Goal: Contribute content: Contribute content

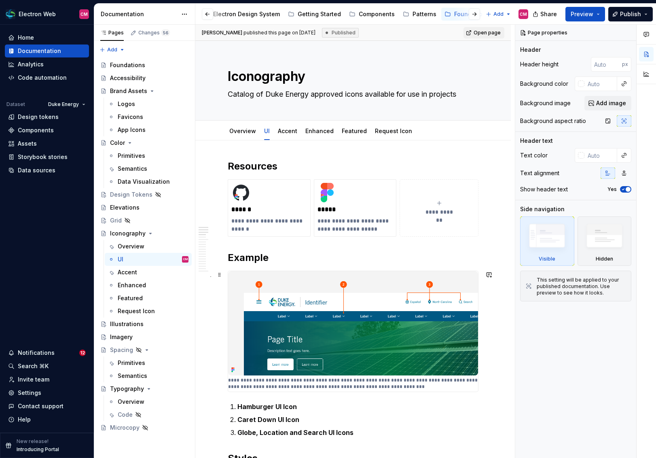
scroll to position [93, 0]
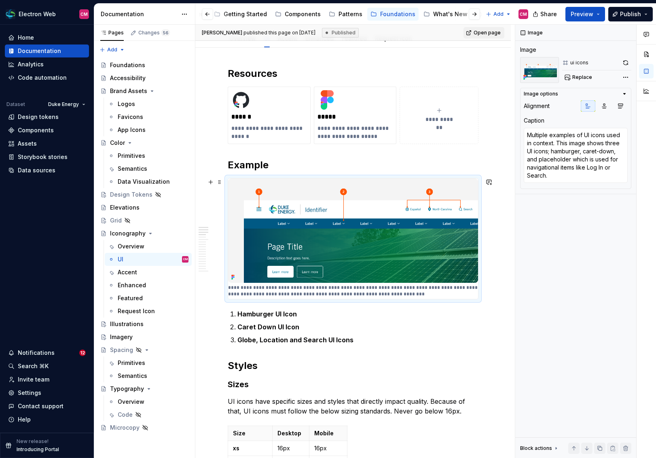
click at [363, 222] on img at bounding box center [353, 230] width 250 height 104
click at [270, 162] on h2 "Example" at bounding box center [353, 165] width 251 height 13
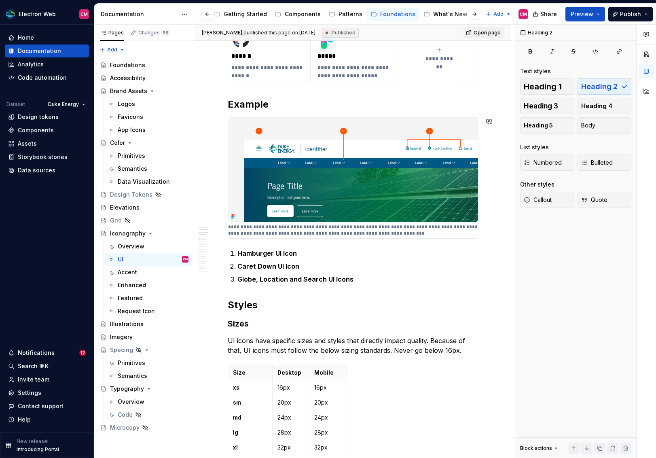
scroll to position [0, 0]
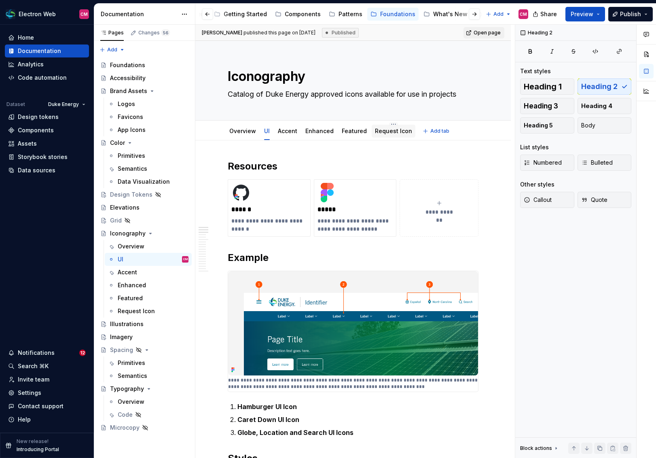
click at [390, 130] on link "Request Icon" at bounding box center [393, 130] width 37 height 7
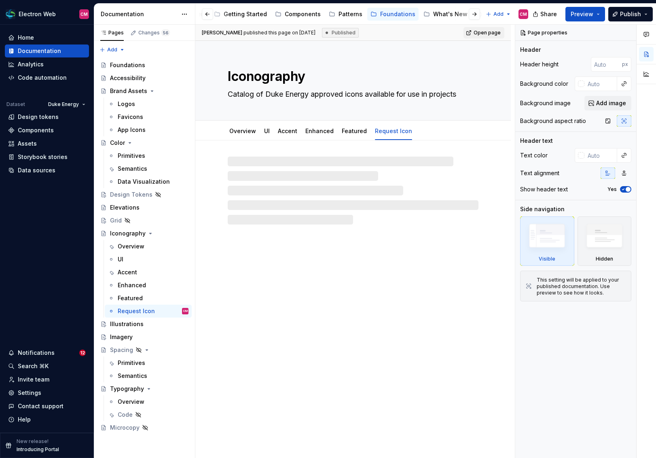
type textarea "*"
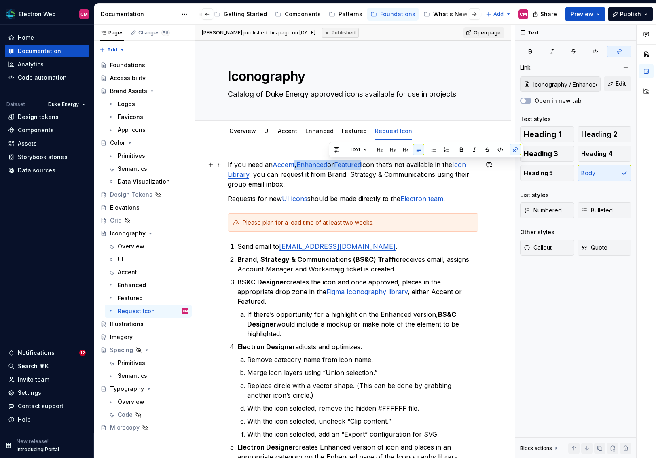
type input "Iconography / Accent"
drag, startPoint x: 367, startPoint y: 166, endPoint x: 270, endPoint y: 167, distance: 96.3
click at [270, 167] on p "If you need an Accent , Enhanced or Featured icon that’s not available in the I…" at bounding box center [353, 174] width 251 height 29
type textarea "*"
click at [456, 152] on button "button" at bounding box center [457, 149] width 11 height 11
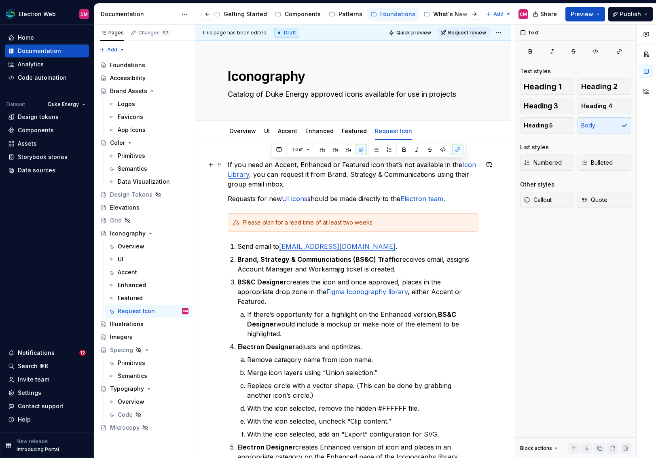
click at [425, 170] on p "If you need an Accent, Enhanced or Featured icon that’s not available in the Ic…" at bounding box center [353, 174] width 251 height 29
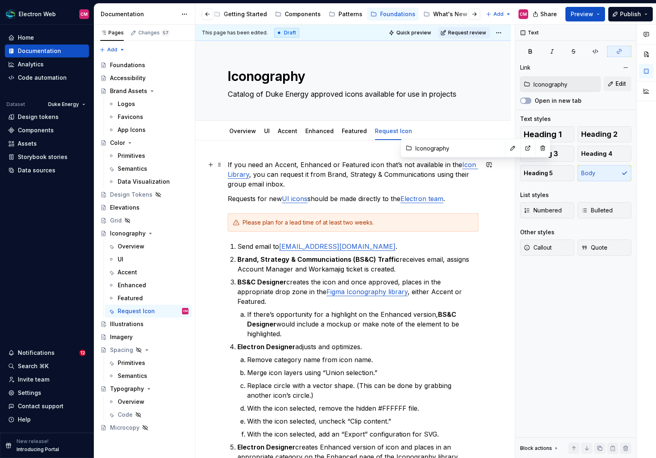
click at [463, 168] on link "Icon Library" at bounding box center [353, 170] width 251 height 18
click at [507, 150] on button "button" at bounding box center [512, 147] width 11 height 11
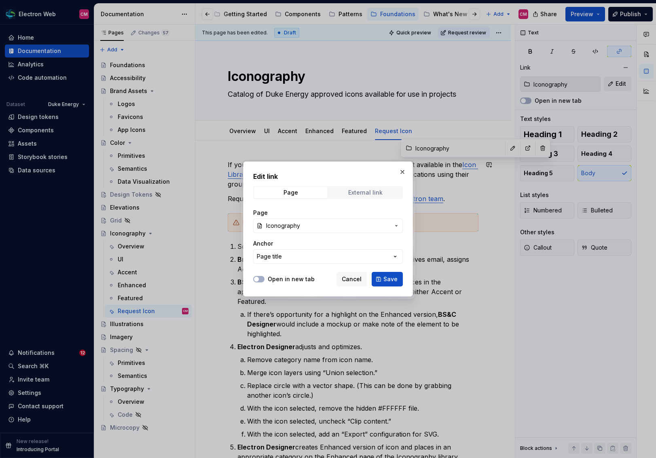
click at [356, 194] on div "External link" at bounding box center [365, 192] width 34 height 6
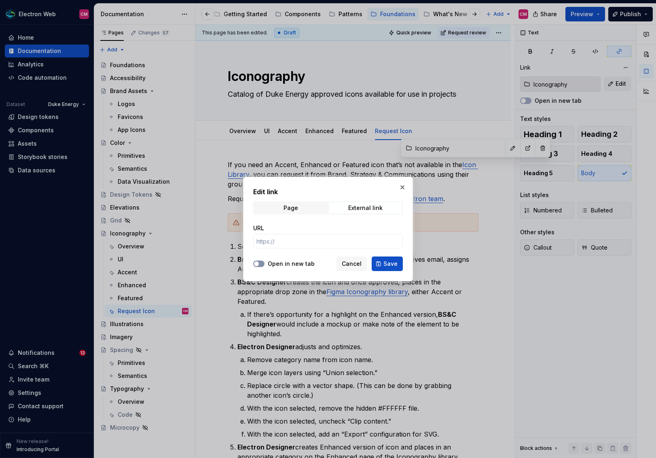
click at [262, 262] on button "Open in new tab" at bounding box center [258, 264] width 11 height 6
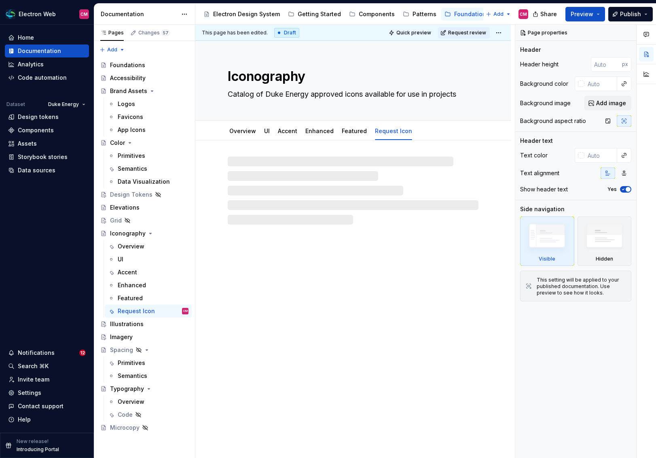
type textarea "*"
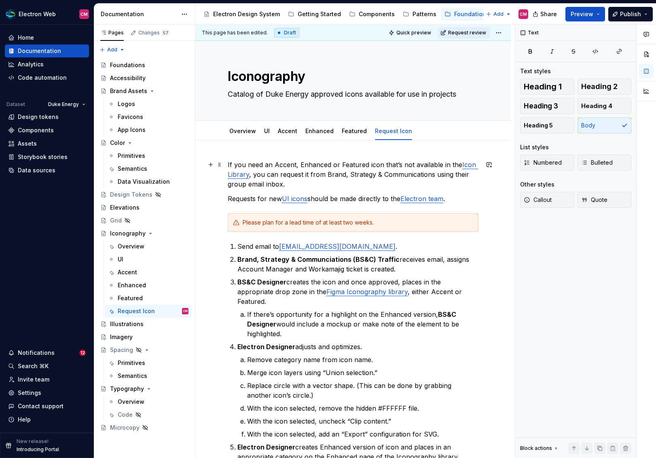
click at [289, 179] on p "If you need an Accent, Enhanced or Featured icon that’s not available in the Ic…" at bounding box center [353, 174] width 251 height 29
click at [463, 168] on link "Icon Library" at bounding box center [353, 170] width 251 height 18
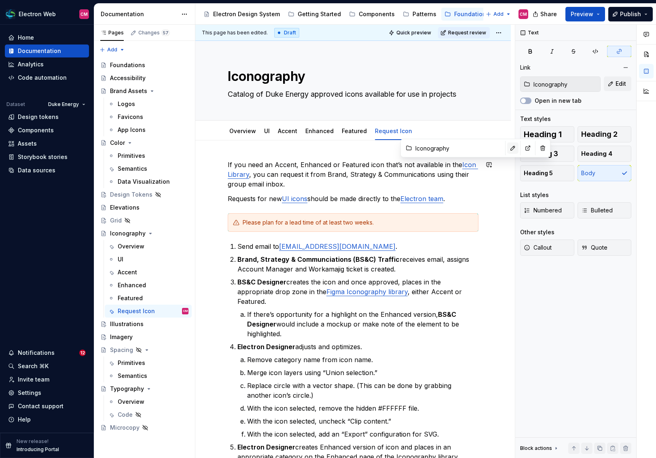
click at [507, 149] on button "button" at bounding box center [512, 147] width 11 height 11
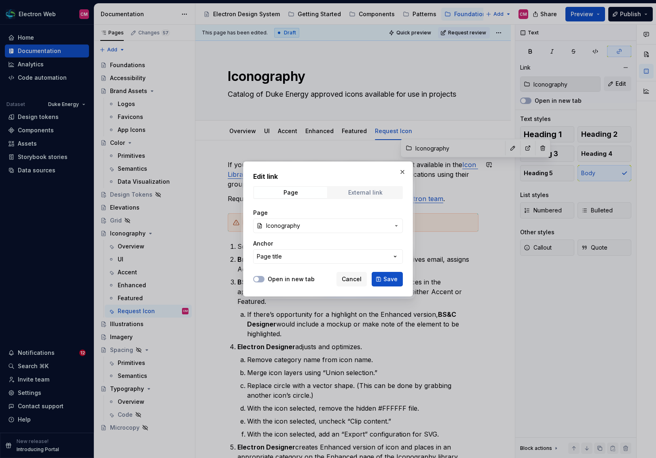
click at [359, 193] on div "External link" at bounding box center [365, 192] width 34 height 6
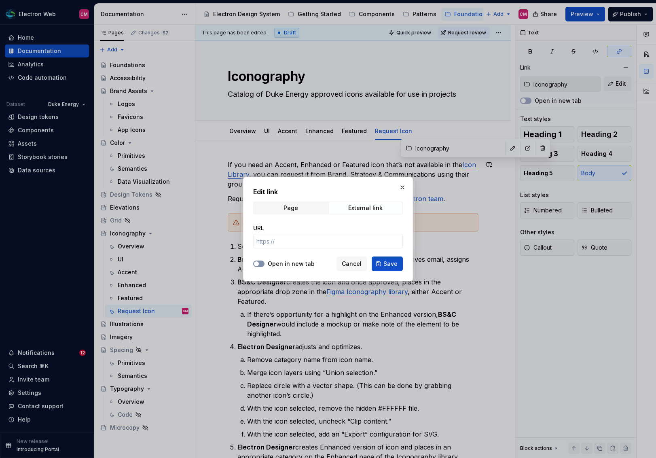
click at [257, 263] on span "button" at bounding box center [256, 263] width 5 height 5
click at [278, 246] on input "URL" at bounding box center [328, 241] width 150 height 15
paste input "[URL][DOMAIN_NAME]"
type input "[URL][DOMAIN_NAME]"
click at [386, 264] on span "Save" at bounding box center [391, 264] width 14 height 8
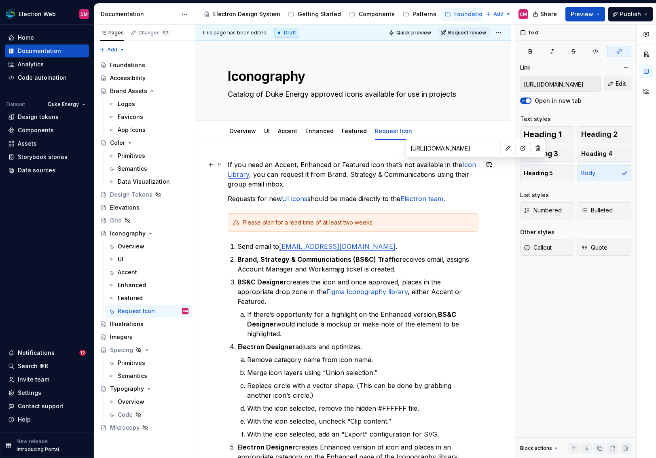
click at [385, 179] on p "If you need an Accent, Enhanced or Featured icon that’s not available in the Ic…" at bounding box center [353, 174] width 251 height 29
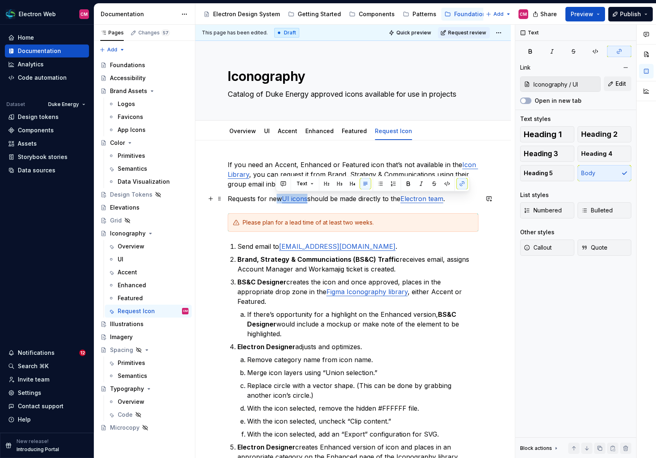
drag, startPoint x: 307, startPoint y: 200, endPoint x: 278, endPoint y: 200, distance: 29.1
click at [278, 200] on p "Requests for new UI icons should be made directly to the Electron team ." at bounding box center [353, 199] width 251 height 10
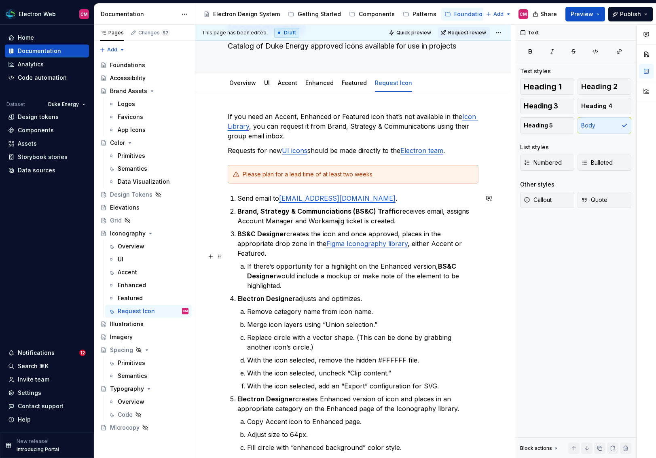
scroll to position [49, 0]
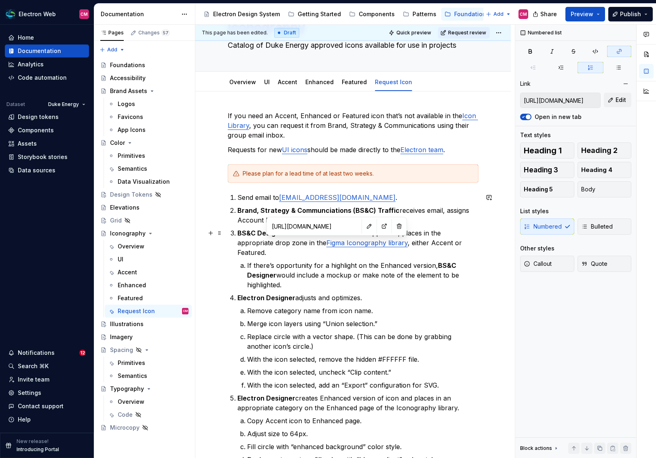
click at [328, 242] on link "Figma Iconography library" at bounding box center [367, 243] width 81 height 8
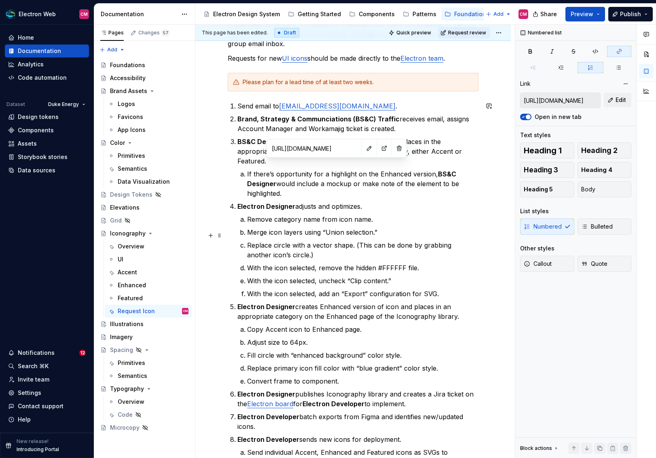
scroll to position [17, 0]
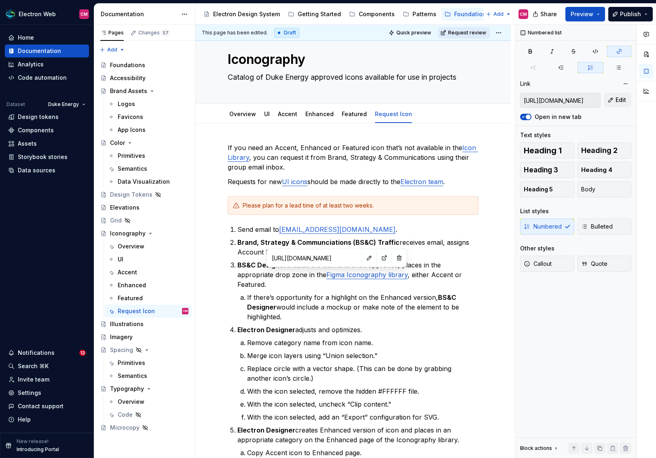
click at [478, 32] on span "Request review" at bounding box center [467, 33] width 38 height 6
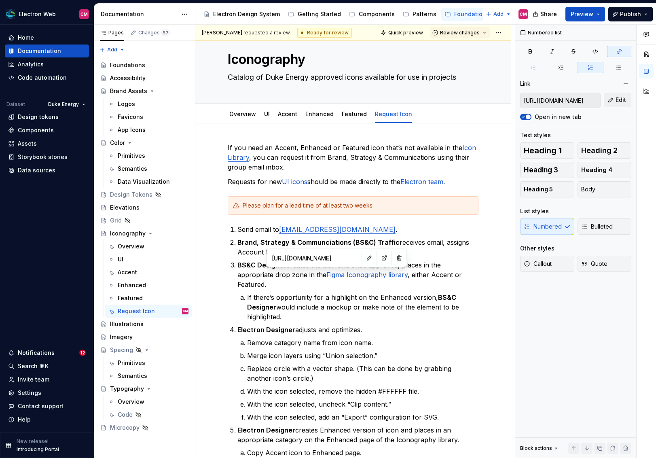
click at [478, 32] on span "Review changes" at bounding box center [460, 33] width 40 height 6
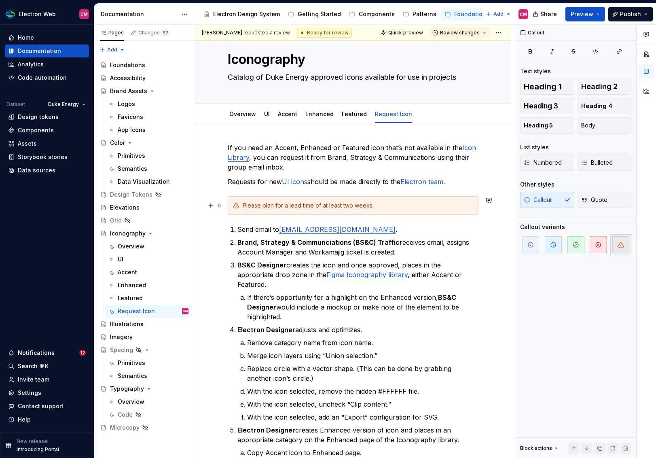
click at [424, 213] on div "Please plan for a lead time of at least two weeks." at bounding box center [353, 205] width 251 height 19
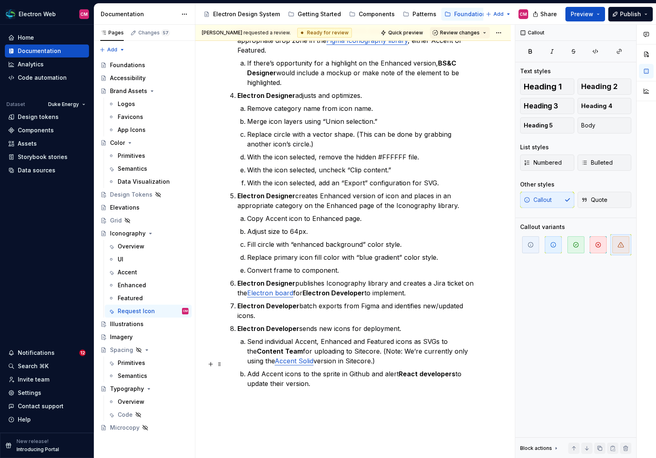
scroll to position [251, 0]
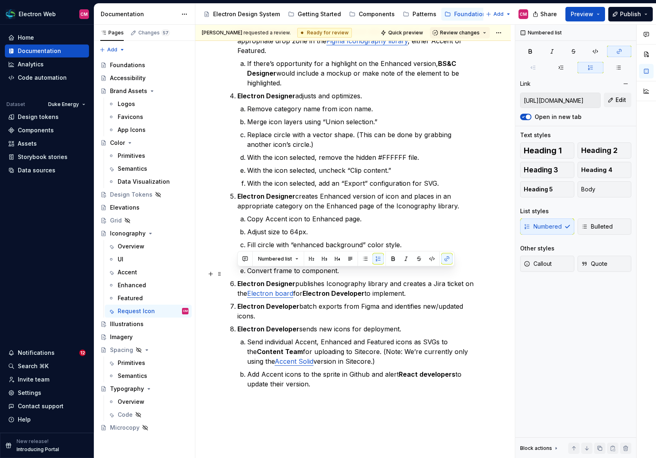
drag, startPoint x: 414, startPoint y: 282, endPoint x: 236, endPoint y: 274, distance: 178.7
click at [238, 279] on li "Electron Designer publishes Iconography library and creates a Jira ticket on th…" at bounding box center [358, 288] width 241 height 19
copy p "Electron Designer publishes Iconography library and creates a Jira ticket on th…"
type textarea "*"
click at [327, 312] on ol "Send email to [EMAIL_ADDRESS][DOMAIN_NAME] . Brand, Strategy & Communciations (…" at bounding box center [358, 190] width 241 height 398
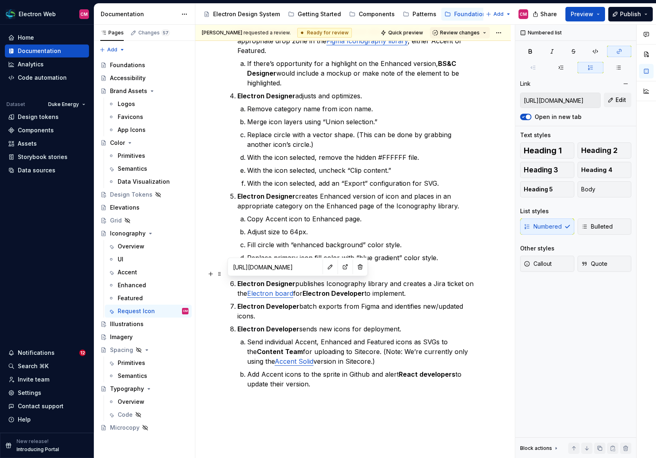
click at [286, 288] on p "Electron Designer publishes Iconography library and creates a Jira ticket on th…" at bounding box center [358, 288] width 241 height 19
click at [325, 266] on button "button" at bounding box center [330, 266] width 11 height 11
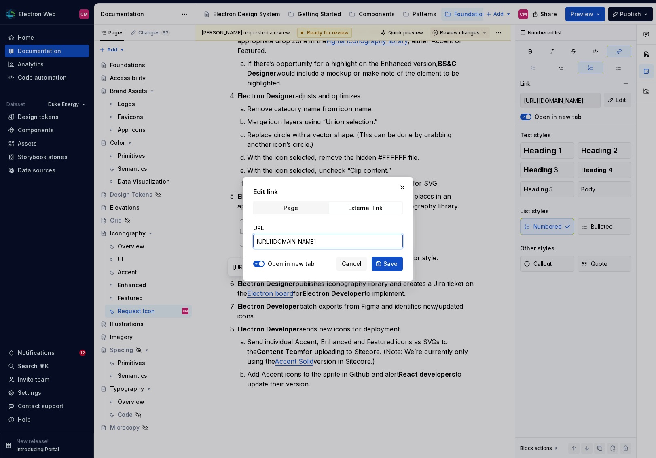
click at [321, 241] on input "[URL][DOMAIN_NAME]" at bounding box center [328, 241] width 150 height 15
paste input "secure/RapidBoard.jspa?rapidView=8494#"
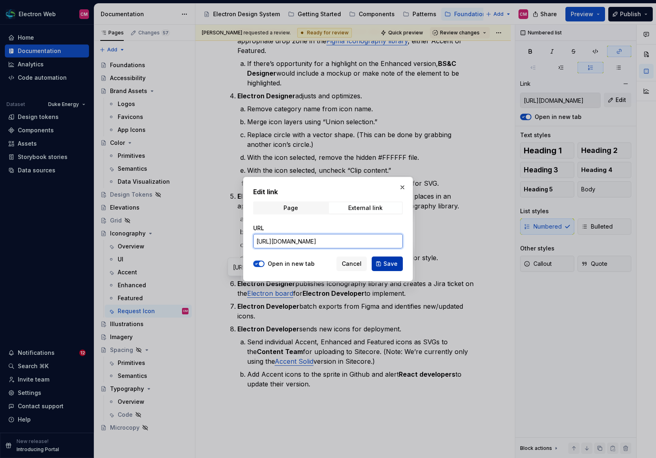
type input "[URL][DOMAIN_NAME]"
click at [386, 266] on span "Save" at bounding box center [391, 264] width 14 height 8
type input "[URL][DOMAIN_NAME]"
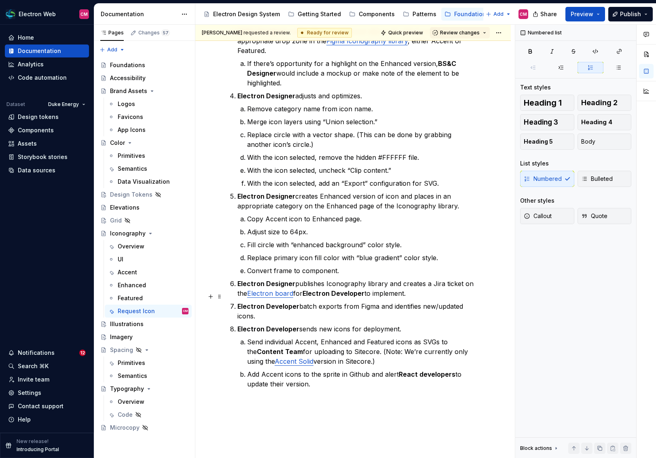
click at [359, 302] on p "Electron Developer batch exports from [GEOGRAPHIC_DATA] and identifies new/upda…" at bounding box center [358, 311] width 241 height 19
click at [282, 357] on link "Accent Solid" at bounding box center [294, 361] width 39 height 8
click at [344, 302] on p "Electron Developer batch exports from [GEOGRAPHIC_DATA] and identifies new/upda…" at bounding box center [358, 311] width 241 height 19
click at [284, 357] on link "Accent Solid" at bounding box center [294, 361] width 39 height 8
click at [301, 379] on div "If you need an Accent, Enhanced or Featured icon that’s not available in the Ic…" at bounding box center [353, 154] width 251 height 490
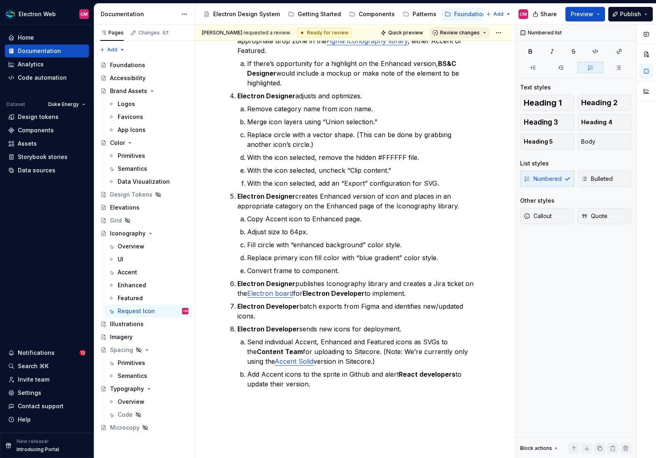
click at [472, 32] on span "Review changes" at bounding box center [460, 33] width 40 height 6
click at [457, 47] on div "Approve" at bounding box center [486, 49] width 71 height 8
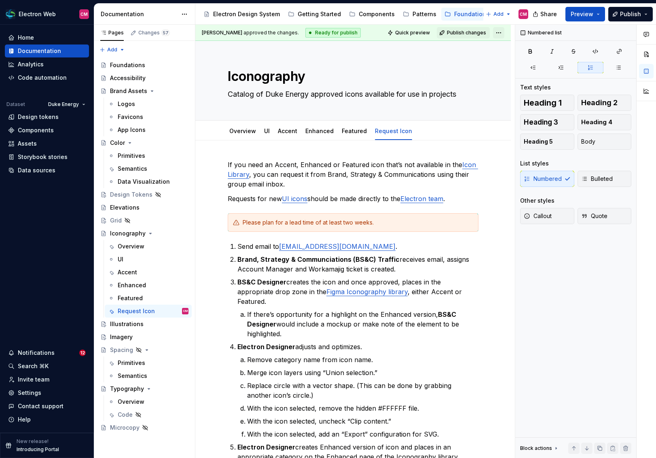
click at [504, 32] on html "Electron Web CM Home Documentation Analytics Code automation Dataset Duke Energ…" at bounding box center [328, 229] width 656 height 458
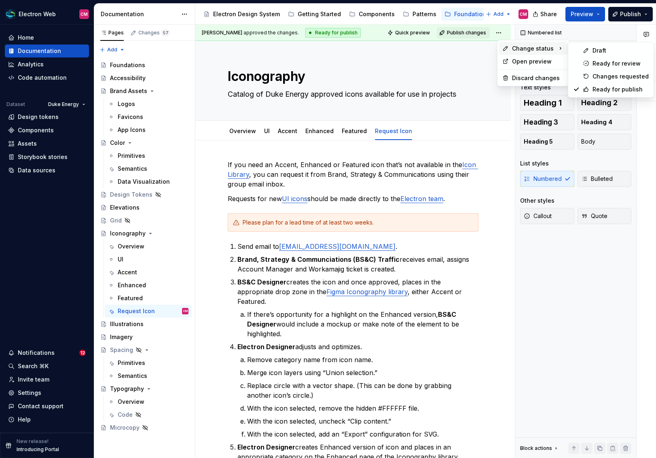
click at [518, 50] on span "Change status" at bounding box center [533, 49] width 42 height 8
click at [611, 67] on div "Ready for review" at bounding box center [621, 63] width 56 height 8
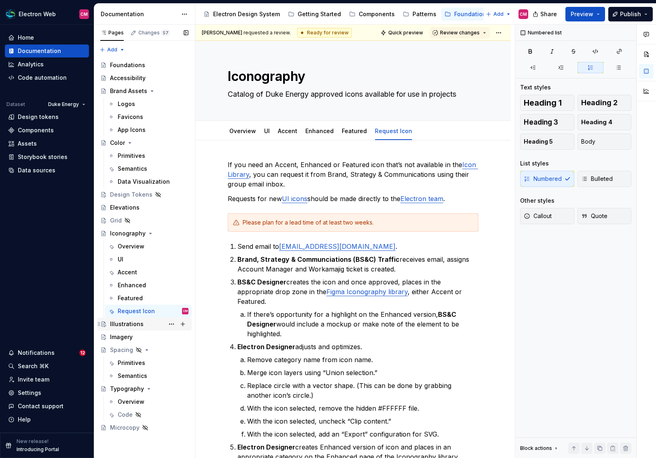
click at [127, 325] on div "Illustrations" at bounding box center [127, 324] width 34 height 8
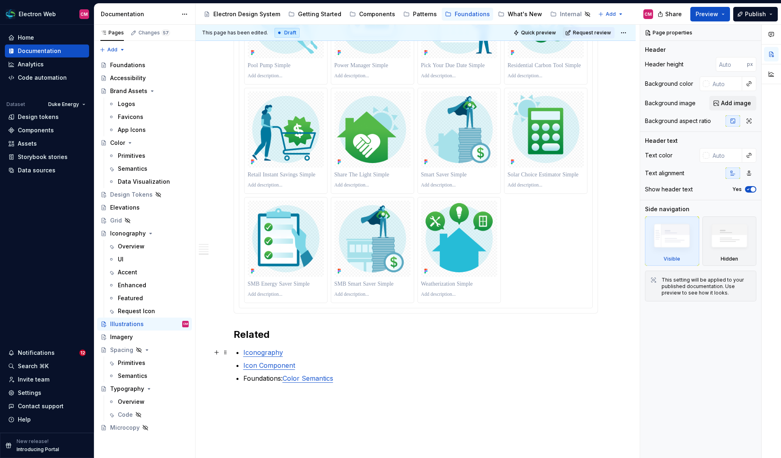
scroll to position [1707, 0]
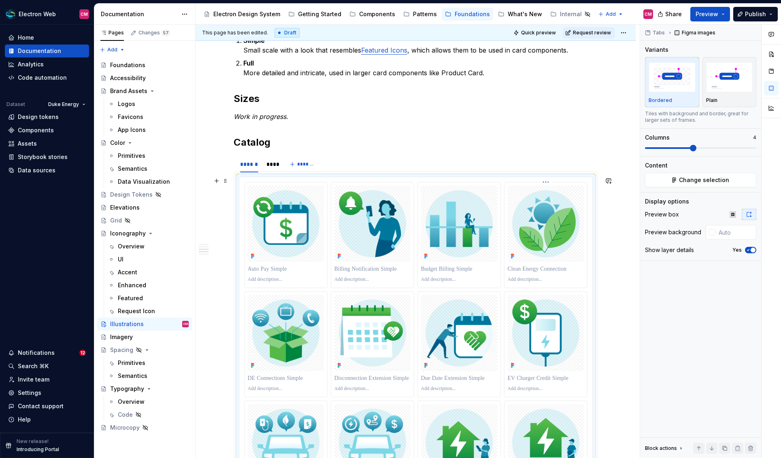
scroll to position [422, 0]
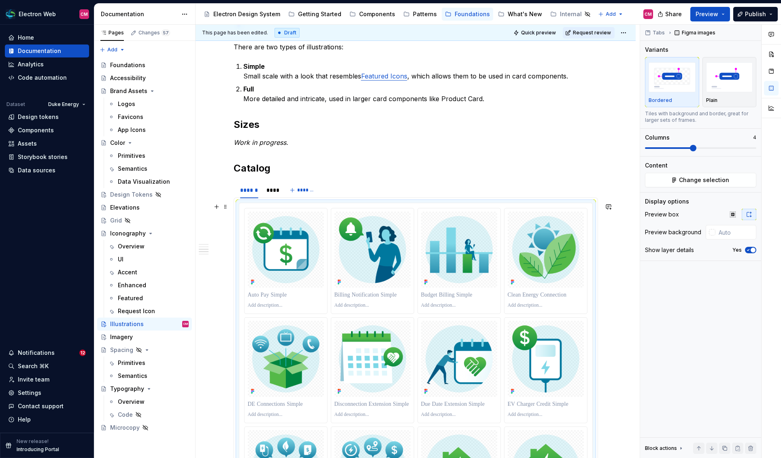
click at [656, 178] on span "Change selection" at bounding box center [704, 180] width 50 height 8
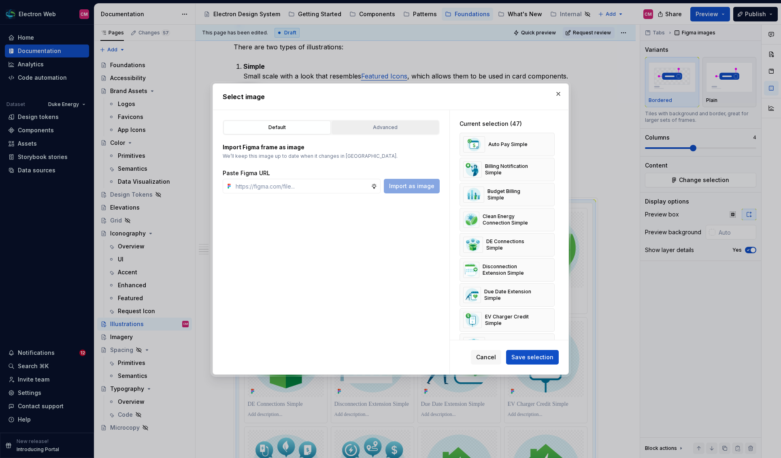
click at [405, 129] on div "Advanced" at bounding box center [385, 127] width 102 height 8
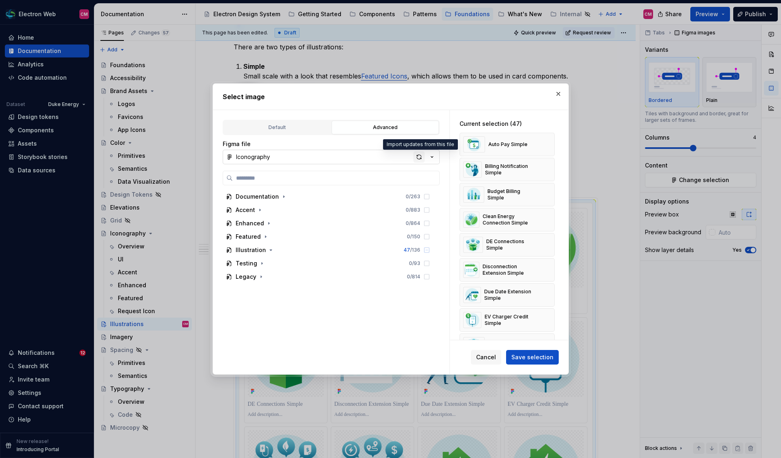
click at [415, 157] on div "button" at bounding box center [418, 156] width 11 height 11
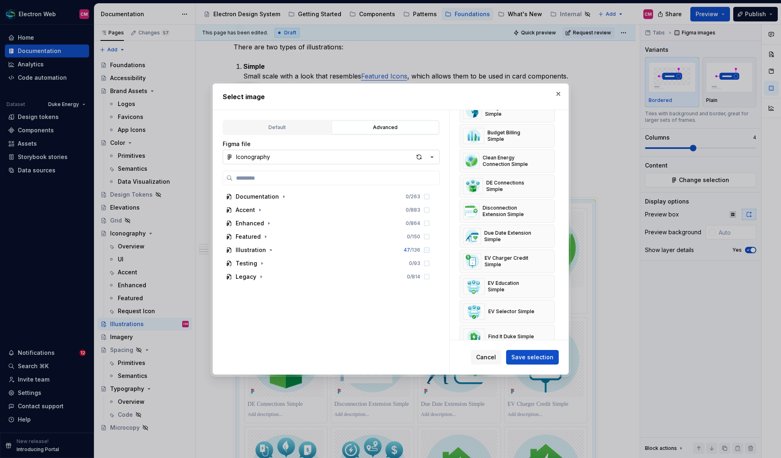
scroll to position [0, 0]
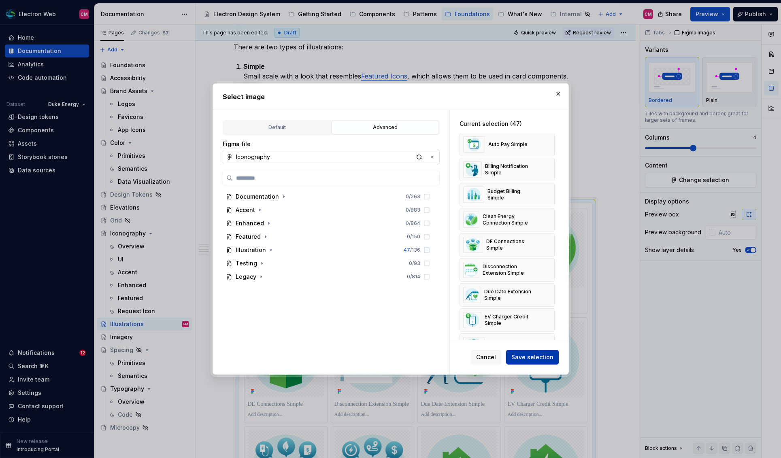
click at [546, 359] on span "Save selection" at bounding box center [532, 357] width 42 height 8
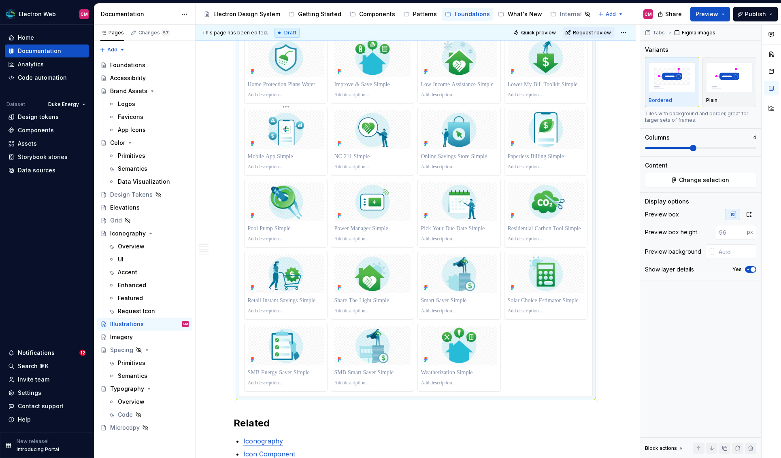
scroll to position [1102, 0]
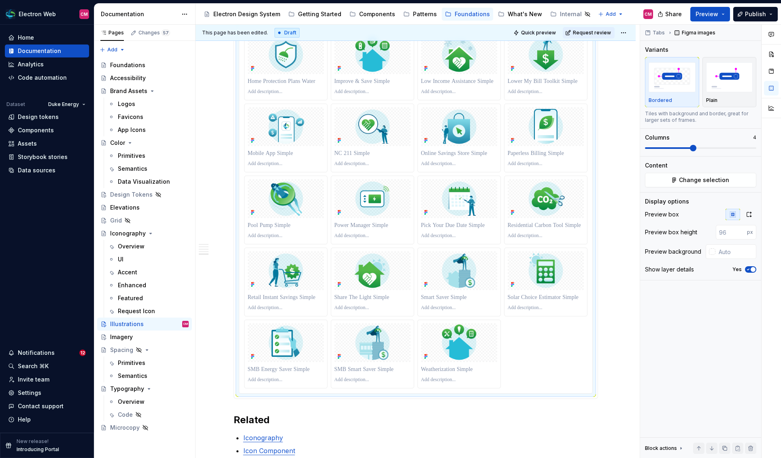
click at [656, 178] on span "Change selection" at bounding box center [704, 180] width 50 height 8
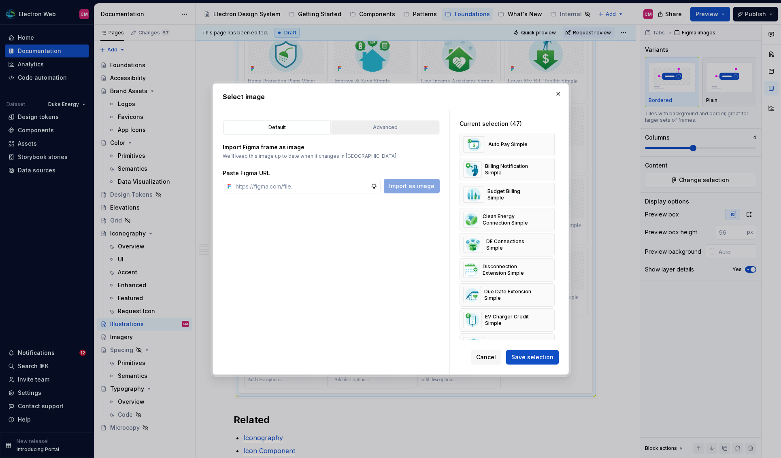
click at [389, 123] on div "Advanced" at bounding box center [385, 127] width 102 height 8
type textarea "*"
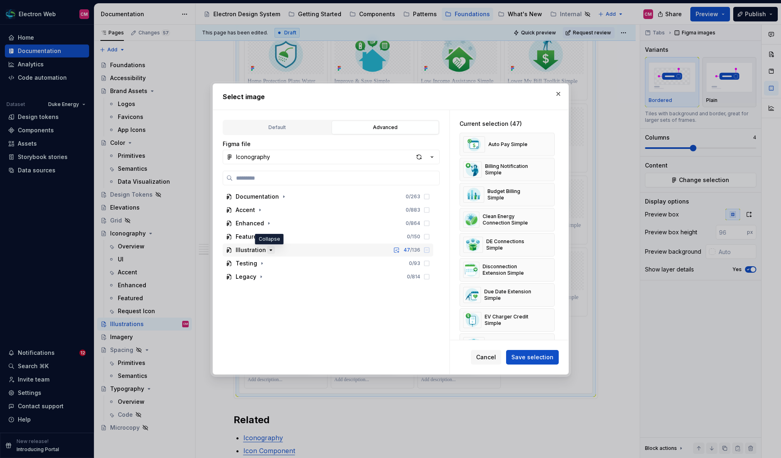
click at [268, 248] on icon "button" at bounding box center [271, 250] width 6 height 6
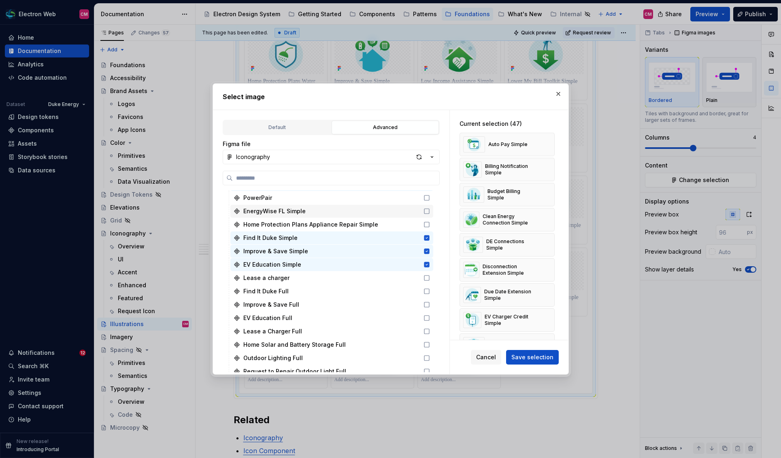
scroll to position [648, 0]
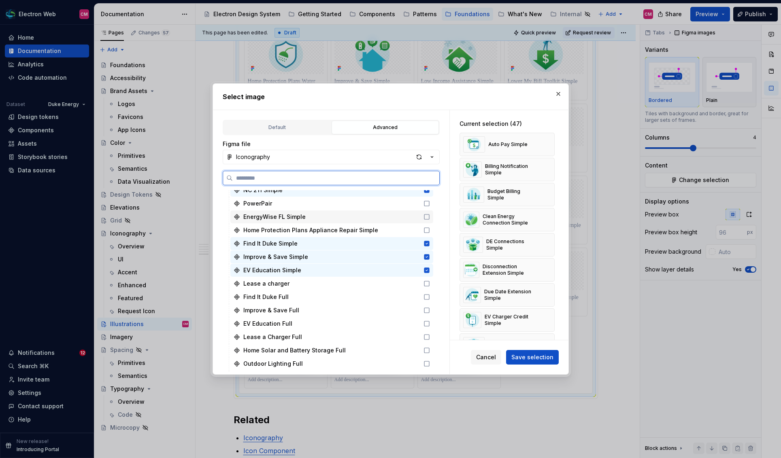
click at [430, 217] on icon at bounding box center [426, 217] width 6 height 6
click at [386, 177] on input "search" at bounding box center [336, 178] width 206 height 8
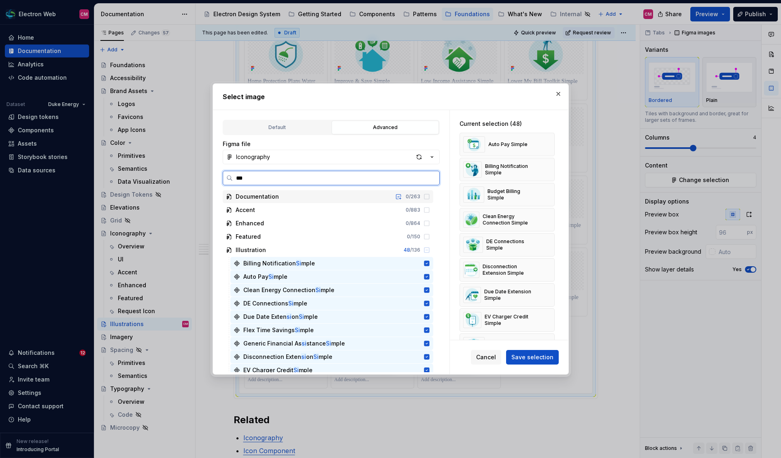
scroll to position [0, 2]
type input "******"
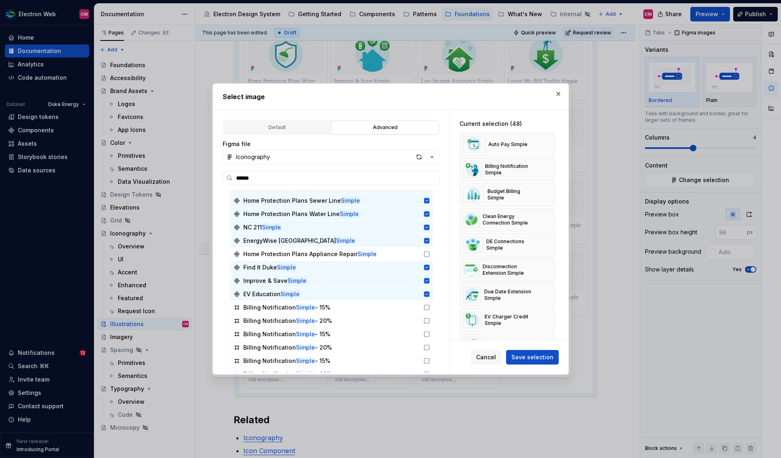
scroll to position [863, 0]
click at [430, 255] on icon at bounding box center [426, 255] width 6 height 6
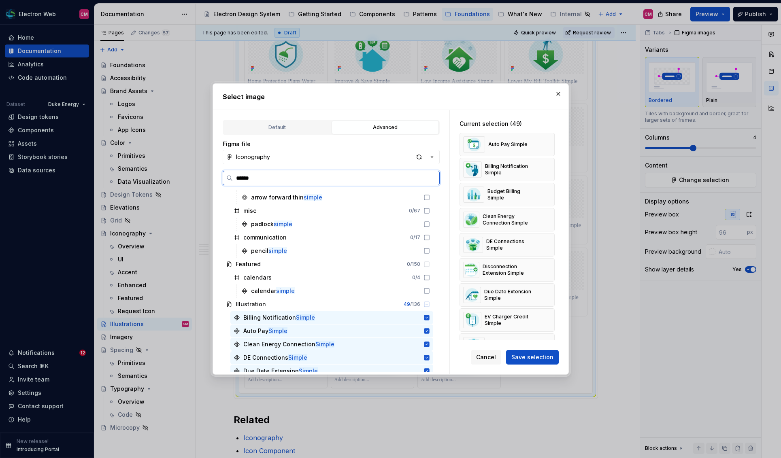
scroll to position [205, 0]
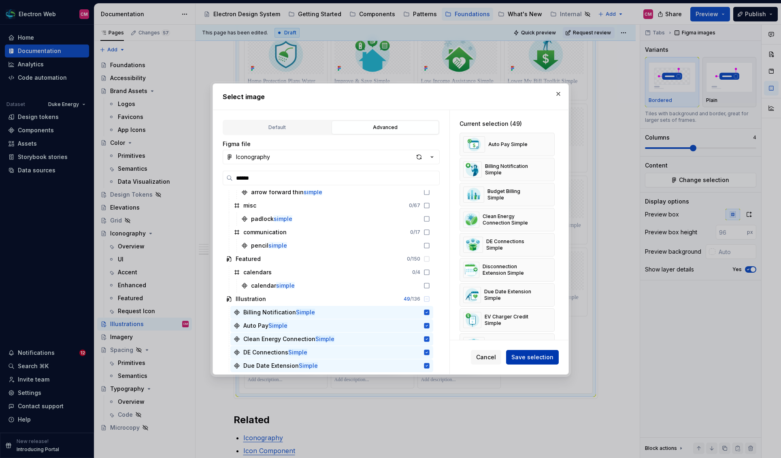
click at [544, 360] on span "Save selection" at bounding box center [532, 357] width 42 height 8
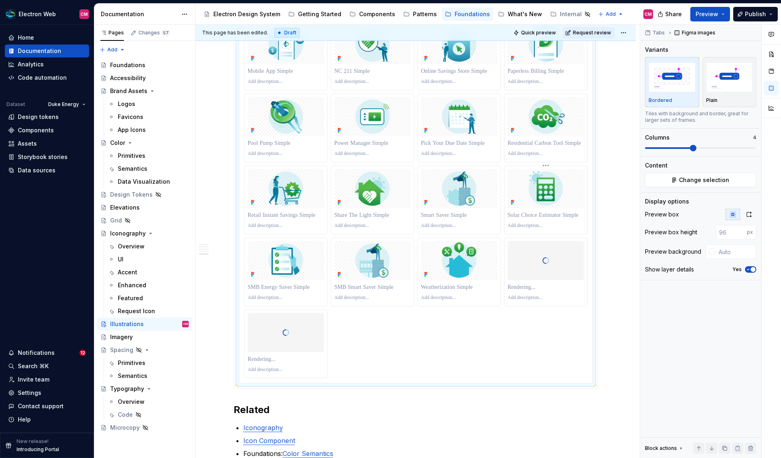
scroll to position [1186, 0]
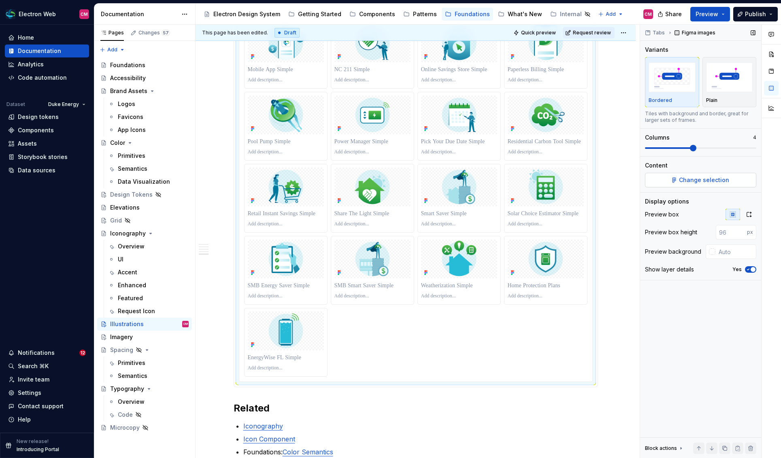
click at [656, 181] on span "Change selection" at bounding box center [704, 180] width 50 height 8
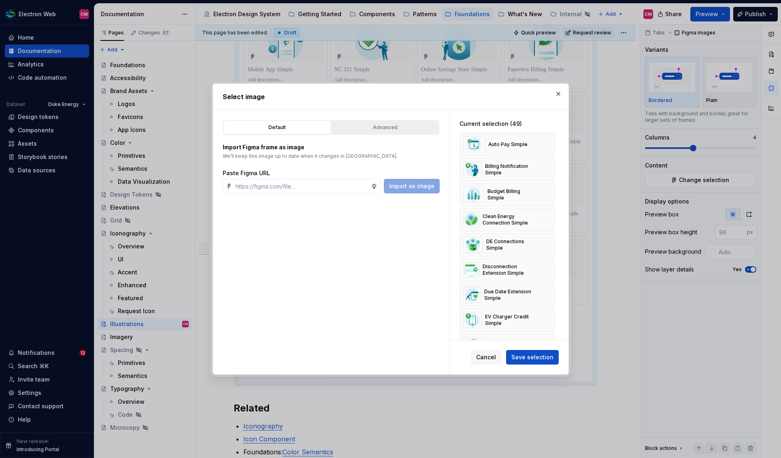
click at [406, 122] on button "Advanced" at bounding box center [384, 128] width 107 height 14
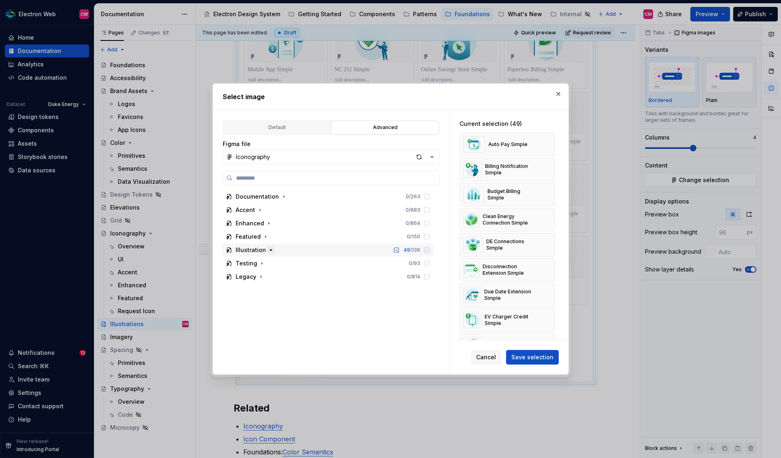
click at [268, 248] on icon "button" at bounding box center [271, 250] width 6 height 6
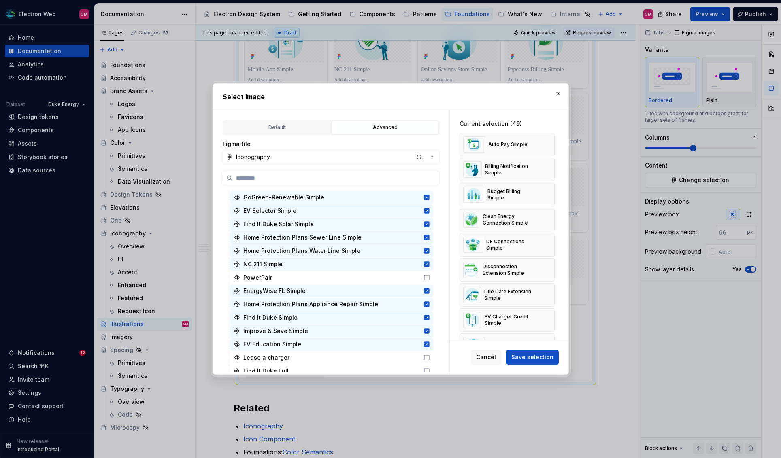
scroll to position [581, 0]
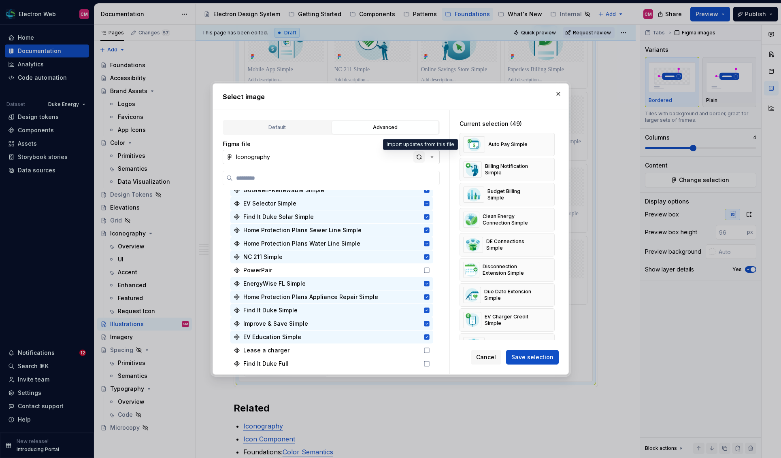
click at [417, 157] on div "button" at bounding box center [418, 156] width 11 height 11
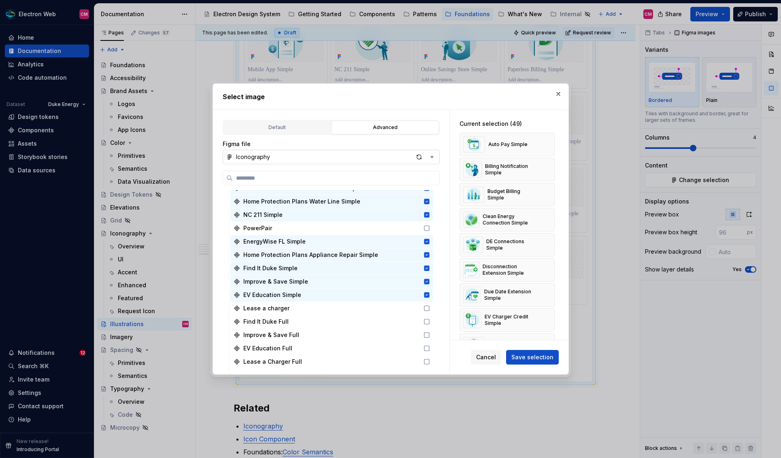
scroll to position [623, 0]
click at [530, 353] on span "Save selection" at bounding box center [532, 357] width 42 height 8
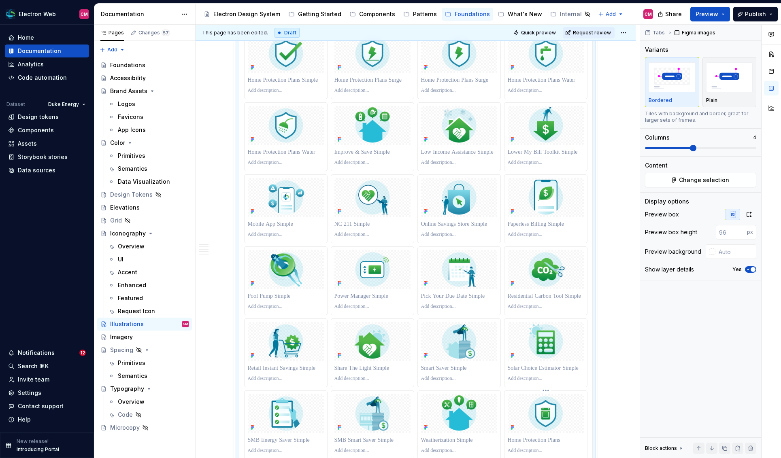
scroll to position [1045, 0]
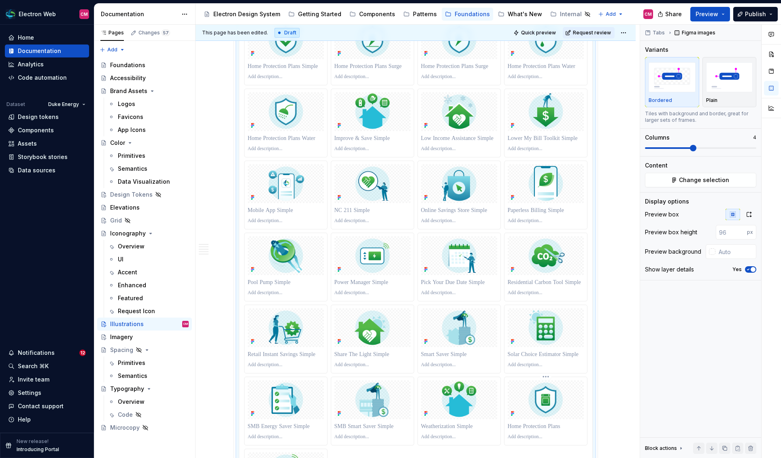
click at [548, 398] on img at bounding box center [545, 399] width 76 height 39
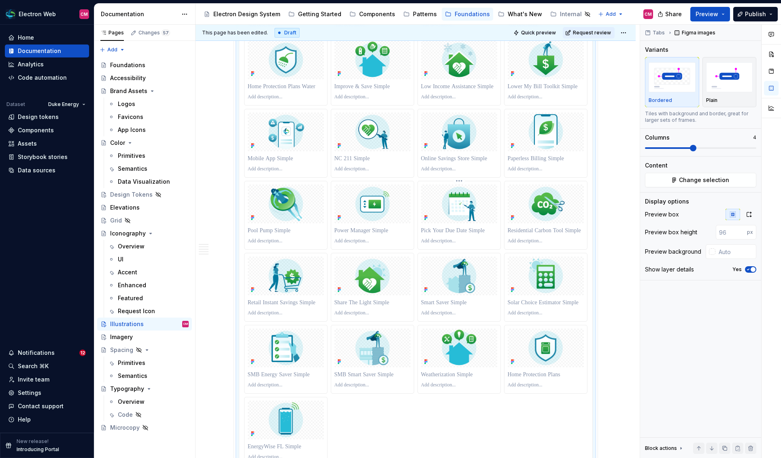
scroll to position [1100, 0]
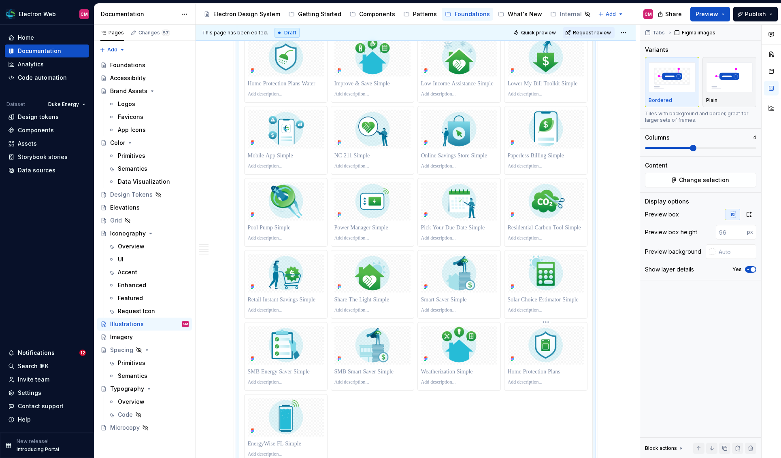
click at [542, 369] on p at bounding box center [545, 372] width 76 height 8
click at [546, 337] on img at bounding box center [545, 345] width 76 height 39
click at [547, 321] on html "Electron Web CM Home Documentation Analytics Code automation Dataset Duke Energ…" at bounding box center [390, 229] width 781 height 458
click at [556, 346] on div "Update Figma image" at bounding box center [582, 348] width 76 height 13
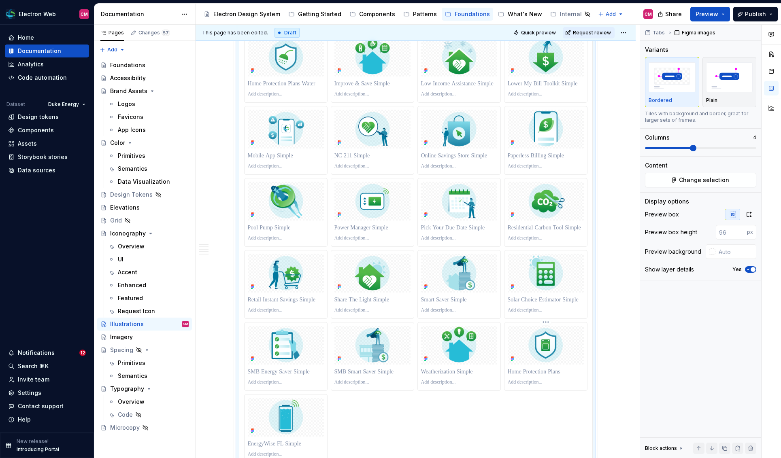
click at [545, 338] on img at bounding box center [545, 345] width 76 height 39
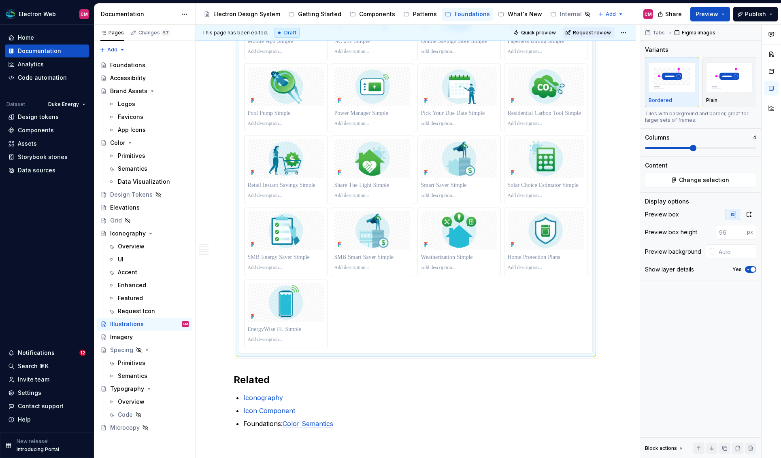
scroll to position [1216, 0]
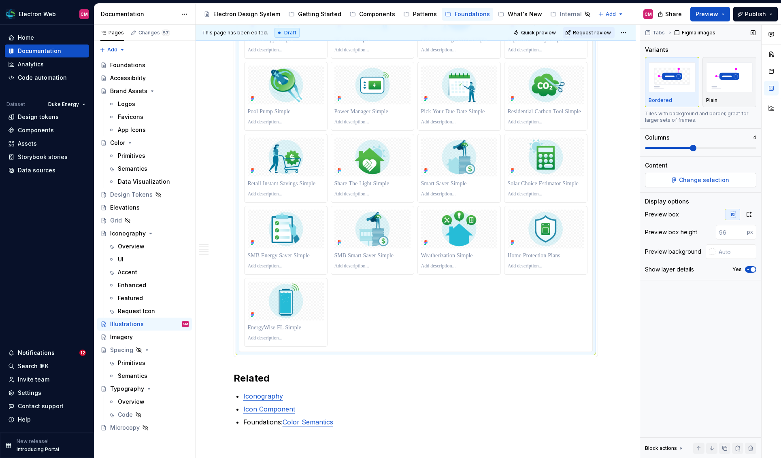
click at [656, 178] on span "Change selection" at bounding box center [704, 180] width 50 height 8
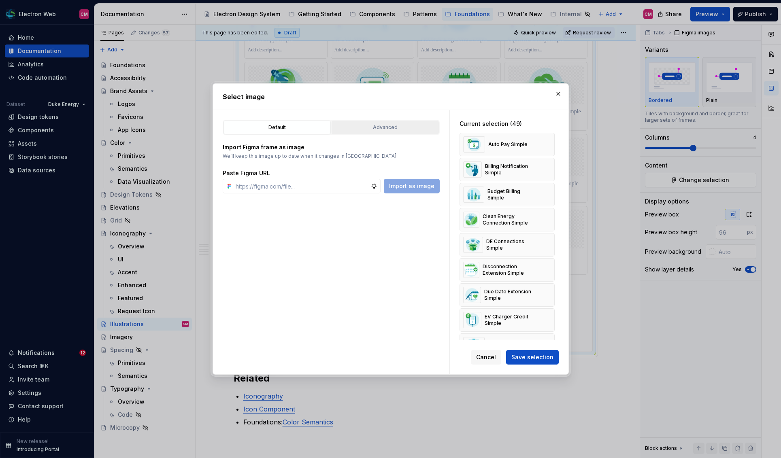
click at [398, 121] on button "Advanced" at bounding box center [384, 128] width 107 height 14
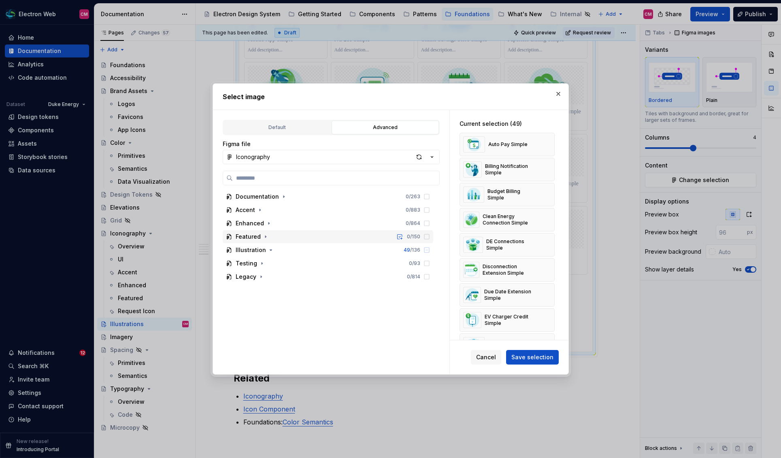
type textarea "*"
click at [269, 248] on icon "button" at bounding box center [271, 250] width 6 height 6
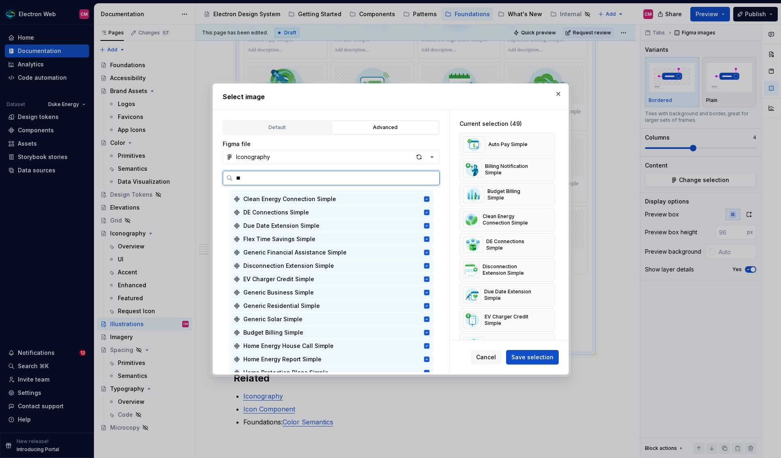
scroll to position [0, 0]
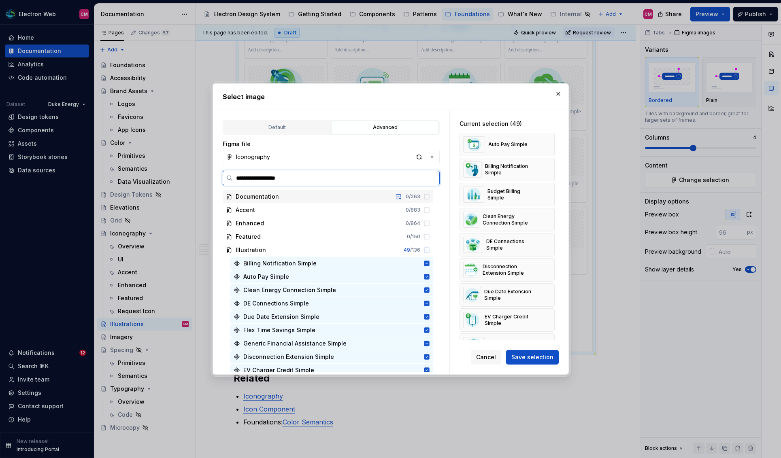
type input "**********"
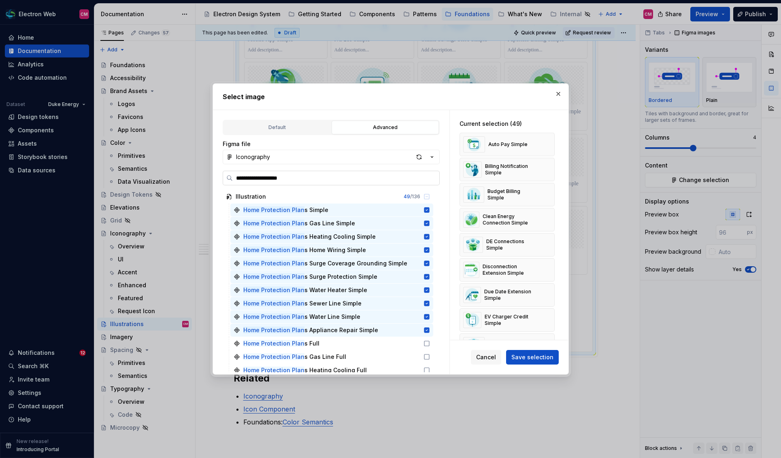
click at [430, 179] on input "**********" at bounding box center [336, 178] width 206 height 8
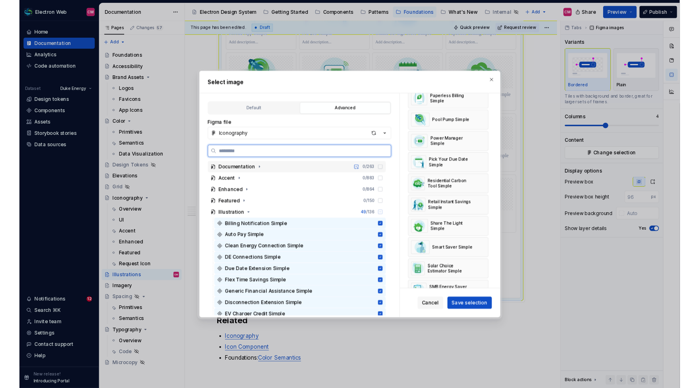
scroll to position [1034, 0]
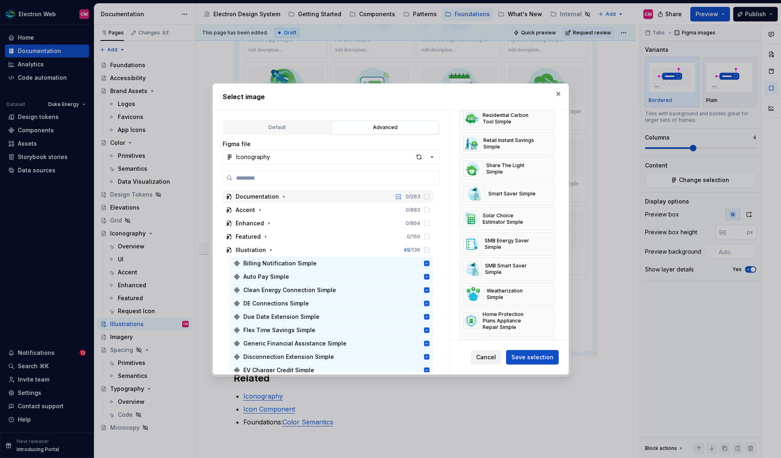
click at [490, 361] on button "Cancel" at bounding box center [486, 357] width 30 height 15
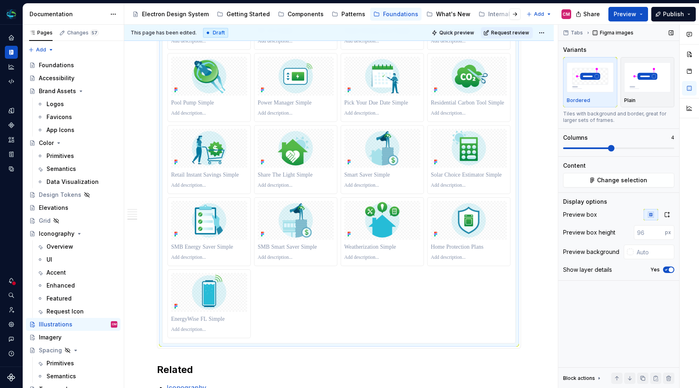
scroll to position [1226, 0]
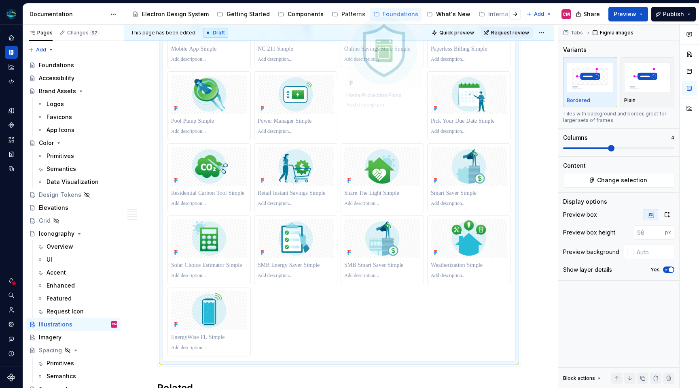
drag, startPoint x: 461, startPoint y: 222, endPoint x: 397, endPoint y: 56, distance: 178.2
click at [397, 55] on body "Electron Web CM Dataset Duke Energy Documentation Accessibility guide for tree …" at bounding box center [349, 194] width 699 height 388
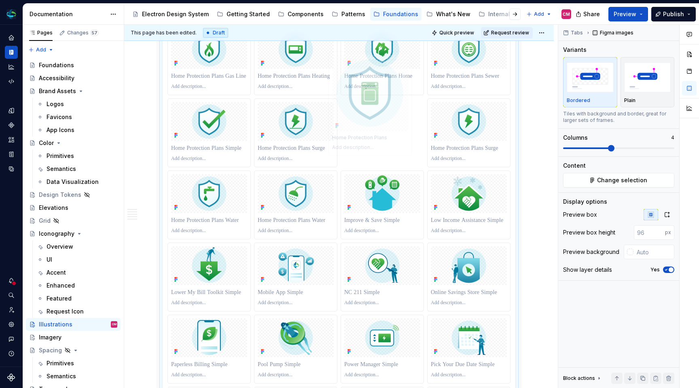
scroll to position [963, 0]
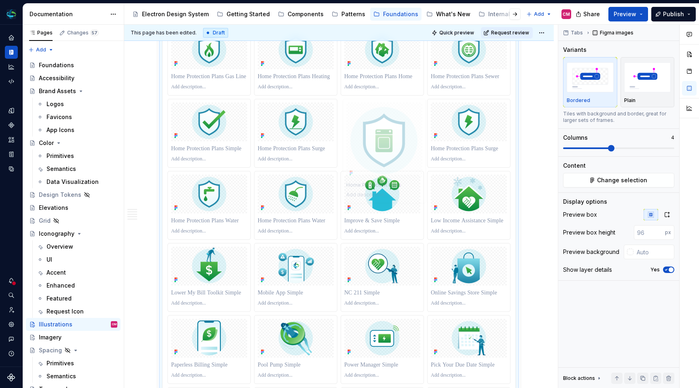
drag, startPoint x: 380, startPoint y: 205, endPoint x: 375, endPoint y: 113, distance: 91.6
click at [375, 113] on body "Electron Web CM Dataset Duke Energy Documentation Accessibility guide for tree …" at bounding box center [349, 194] width 699 height 388
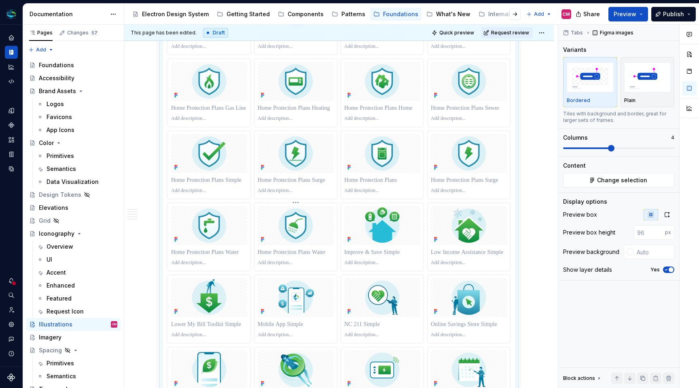
scroll to position [916, 0]
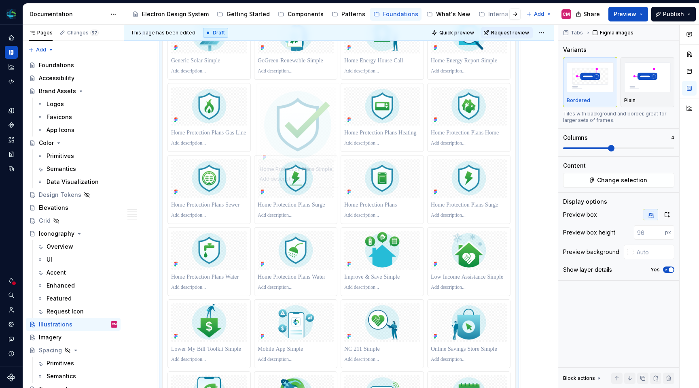
drag, startPoint x: 213, startPoint y: 176, endPoint x: 274, endPoint y: 93, distance: 103.1
click at [274, 93] on body "Electron Web CM Dataset Duke Energy Documentation Accessibility guide for tree …" at bounding box center [349, 194] width 699 height 388
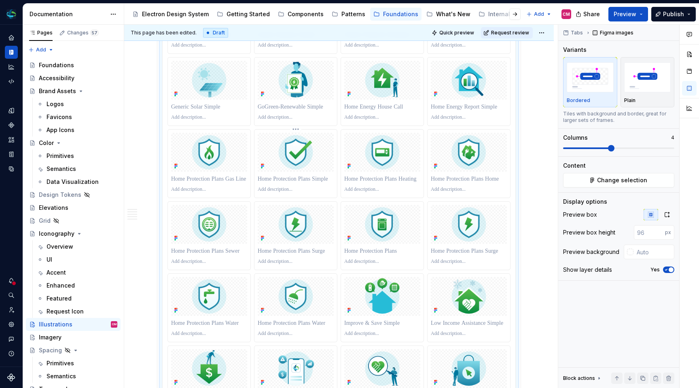
scroll to position [853, 0]
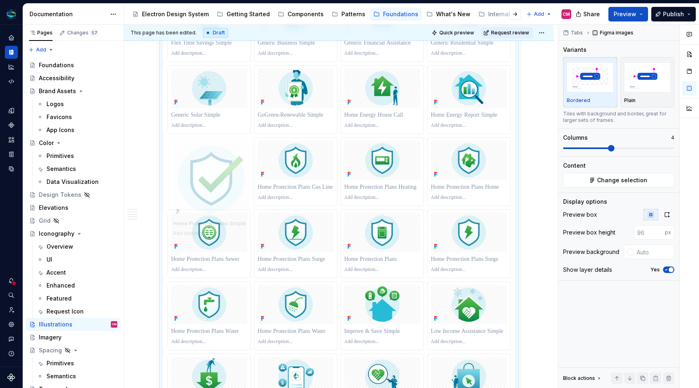
drag, startPoint x: 305, startPoint y: 160, endPoint x: 221, endPoint y: 160, distance: 83.8
click at [221, 160] on body "Electron Web CM Dataset Duke Energy Documentation Accessibility guide for tree …" at bounding box center [349, 194] width 699 height 388
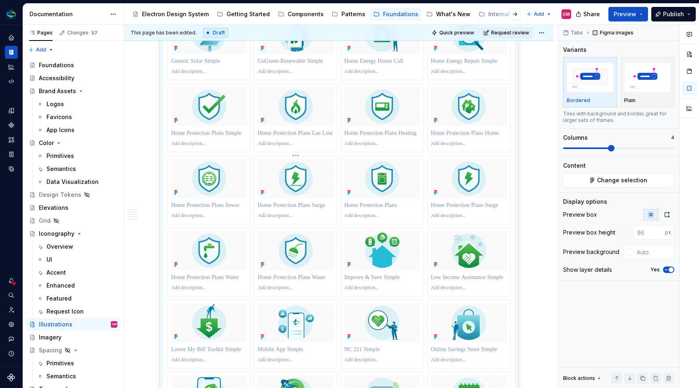
scroll to position [912, 0]
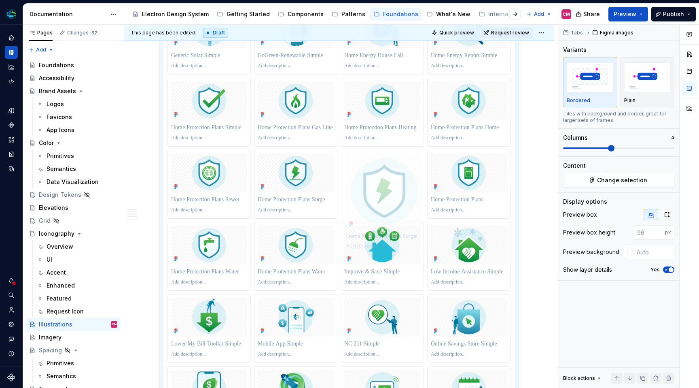
drag, startPoint x: 488, startPoint y: 181, endPoint x: 395, endPoint y: 180, distance: 93.1
click at [395, 181] on body "Electron Web CM Dataset Duke Energy Documentation Accessibility guide for tree …" at bounding box center [349, 194] width 699 height 388
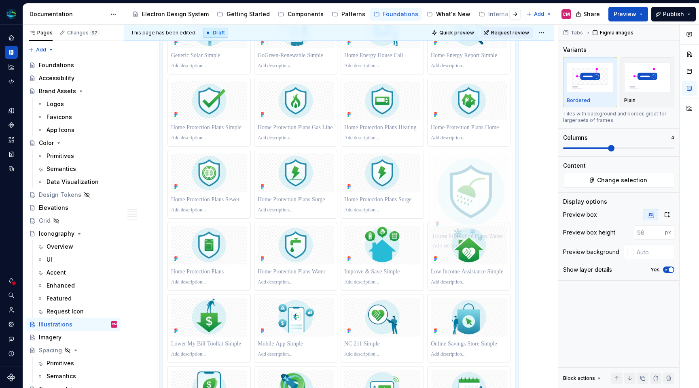
drag, startPoint x: 302, startPoint y: 260, endPoint x: 465, endPoint y: 185, distance: 179.4
click at [465, 185] on body "Electron Web CM Dataset Duke Energy Documentation Accessibility guide for tree …" at bounding box center [349, 194] width 699 height 388
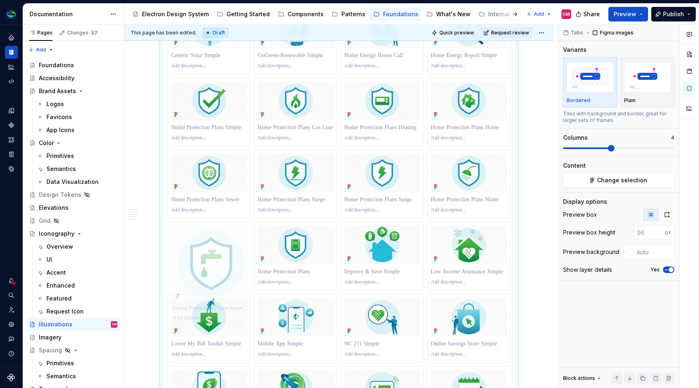
drag, startPoint x: 301, startPoint y: 248, endPoint x: 220, endPoint y: 247, distance: 81.3
click at [220, 247] on body "Electron Web CM Dataset Duke Energy Documentation Accessibility guide for tree …" at bounding box center [349, 194] width 699 height 388
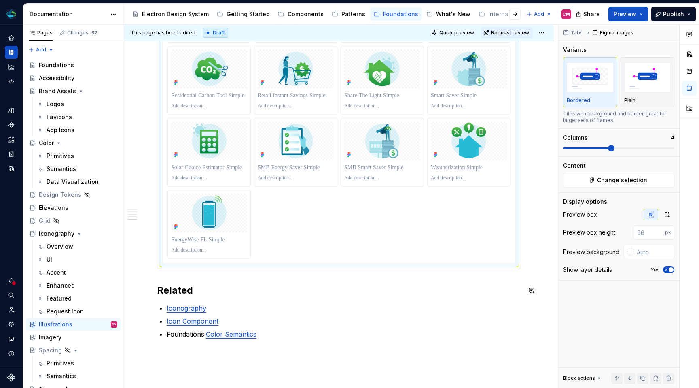
scroll to position [1298, 0]
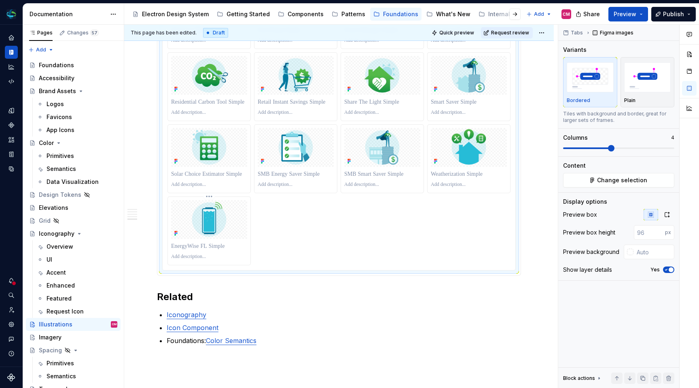
click at [204, 215] on img at bounding box center [209, 219] width 76 height 39
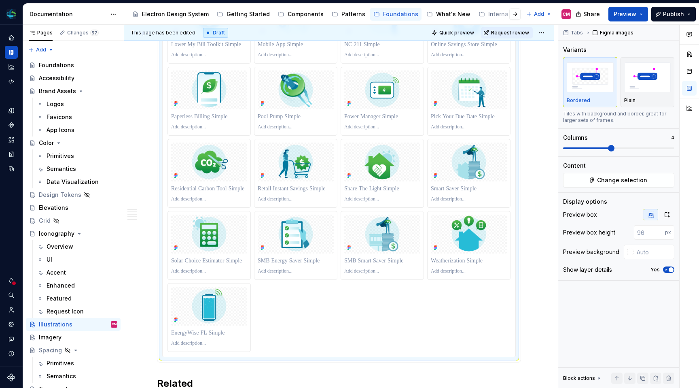
scroll to position [1212, 0]
click at [386, 73] on img at bounding box center [382, 89] width 76 height 39
click at [385, 65] on html "Electron Web CM Dataset Duke Energy Documentation Accessibility guide for tree …" at bounding box center [349, 194] width 699 height 388
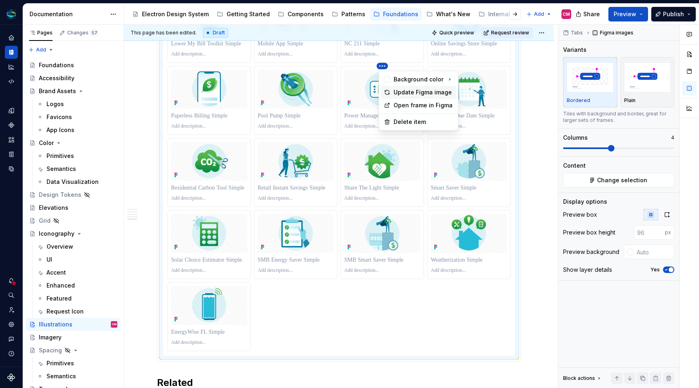
click at [400, 91] on div "Update Figma image" at bounding box center [423, 92] width 59 height 8
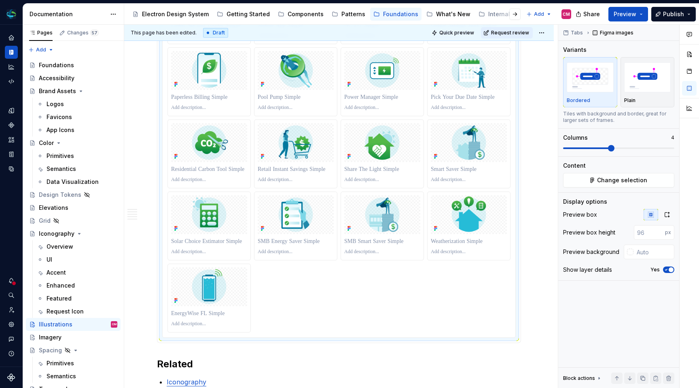
scroll to position [1265, 0]
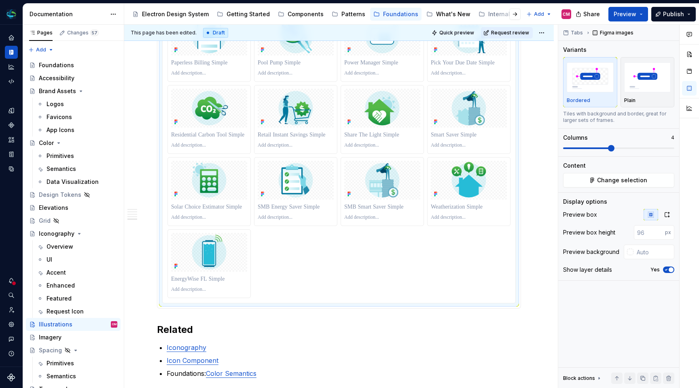
click at [611, 180] on span "Change selection" at bounding box center [622, 180] width 50 height 8
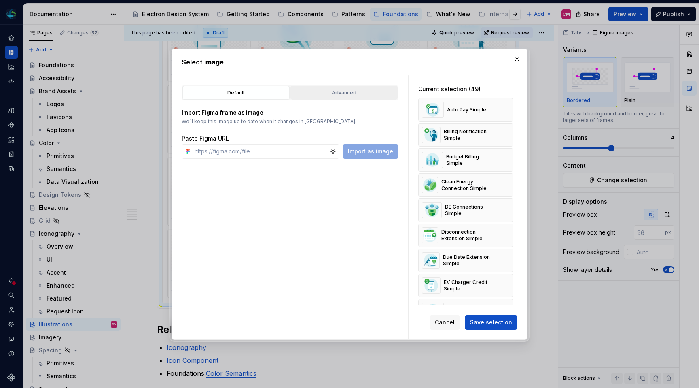
click at [350, 92] on div "Advanced" at bounding box center [344, 93] width 102 height 8
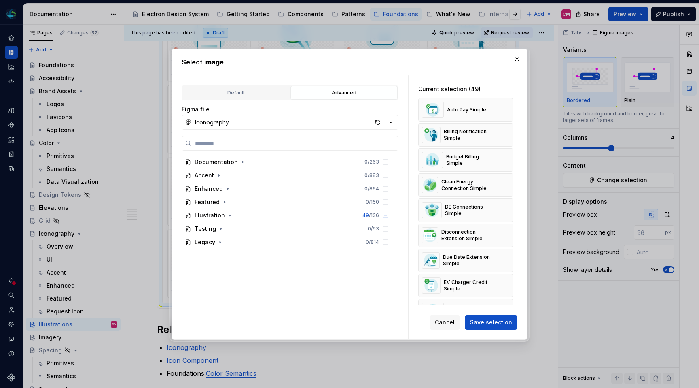
type textarea "*"
click at [272, 144] on input "search" at bounding box center [295, 143] width 206 height 8
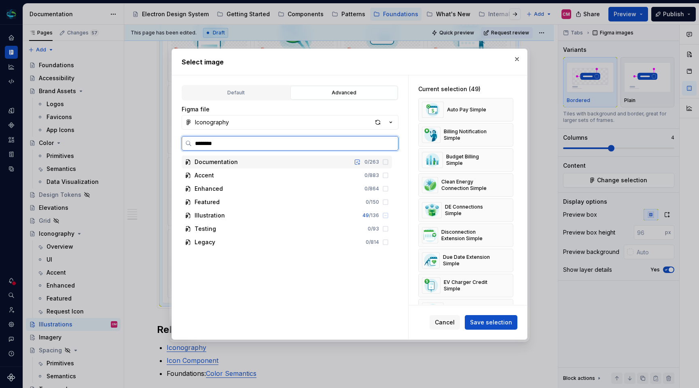
type input "*********"
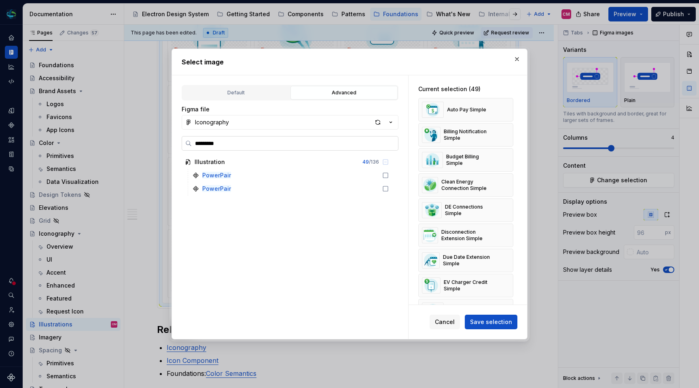
click at [389, 146] on input "*********" at bounding box center [295, 143] width 206 height 8
click at [391, 142] on input "*********" at bounding box center [295, 143] width 206 height 8
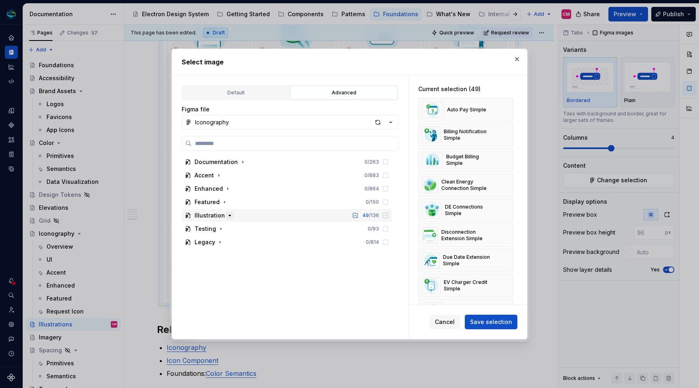
click at [229, 215] on icon "button" at bounding box center [230, 215] width 2 height 1
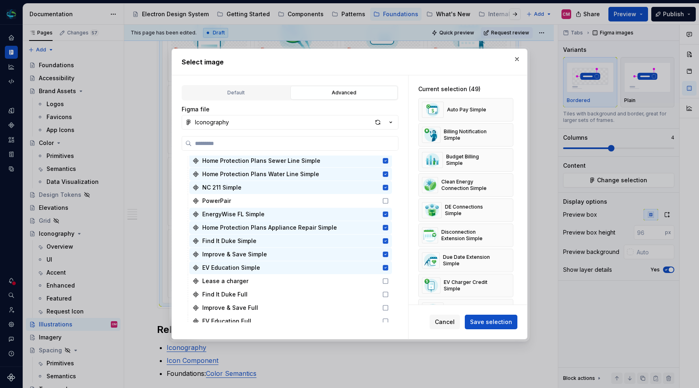
scroll to position [618, 0]
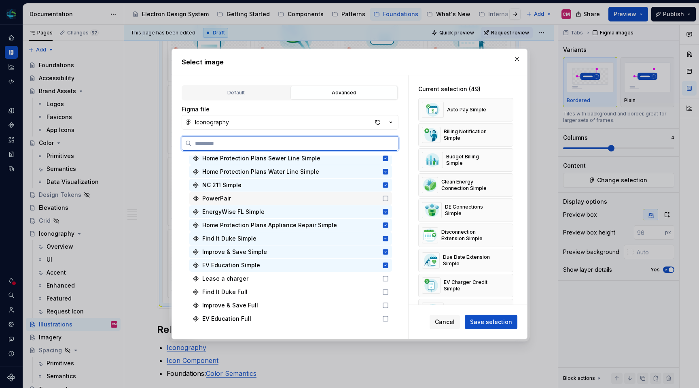
click at [389, 198] on icon at bounding box center [385, 198] width 6 height 6
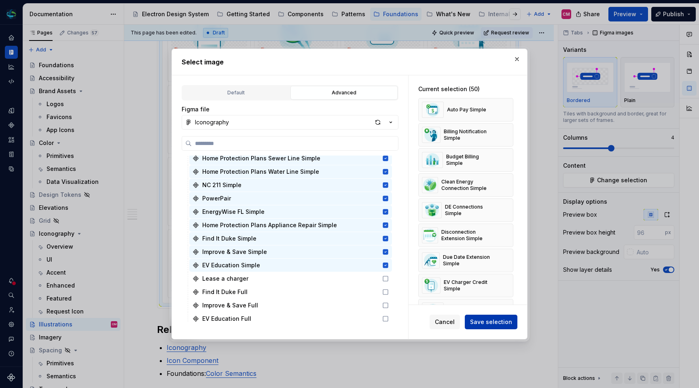
click at [484, 321] on span "Save selection" at bounding box center [491, 322] width 42 height 8
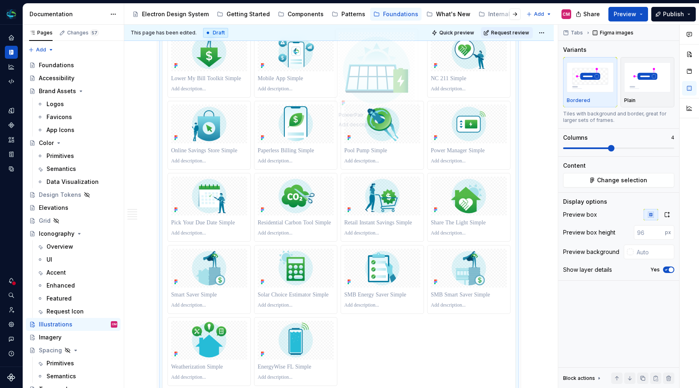
scroll to position [1174, 0]
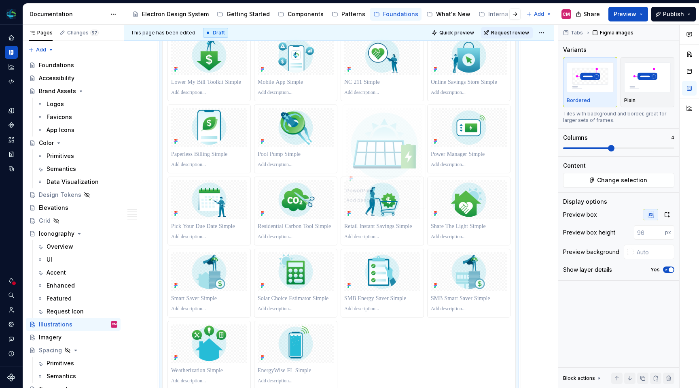
drag, startPoint x: 298, startPoint y: 276, endPoint x: 381, endPoint y: 115, distance: 181.4
click at [381, 115] on body "Electron Web CM Dataset Duke Energy Documentation Accessibility guide for tree …" at bounding box center [349, 194] width 699 height 388
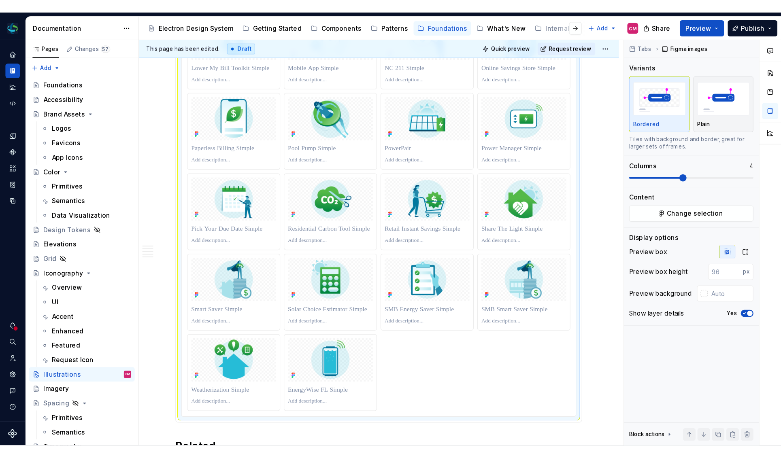
scroll to position [1216, 0]
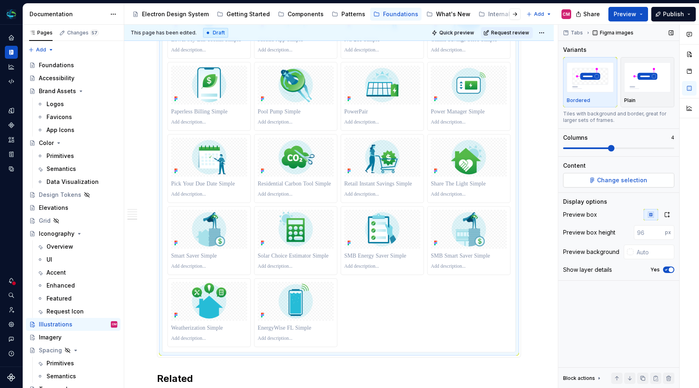
click at [614, 182] on span "Change selection" at bounding box center [622, 180] width 50 height 8
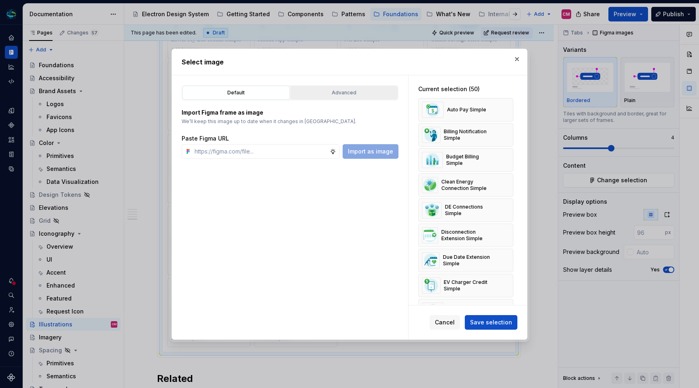
type textarea "*"
click at [347, 91] on div "Advanced" at bounding box center [344, 93] width 102 height 8
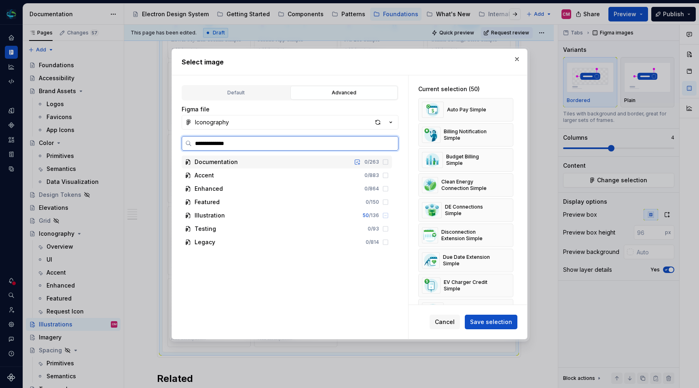
type input "**********"
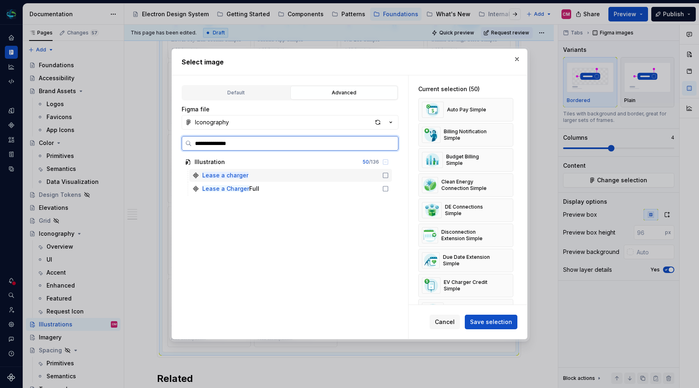
click at [284, 177] on div "Lease a charger" at bounding box center [290, 175] width 203 height 13
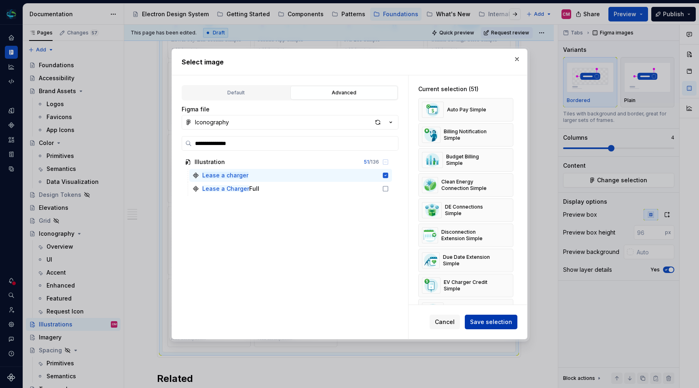
click at [482, 325] on span "Save selection" at bounding box center [491, 322] width 42 height 8
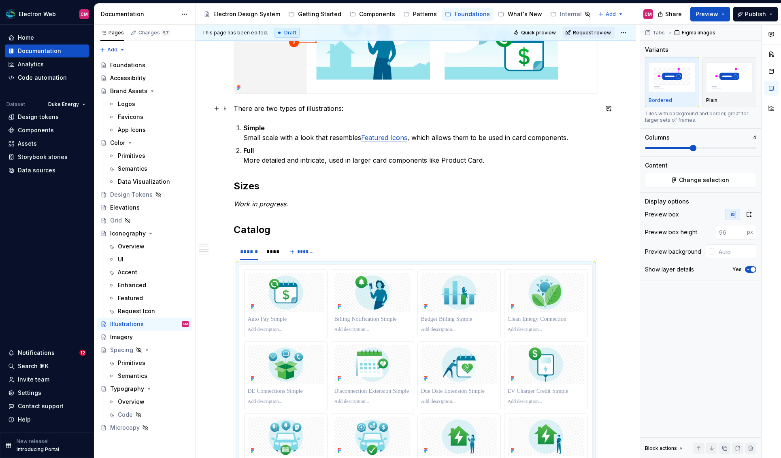
scroll to position [358, 0]
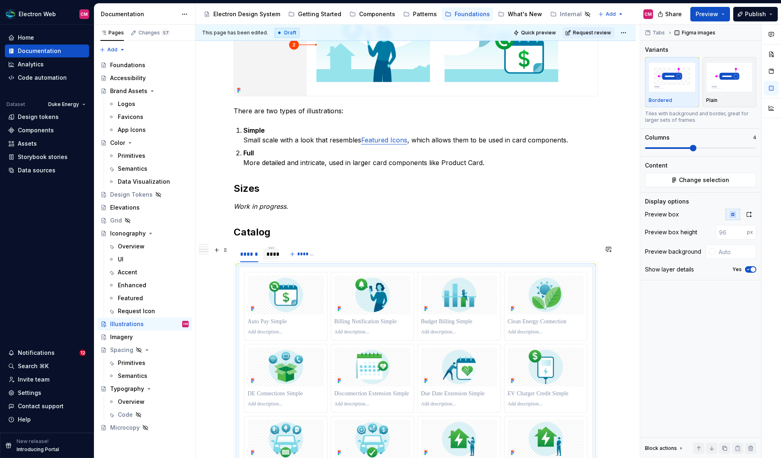
click at [276, 257] on div "****" at bounding box center [270, 254] width 9 height 8
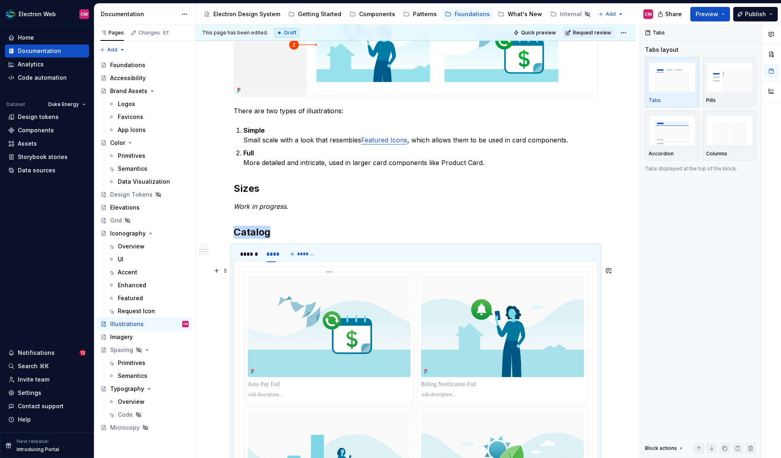
click at [340, 334] on img at bounding box center [329, 327] width 163 height 102
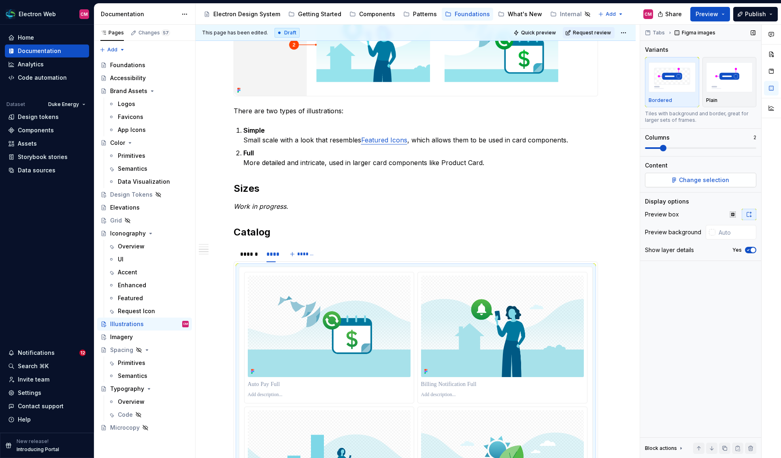
click at [656, 174] on button "Change selection" at bounding box center [700, 180] width 111 height 15
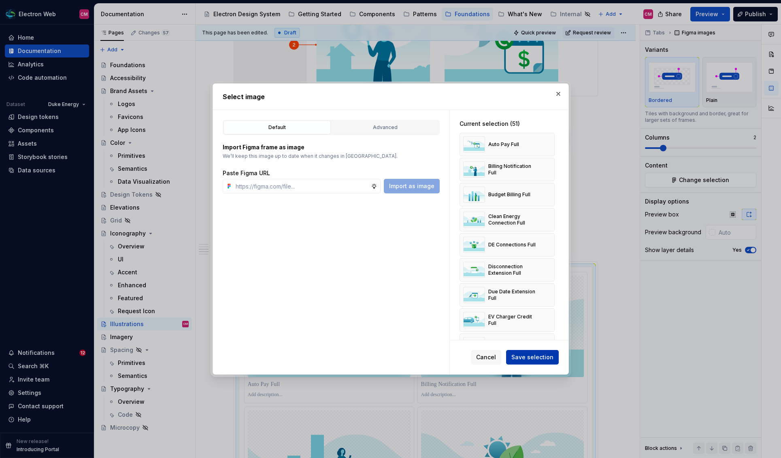
click at [520, 355] on span "Save selection" at bounding box center [532, 357] width 42 height 8
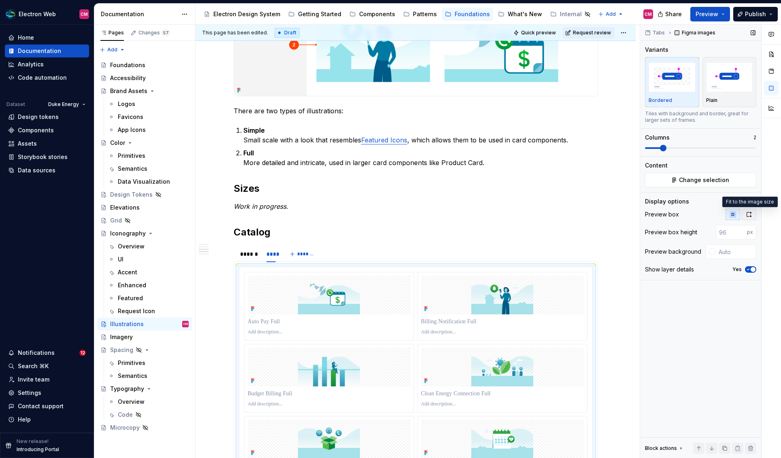
click at [656, 213] on icon "button" at bounding box center [748, 214] width 6 height 6
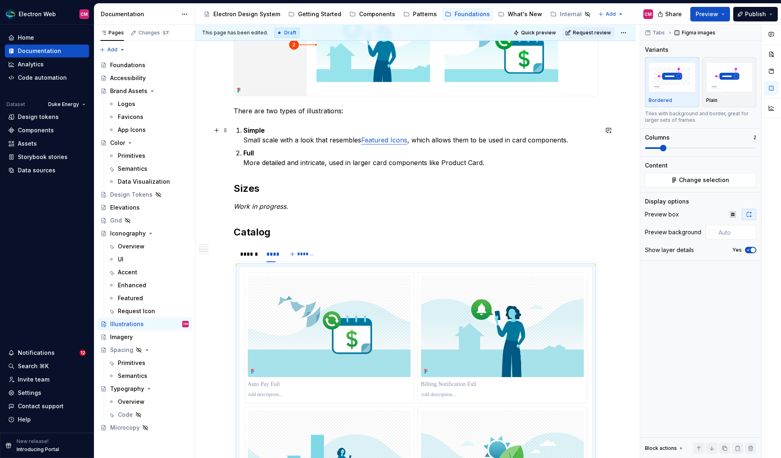
click at [382, 140] on link "Featured Icons" at bounding box center [384, 140] width 46 height 8
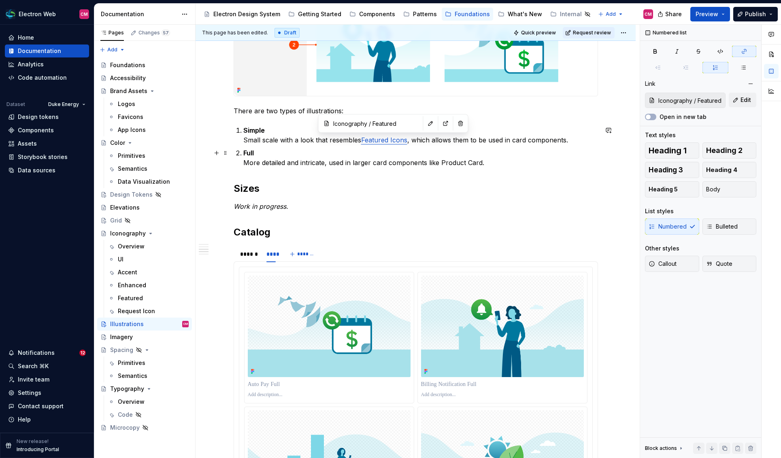
click at [380, 163] on p "Full More detailed and intricate, used in larger card components like Product C…" at bounding box center [420, 157] width 355 height 19
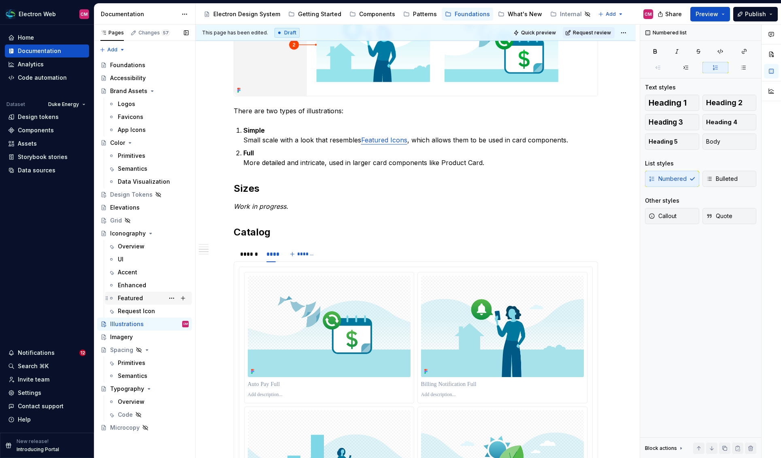
click at [126, 295] on div "Featured" at bounding box center [130, 298] width 25 height 8
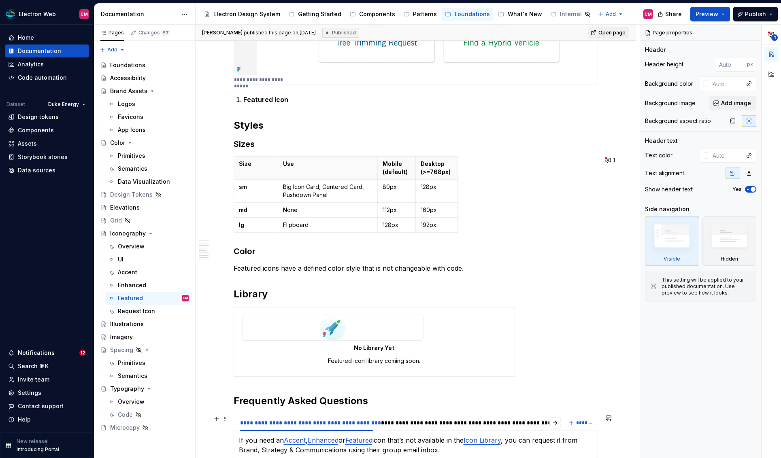
scroll to position [436, 0]
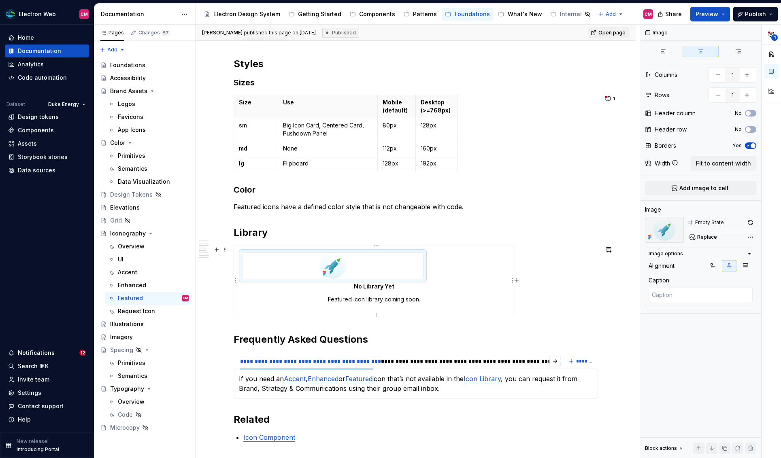
click at [327, 264] on img at bounding box center [333, 266] width 26 height 26
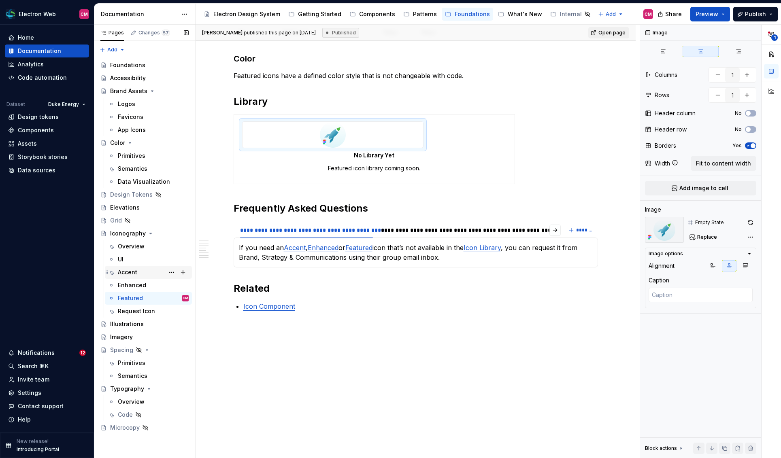
click at [136, 271] on div "Accent" at bounding box center [127, 272] width 19 height 8
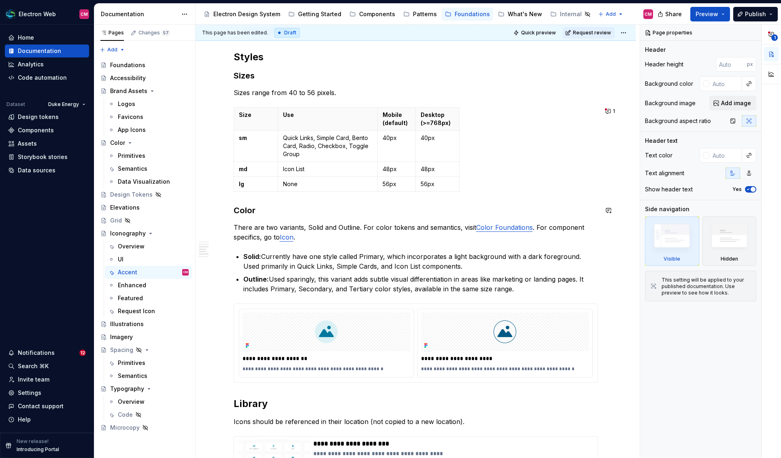
scroll to position [488, 0]
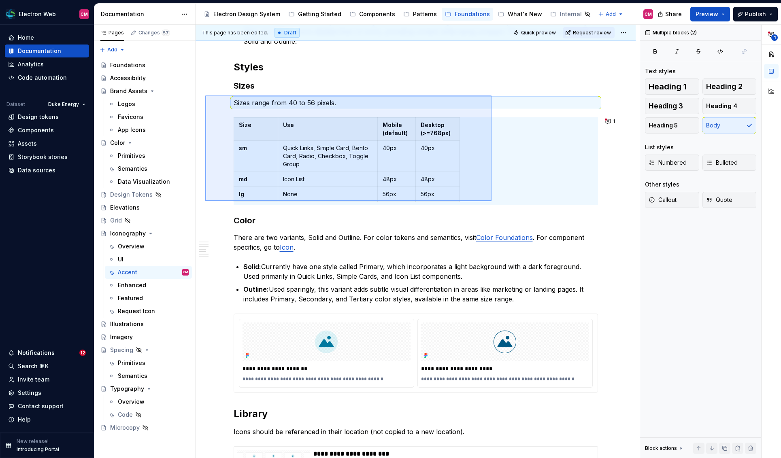
drag, startPoint x: 205, startPoint y: 96, endPoint x: 492, endPoint y: 201, distance: 305.4
click at [492, 201] on div "**********" at bounding box center [417, 242] width 444 height 434
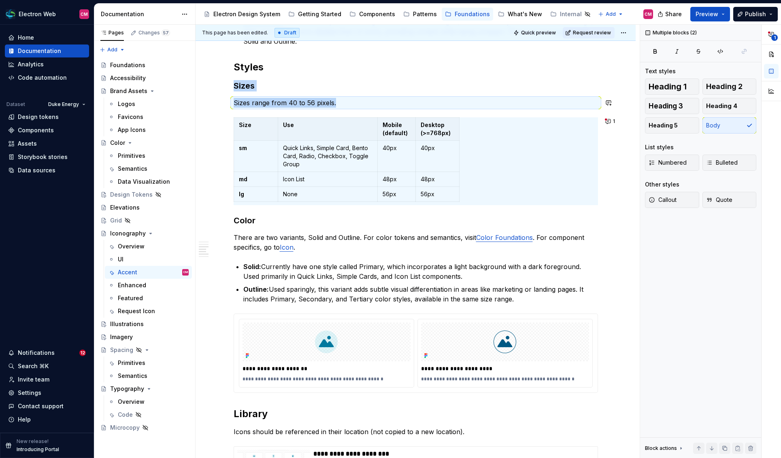
copy div "Sizes Sizes range from 40 to 56 pixels."
click at [132, 325] on div "Illustrations" at bounding box center [127, 324] width 34 height 8
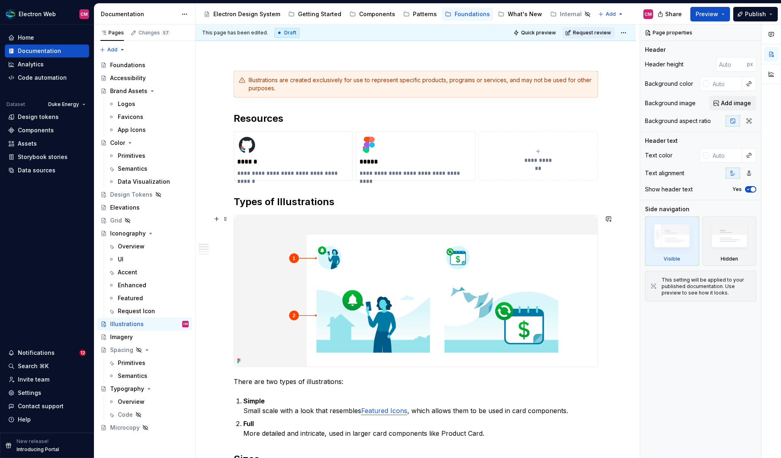
scroll to position [410, 0]
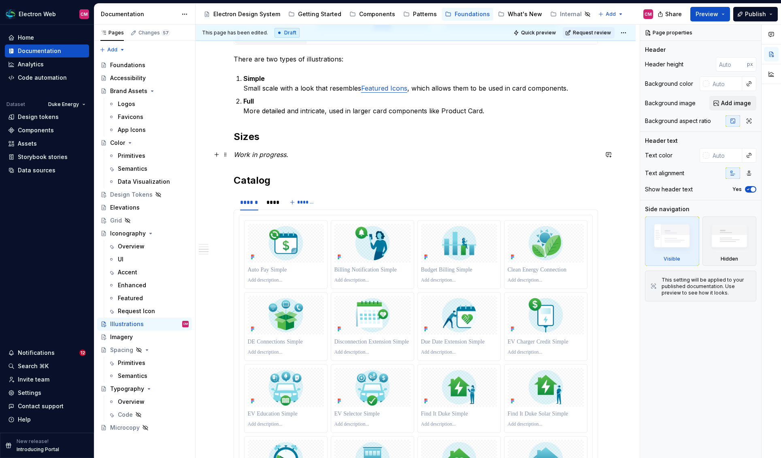
click at [284, 153] on em "Work in progress." at bounding box center [261, 155] width 55 height 8
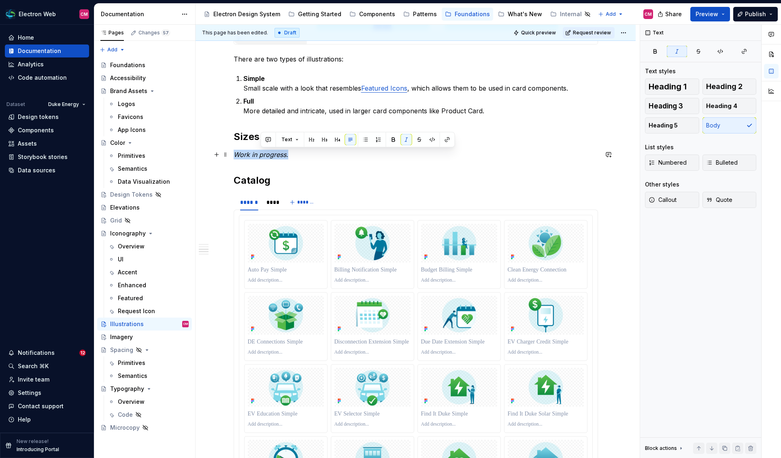
click at [284, 153] on em "Work in progress." at bounding box center [261, 155] width 55 height 8
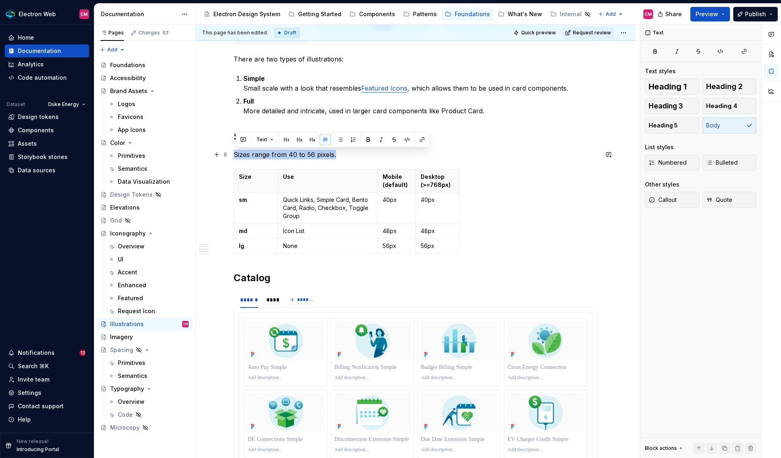
drag, startPoint x: 344, startPoint y: 160, endPoint x: 232, endPoint y: 157, distance: 112.2
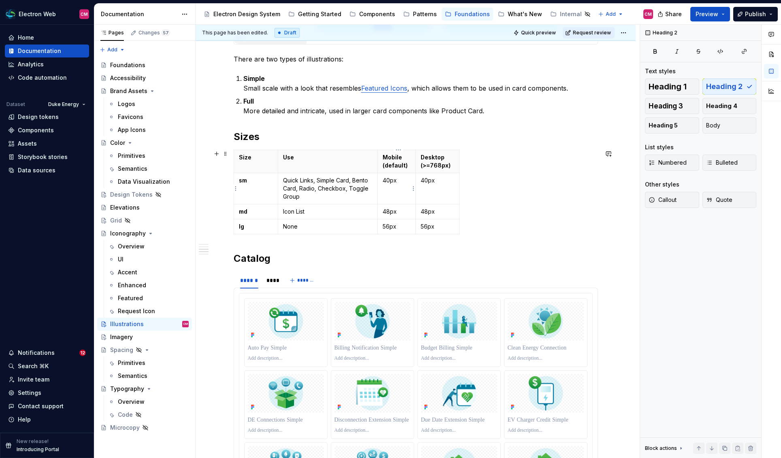
click at [386, 179] on p "40px" at bounding box center [396, 180] width 28 height 8
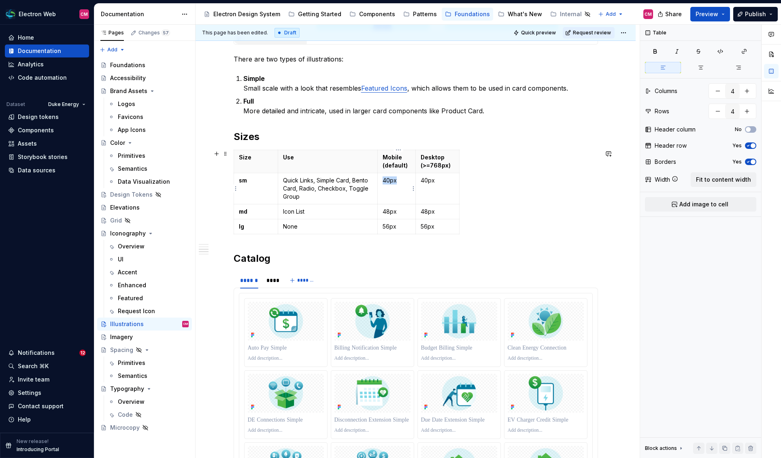
click at [386, 179] on p "40px" at bounding box center [396, 180] width 28 height 8
click at [471, 361] on p at bounding box center [459, 358] width 76 height 6
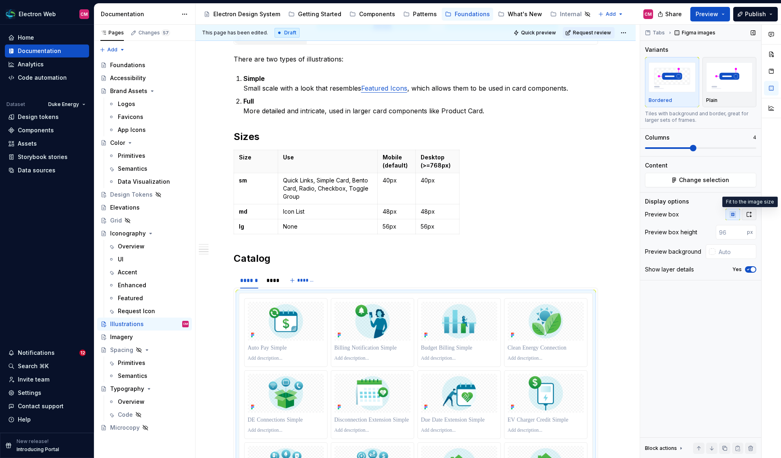
click at [656, 214] on icon "button" at bounding box center [748, 214] width 6 height 6
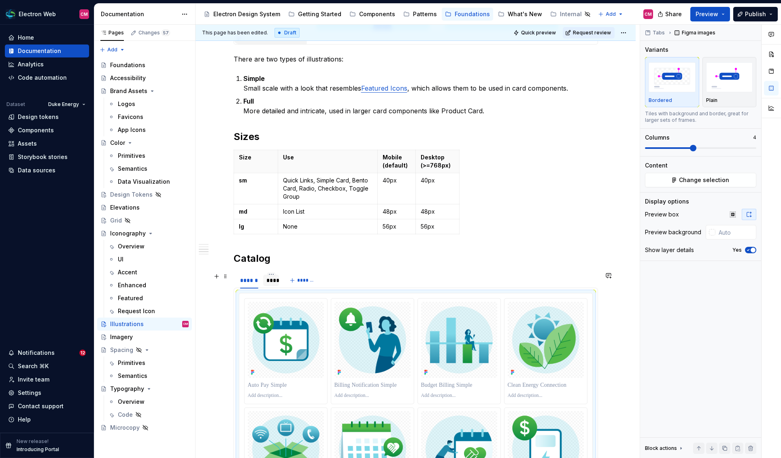
click at [274, 280] on div "****" at bounding box center [270, 280] width 9 height 8
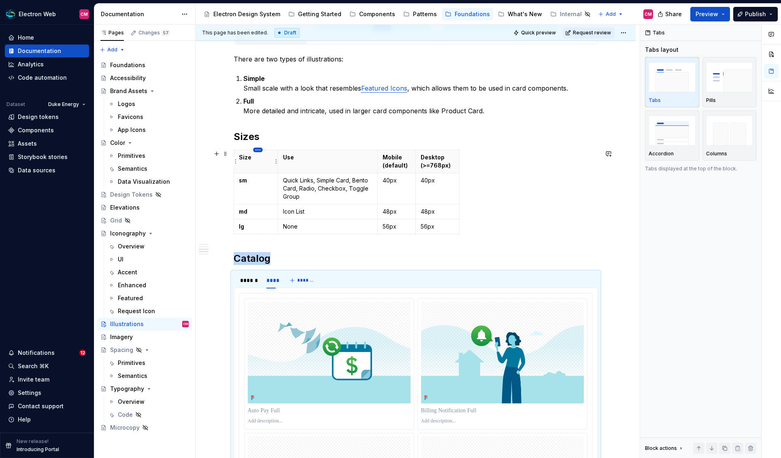
type textarea "*"
click at [444, 162] on p "Desktop (>=768px)" at bounding box center [437, 161] width 34 height 16
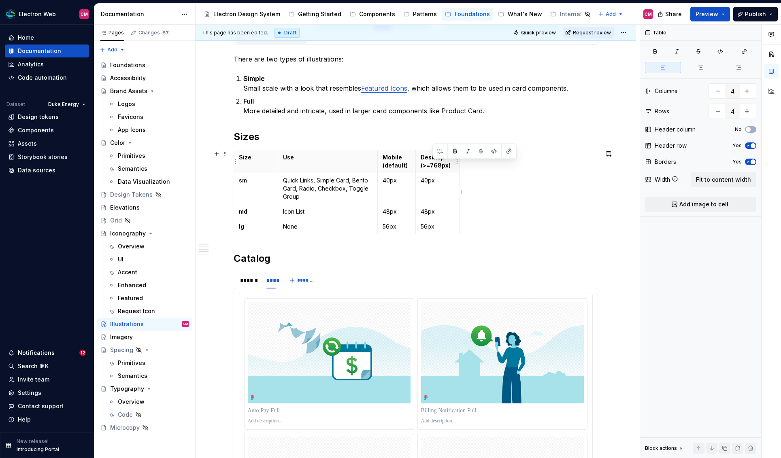
click at [444, 162] on p "Desktop (>=768px)" at bounding box center [437, 161] width 34 height 16
click at [399, 164] on p "Mobile (default)" at bounding box center [396, 161] width 28 height 16
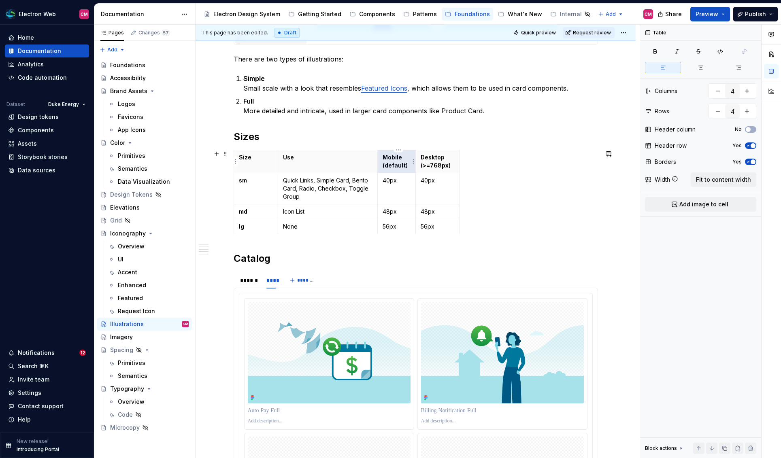
click at [399, 164] on p "Mobile (default)" at bounding box center [396, 161] width 28 height 16
drag, startPoint x: 408, startPoint y: 164, endPoint x: 382, endPoint y: 159, distance: 26.0
click at [382, 159] on th "Mobile (default)" at bounding box center [396, 161] width 38 height 23
click at [399, 160] on p "Mobile (default)" at bounding box center [396, 161] width 28 height 16
click at [400, 151] on html "Electron Web CM Home Documentation Analytics Code automation Dataset Duke Energ…" at bounding box center [390, 229] width 781 height 458
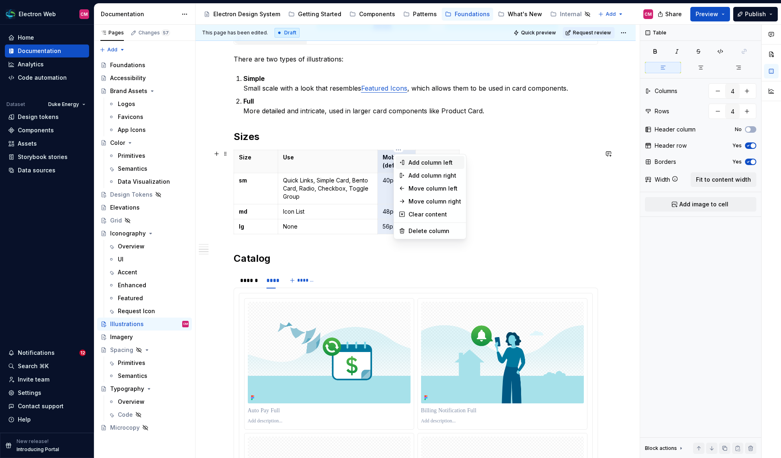
click at [419, 166] on div "Add column left" at bounding box center [429, 162] width 69 height 13
type input "5"
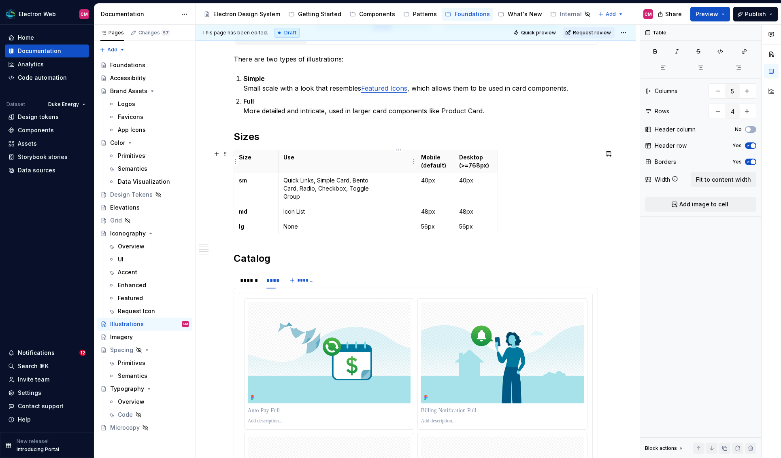
click at [406, 163] on th at bounding box center [397, 161] width 38 height 23
click at [398, 150] on html "Electron Web CM Home Documentation Analytics Code automation Dataset Duke Energ…" at bounding box center [390, 229] width 781 height 458
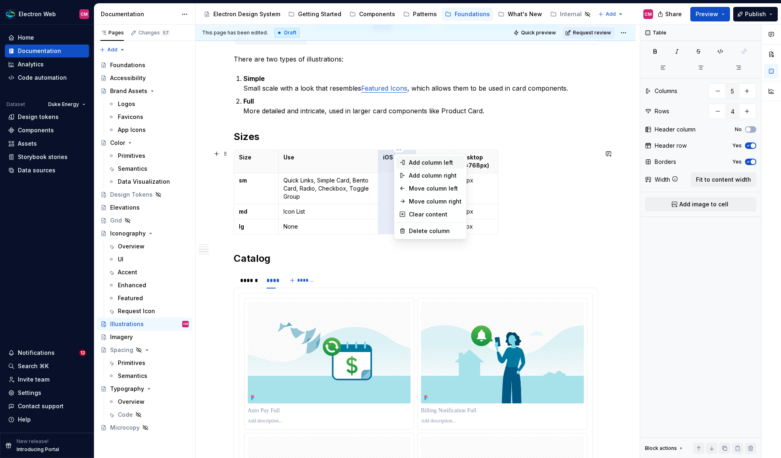
click at [429, 163] on div "Add column left" at bounding box center [435, 163] width 53 height 8
type input "6"
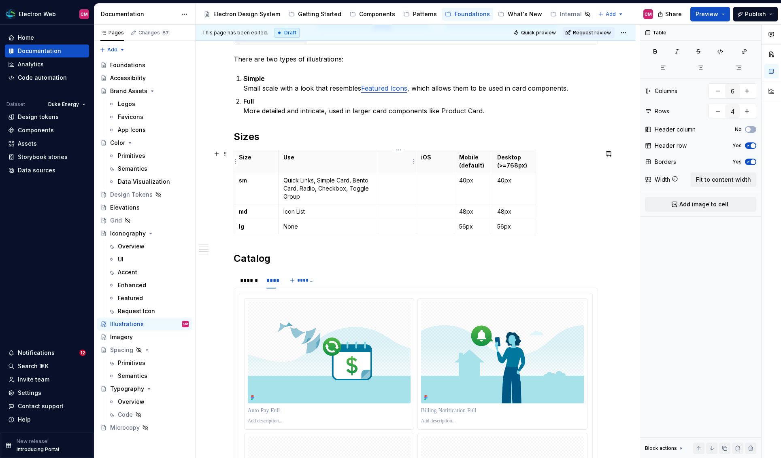
click at [403, 162] on th at bounding box center [397, 161] width 38 height 23
click at [468, 158] on p "Mobile (default)" at bounding box center [473, 161] width 28 height 16
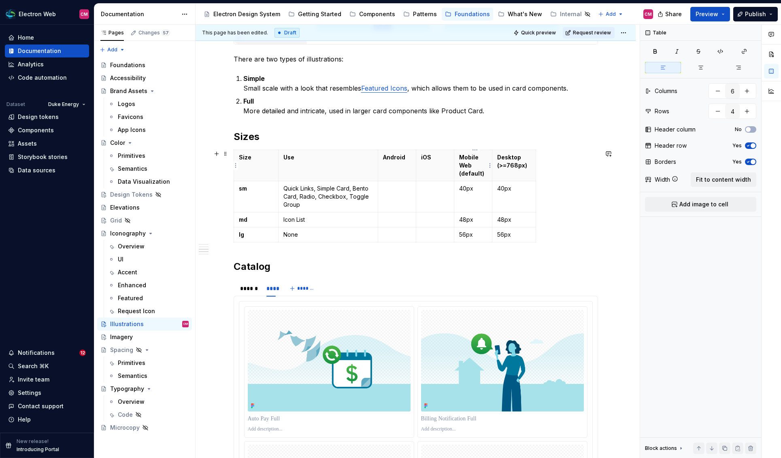
click at [473, 175] on p "Mobile Web (default)" at bounding box center [473, 165] width 28 height 24
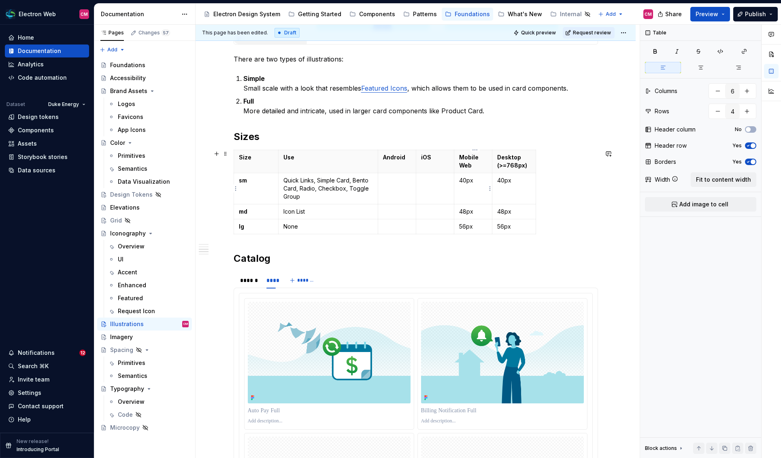
click at [465, 180] on p "40px" at bounding box center [473, 180] width 28 height 8
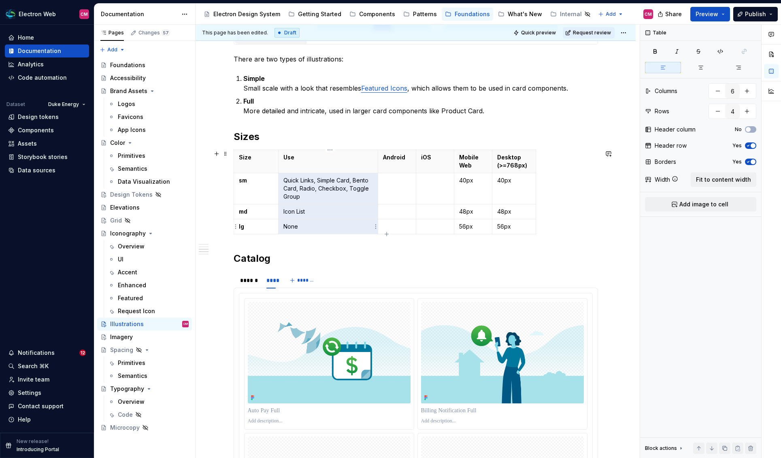
drag, startPoint x: 285, startPoint y: 181, endPoint x: 298, endPoint y: 223, distance: 44.4
click at [298, 223] on tbody "Size Use Android iOS Mobile Web Desktop (>=768px) sm Quick Links, Simple Card, …" at bounding box center [385, 192] width 302 height 84
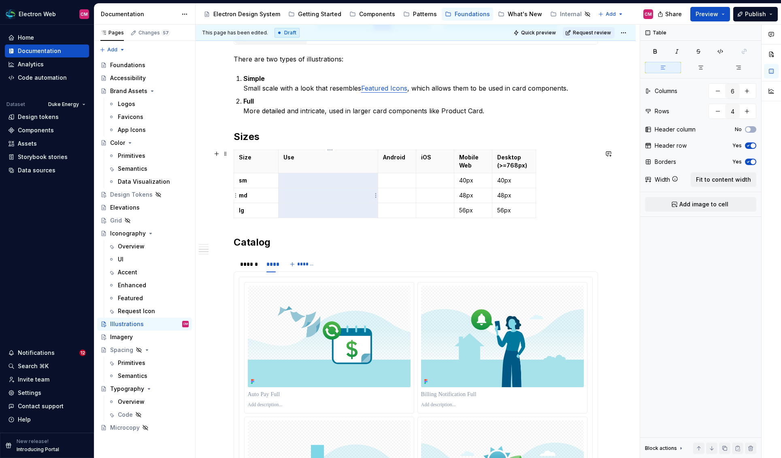
click at [329, 194] on p at bounding box center [327, 195] width 89 height 8
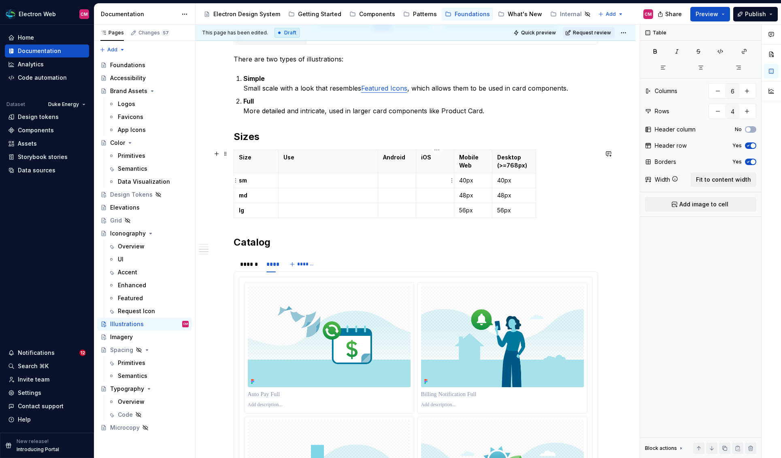
click at [433, 184] on p at bounding box center [435, 180] width 28 height 8
click at [244, 182] on strong "sm" at bounding box center [243, 180] width 8 height 7
click at [246, 180] on strong "sm" at bounding box center [243, 180] width 8 height 7
drag, startPoint x: 242, startPoint y: 180, endPoint x: 244, endPoint y: 209, distance: 28.9
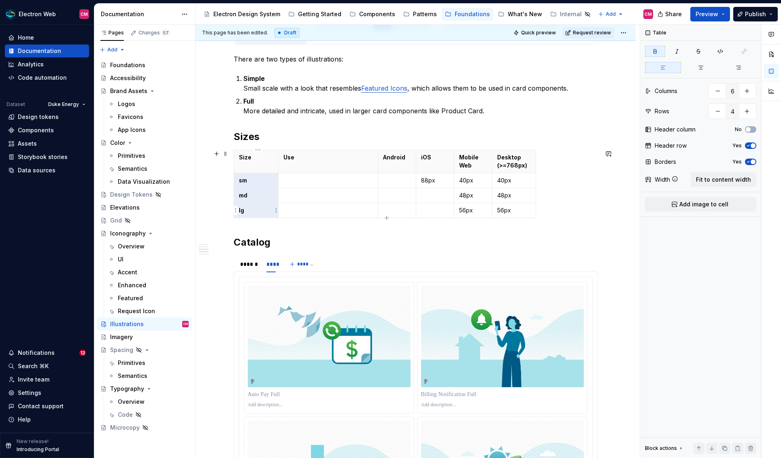
click at [244, 209] on tbody "Size Use Android iOS Mobile Web Desktop (>=768px) sm 88px 40px 40px md 48px 48p…" at bounding box center [385, 184] width 302 height 68
click at [435, 195] on p at bounding box center [435, 195] width 28 height 8
click at [402, 180] on p at bounding box center [397, 180] width 28 height 8
click at [463, 178] on p "40px" at bounding box center [473, 180] width 28 height 8
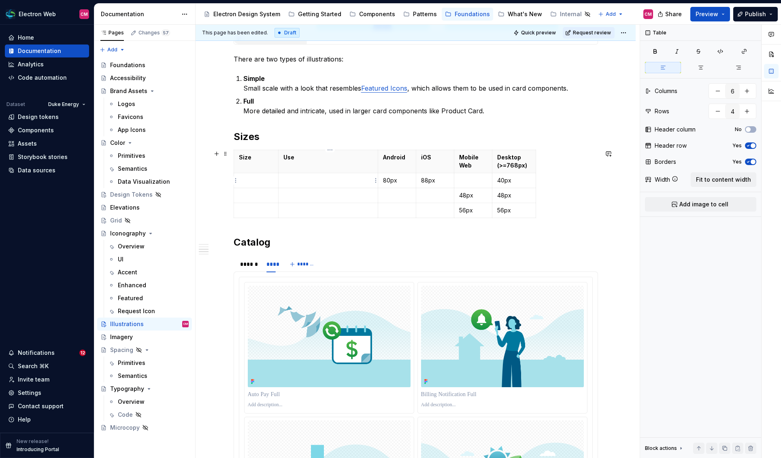
click at [298, 178] on p at bounding box center [327, 180] width 89 height 8
click at [260, 181] on p at bounding box center [256, 180] width 34 height 8
type textarea "*"
click at [278, 142] on h2 "Sizes" at bounding box center [416, 136] width 364 height 13
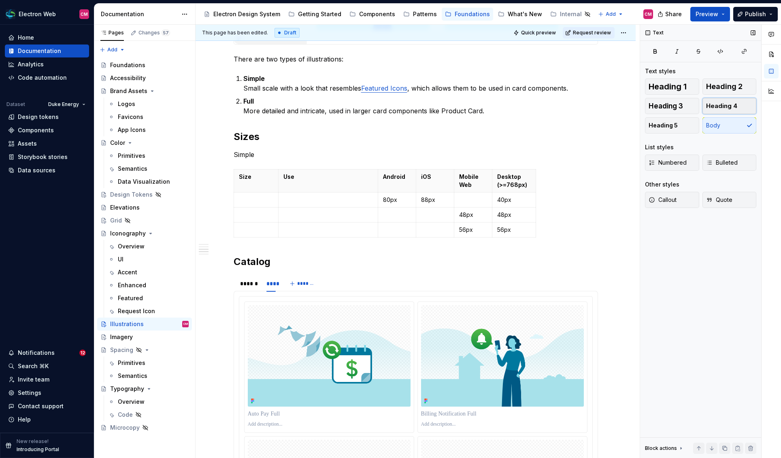
click at [656, 102] on span "Heading 4" at bounding box center [721, 106] width 31 height 8
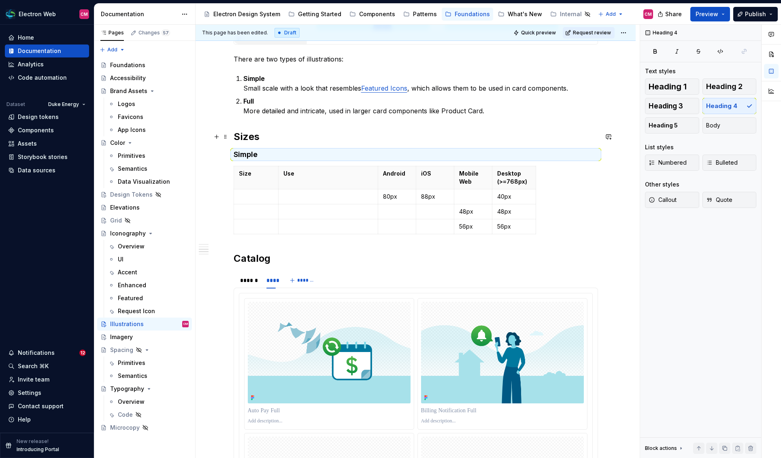
click at [248, 136] on h2 "Sizes" at bounding box center [416, 136] width 364 height 13
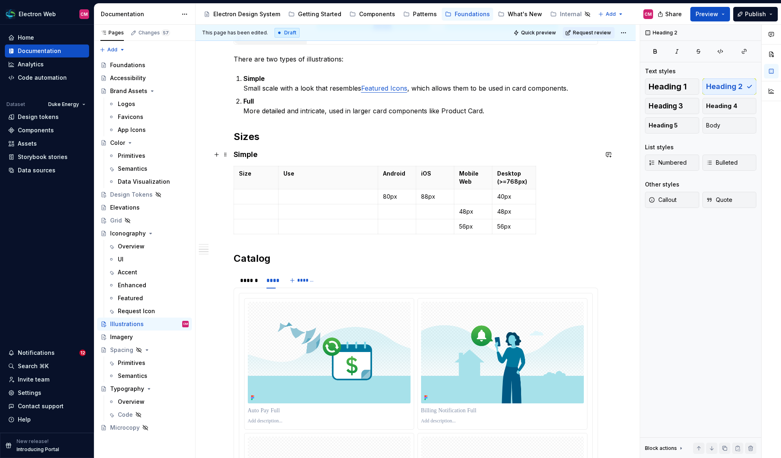
click at [246, 151] on h4 "Simple" at bounding box center [416, 155] width 364 height 10
click at [656, 102] on span "Heading 3" at bounding box center [665, 106] width 34 height 8
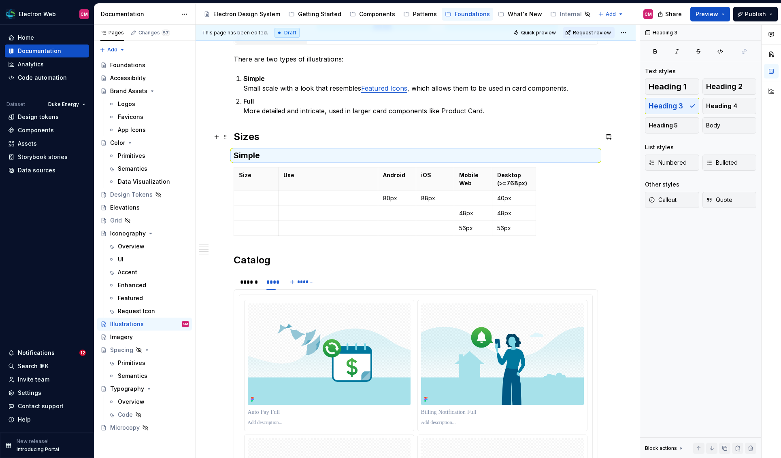
click at [247, 140] on h2 "Sizes" at bounding box center [416, 136] width 364 height 13
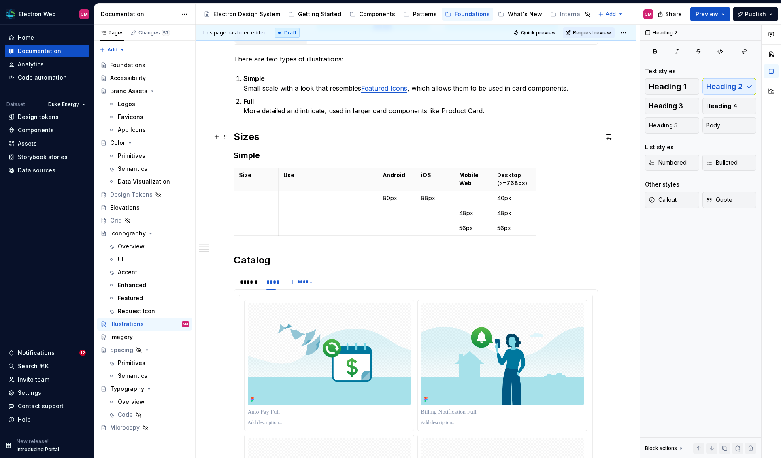
click at [236, 135] on h2 "Sizes" at bounding box center [416, 136] width 364 height 13
click at [262, 151] on h3 "Simple" at bounding box center [416, 155] width 364 height 11
click at [229, 170] on span at bounding box center [225, 171] width 6 height 11
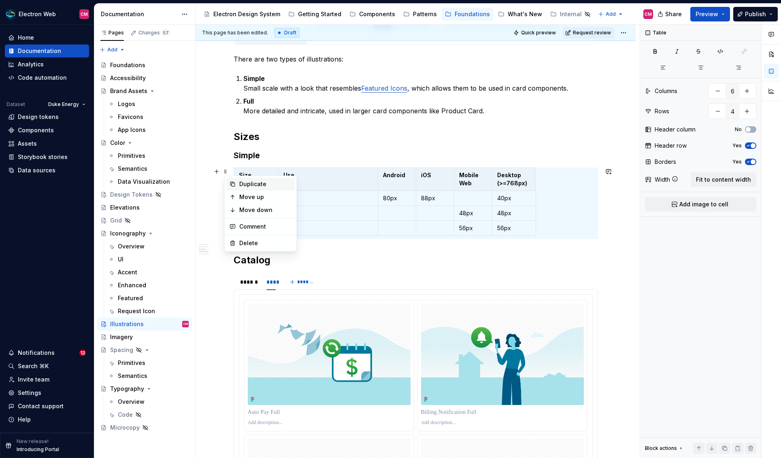
click at [247, 185] on div "Duplicate" at bounding box center [265, 184] width 53 height 8
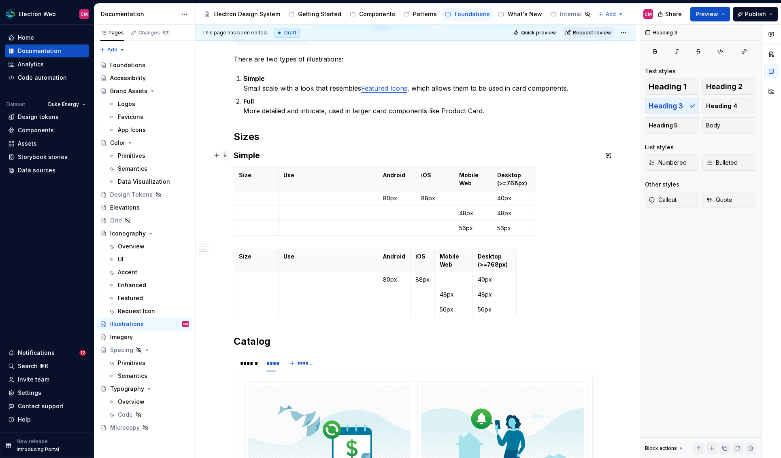
click at [227, 154] on span at bounding box center [225, 155] width 6 height 11
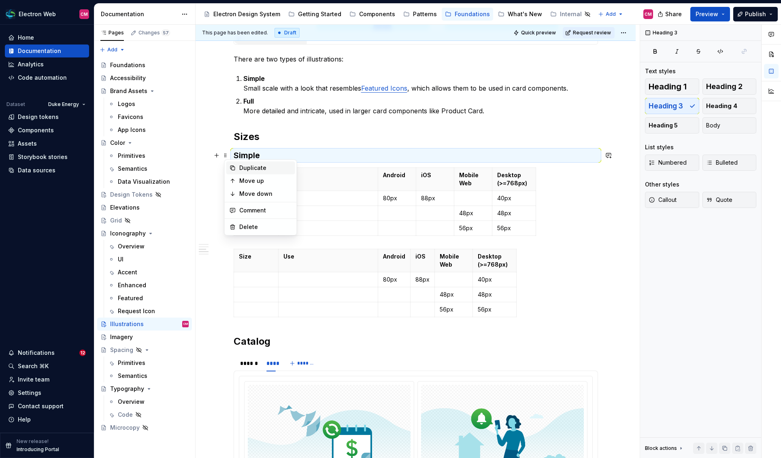
click at [249, 166] on div "Duplicate" at bounding box center [265, 168] width 53 height 8
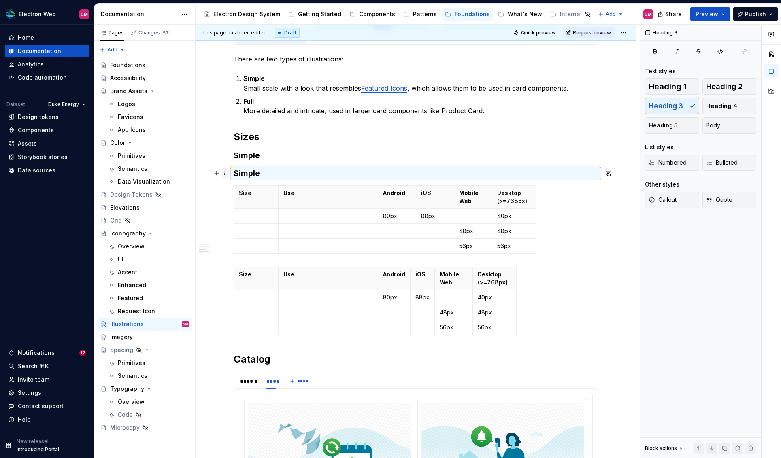
click at [226, 173] on span at bounding box center [225, 173] width 6 height 11
click at [257, 210] on div "Move down" at bounding box center [265, 212] width 53 height 8
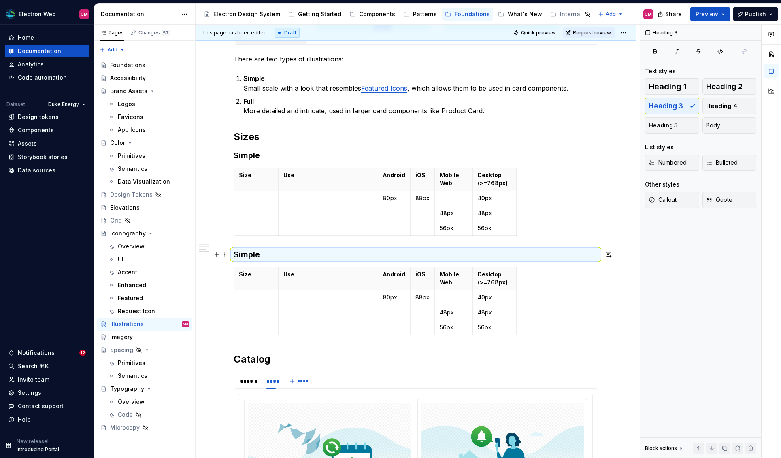
click at [252, 254] on h3 "Simple" at bounding box center [416, 254] width 364 height 11
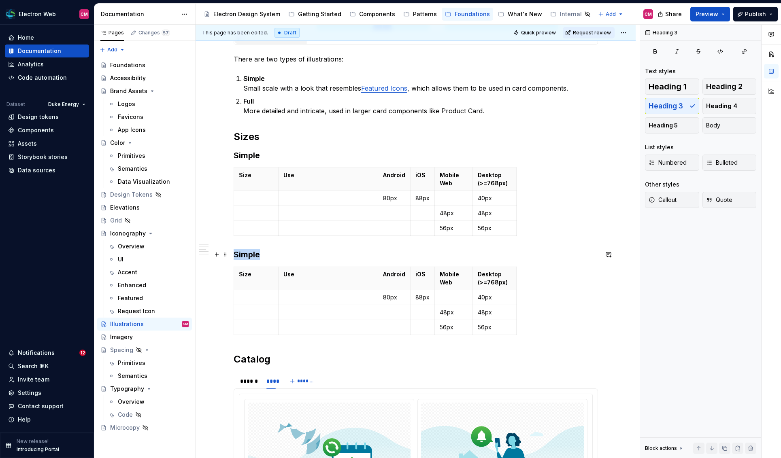
click at [252, 254] on h3 "Simple" at bounding box center [416, 254] width 364 height 11
click at [248, 195] on p at bounding box center [256, 198] width 34 height 8
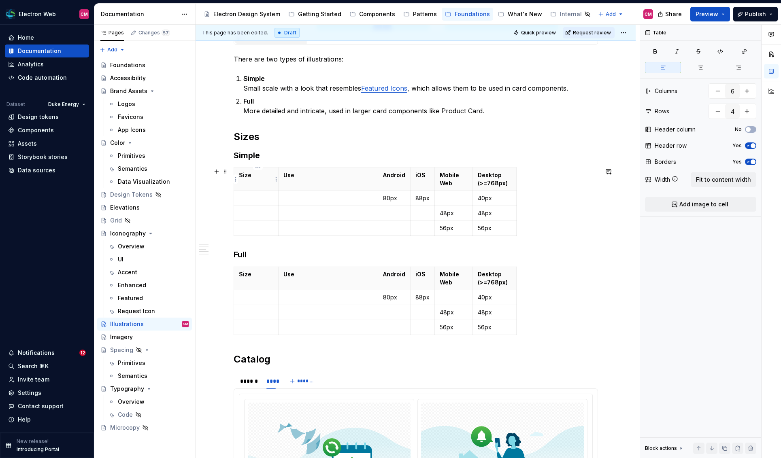
click at [246, 177] on p "Size" at bounding box center [256, 175] width 34 height 8
click at [259, 197] on p at bounding box center [256, 198] width 34 height 8
click at [257, 216] on p at bounding box center [256, 213] width 34 height 8
click at [244, 195] on p "iOS" at bounding box center [256, 198] width 34 height 8
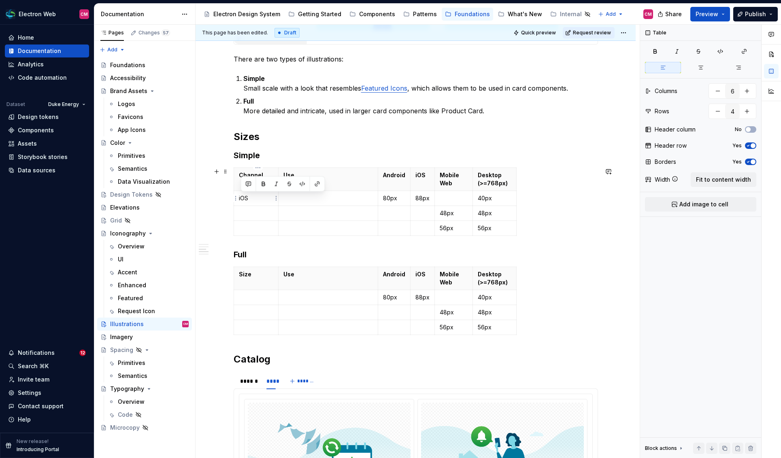
click at [244, 195] on p "iOS" at bounding box center [256, 198] width 34 height 8
click at [257, 214] on p at bounding box center [256, 213] width 34 height 8
click at [229, 171] on span at bounding box center [225, 171] width 6 height 11
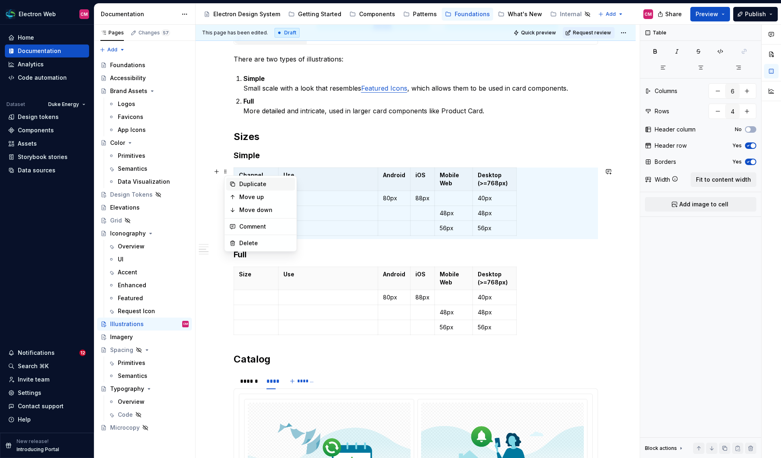
click at [246, 187] on div "Duplicate" at bounding box center [265, 184] width 53 height 8
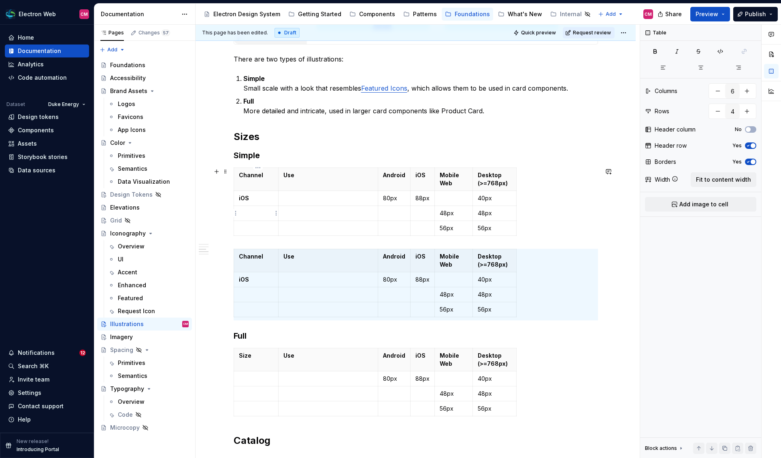
click at [246, 214] on p at bounding box center [256, 213] width 34 height 8
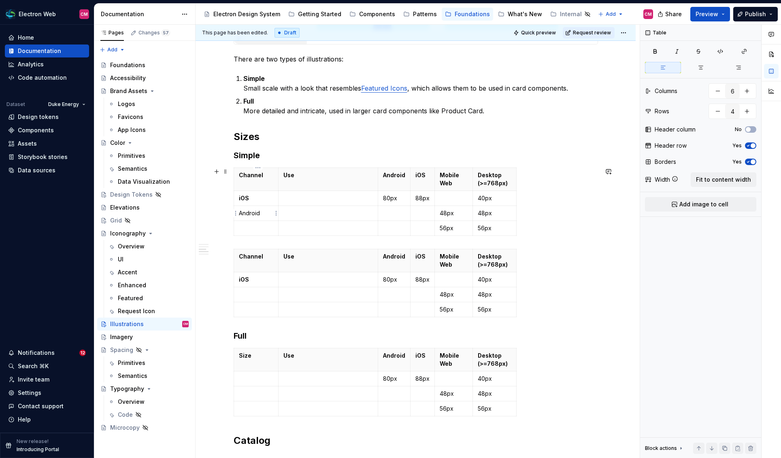
click at [252, 214] on p "Android" at bounding box center [256, 213] width 34 height 8
click at [309, 213] on p at bounding box center [327, 213] width 89 height 8
click at [247, 224] on p at bounding box center [256, 228] width 34 height 8
click at [247, 224] on p "Mobile Web" at bounding box center [256, 228] width 34 height 8
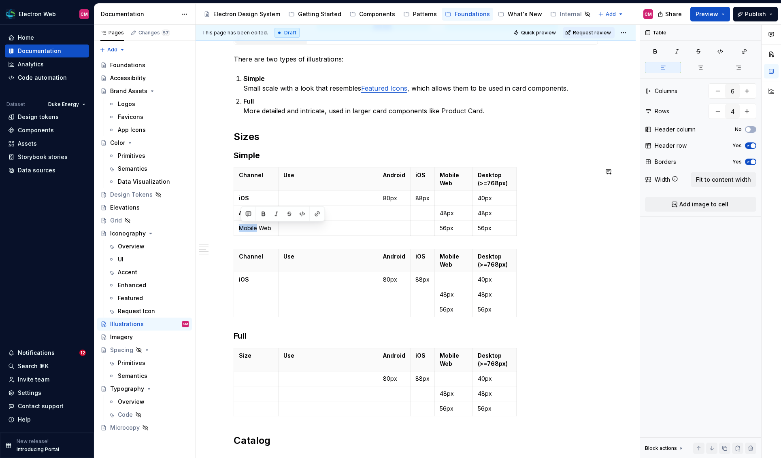
click at [247, 224] on p "Mobile Web" at bounding box center [256, 228] width 34 height 8
click at [266, 227] on strong "Mobile Web" at bounding box center [255, 228] width 33 height 7
click at [275, 227] on html "Electron Web CM Home Documentation Analytics Code automation Dataset Duke Energ…" at bounding box center [390, 229] width 781 height 458
click at [245, 231] on html "Electron Web CM Home Documentation Analytics Code automation Dataset Duke Energ…" at bounding box center [390, 229] width 781 height 458
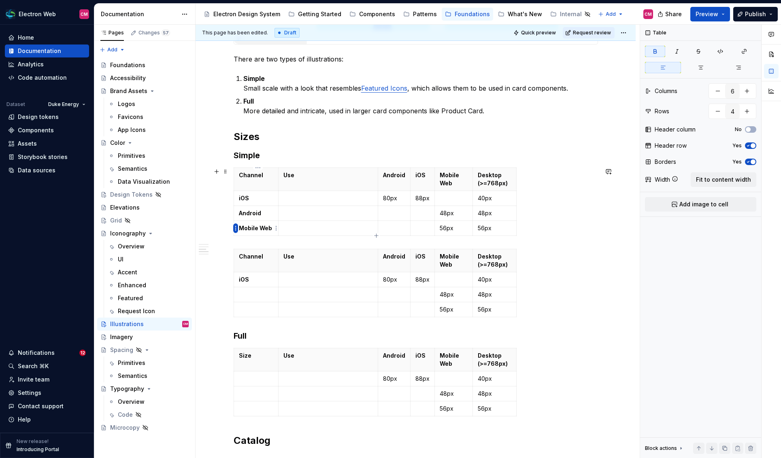
click at [235, 227] on html "Electron Web CM Home Documentation Analytics Code automation Dataset Duke Energ…" at bounding box center [390, 229] width 781 height 458
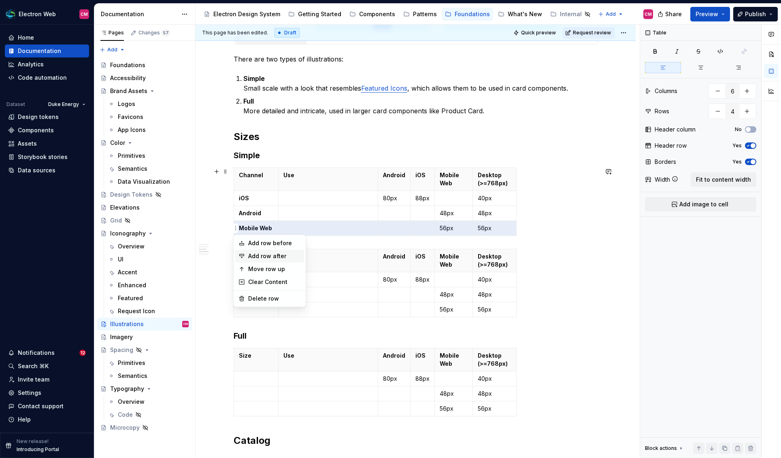
click at [251, 254] on div "Add row after" at bounding box center [274, 256] width 53 height 8
type input "5"
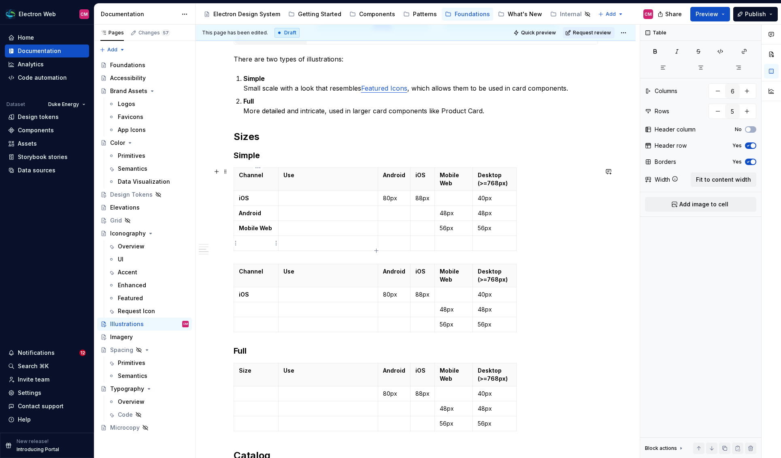
click at [253, 244] on p at bounding box center [256, 243] width 34 height 8
click at [262, 227] on strong "Mobile Web" at bounding box center [255, 228] width 33 height 7
click at [271, 227] on p "Web" at bounding box center [256, 228] width 34 height 8
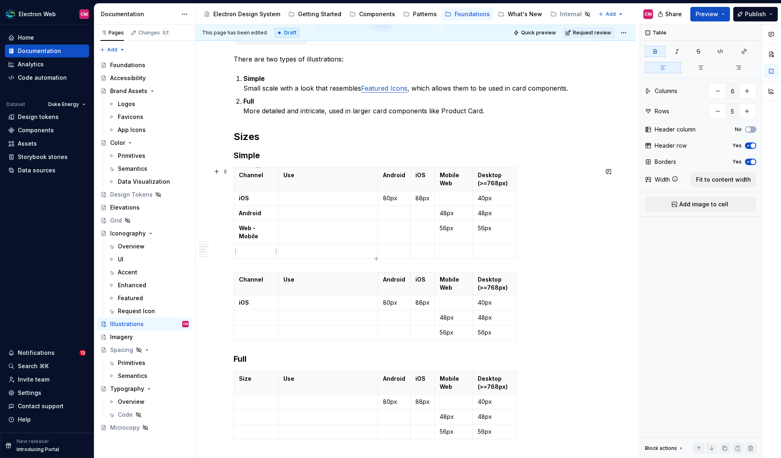
click at [259, 255] on td at bounding box center [256, 251] width 45 height 15
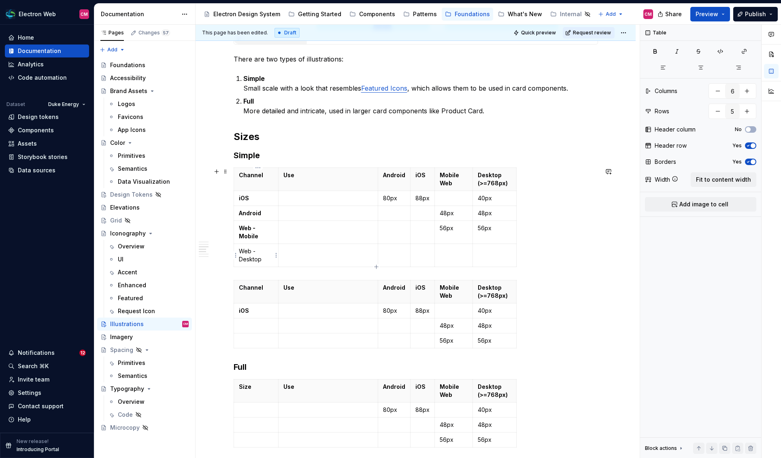
click at [255, 256] on p "Web - Desktop" at bounding box center [256, 255] width 34 height 16
click at [304, 263] on td at bounding box center [328, 255] width 100 height 23
click at [397, 168] on html "Electron Web CM Home Documentation Analytics Code automation Dataset Duke Energ…" at bounding box center [390, 229] width 781 height 458
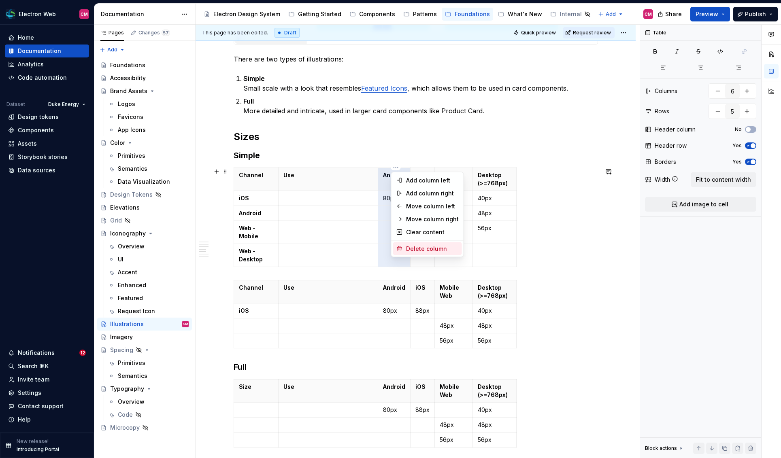
click at [414, 244] on div "Delete column" at bounding box center [427, 248] width 69 height 13
type input "5"
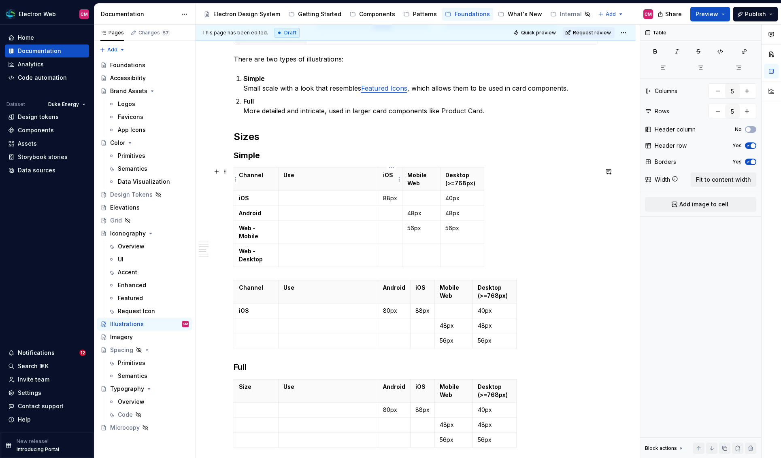
click at [389, 177] on p "iOS" at bounding box center [390, 175] width 14 height 8
click at [386, 210] on p at bounding box center [390, 213] width 14 height 8
click at [408, 213] on p "48px" at bounding box center [421, 213] width 28 height 8
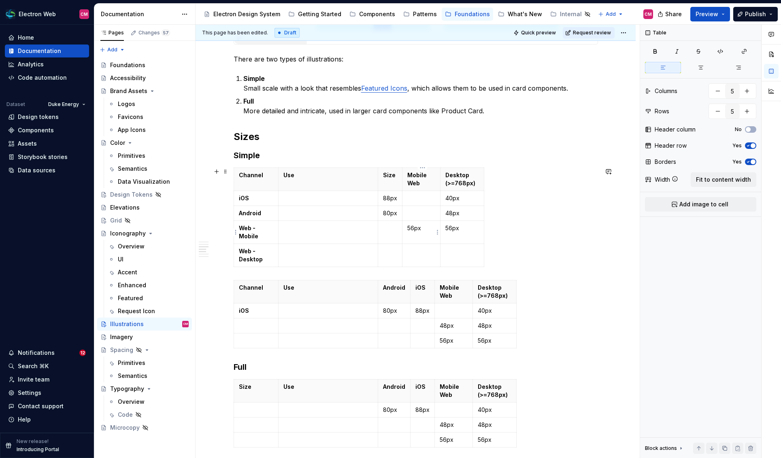
click at [415, 227] on p "56px" at bounding box center [421, 228] width 28 height 8
click at [452, 196] on p "40px" at bounding box center [462, 198] width 34 height 8
click at [451, 210] on p "48px" at bounding box center [462, 213] width 34 height 8
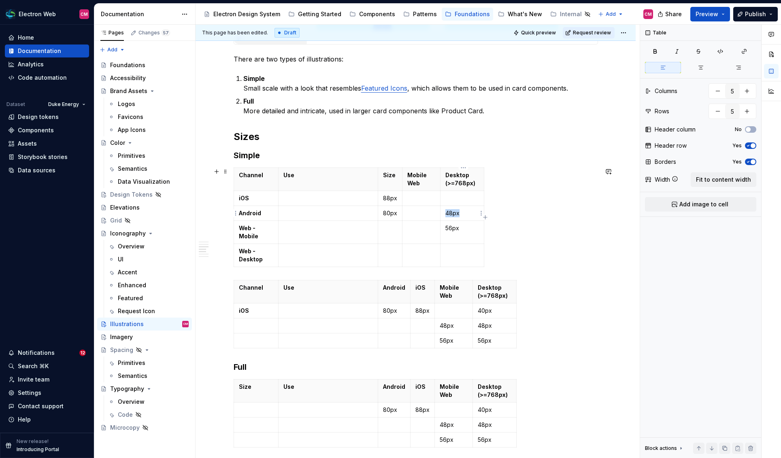
click at [451, 210] on p "48px" at bounding box center [462, 213] width 34 height 8
click at [454, 223] on td "56px" at bounding box center [462, 232] width 44 height 23
click at [288, 196] on p at bounding box center [327, 198] width 89 height 8
click at [130, 297] on div "Featured" at bounding box center [130, 298] width 25 height 8
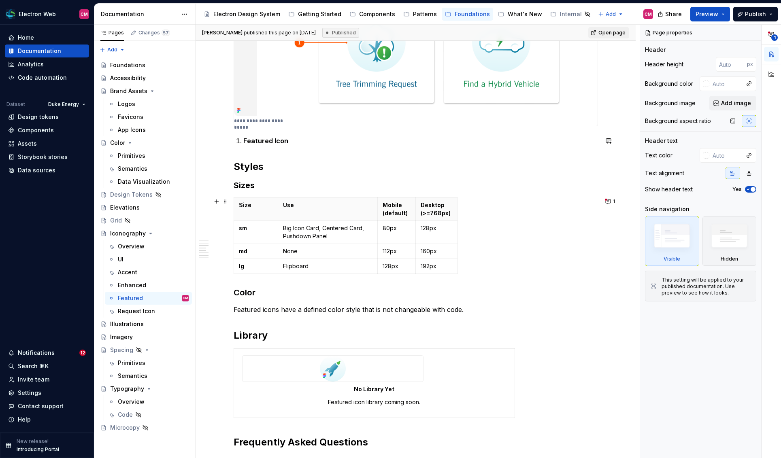
scroll to position [443, 0]
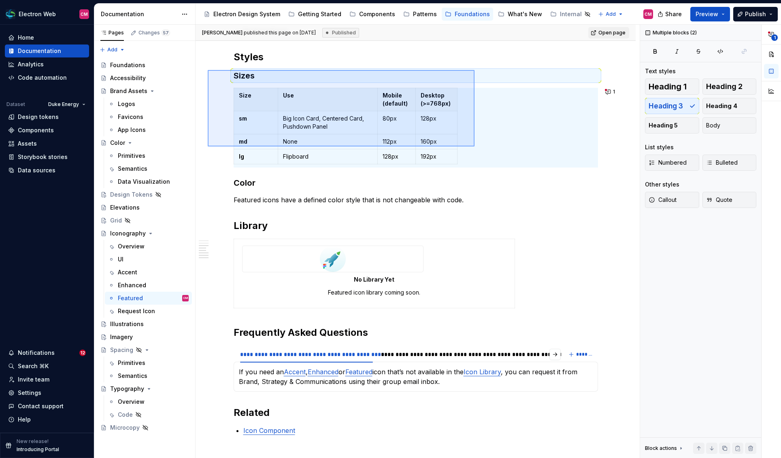
drag, startPoint x: 208, startPoint y: 70, endPoint x: 478, endPoint y: 153, distance: 282.7
click at [478, 153] on div "**********" at bounding box center [417, 242] width 444 height 434
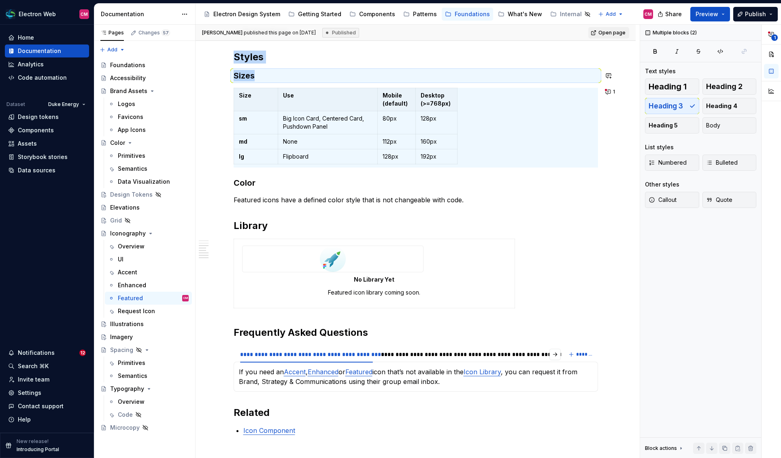
copy div "Styles Sizes"
click at [139, 328] on div "Illustrations" at bounding box center [149, 323] width 79 height 11
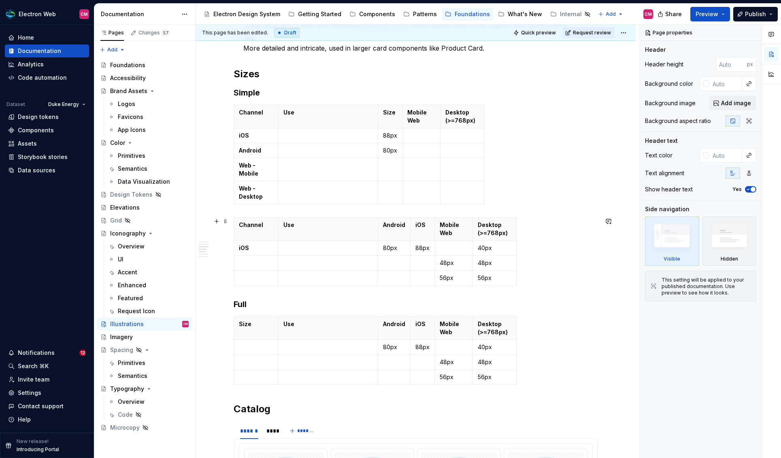
scroll to position [335, 0]
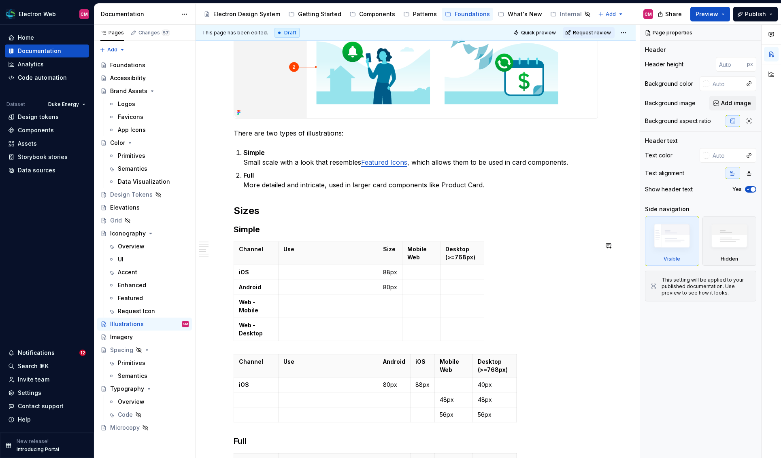
click at [270, 231] on h3 "Simple" at bounding box center [416, 229] width 364 height 11
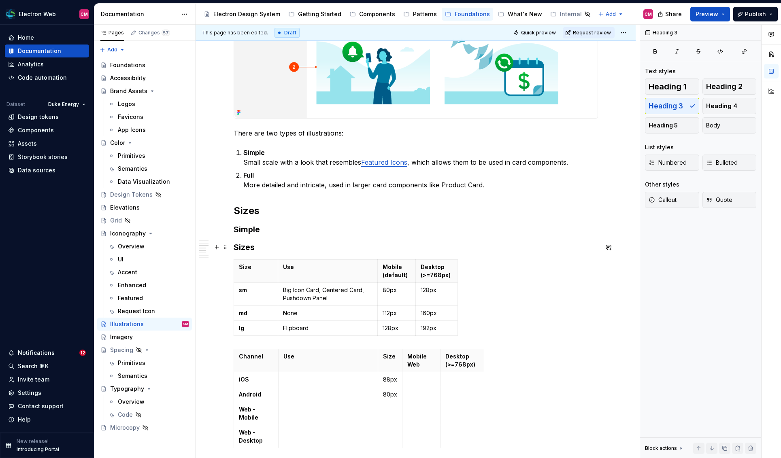
click at [250, 245] on h3 "Sizes" at bounding box center [416, 247] width 364 height 11
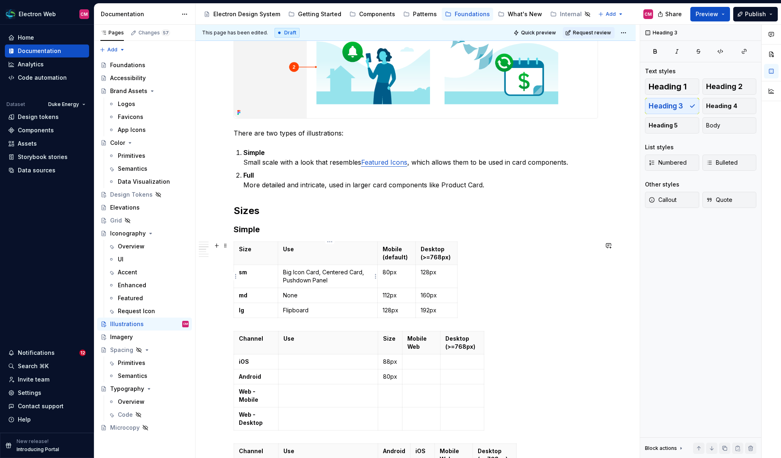
click at [295, 271] on p "Big Icon Card, Centered Card, Pushdown Panel" at bounding box center [327, 276] width 89 height 16
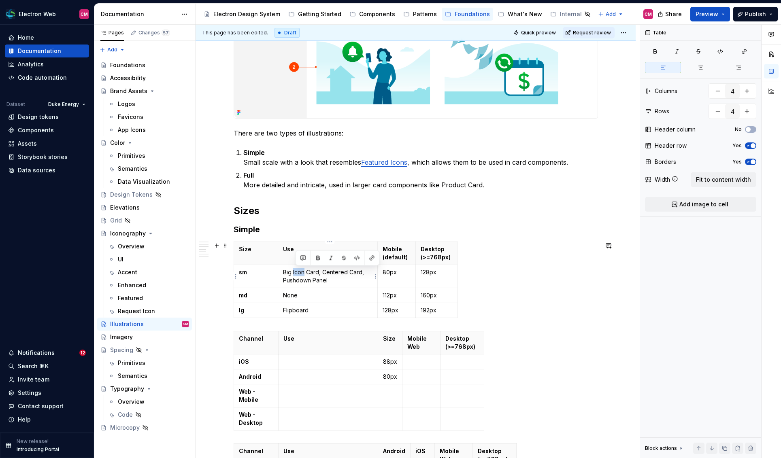
click at [295, 271] on p "Big Icon Card, Centered Card, Pushdown Panel" at bounding box center [327, 276] width 89 height 16
click at [299, 310] on p "Flipboard" at bounding box center [327, 310] width 89 height 8
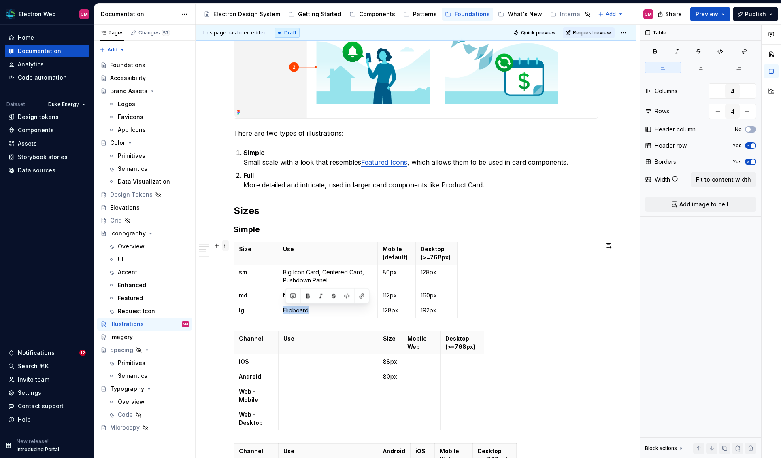
click at [228, 246] on span at bounding box center [225, 245] width 6 height 11
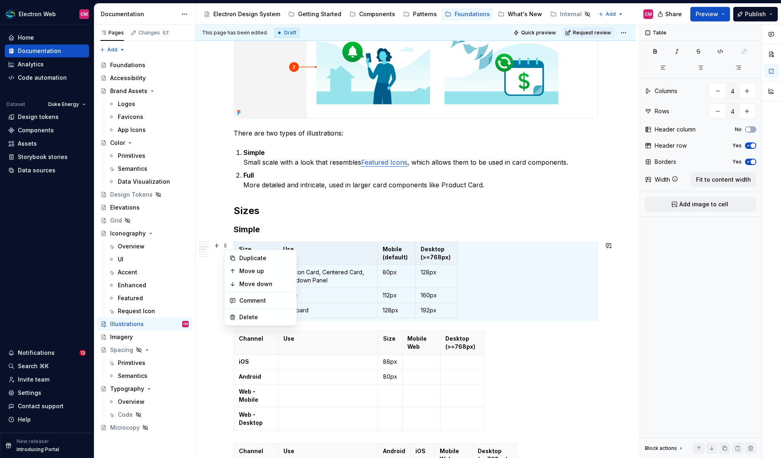
click at [339, 248] on p "Use" at bounding box center [327, 249] width 89 height 8
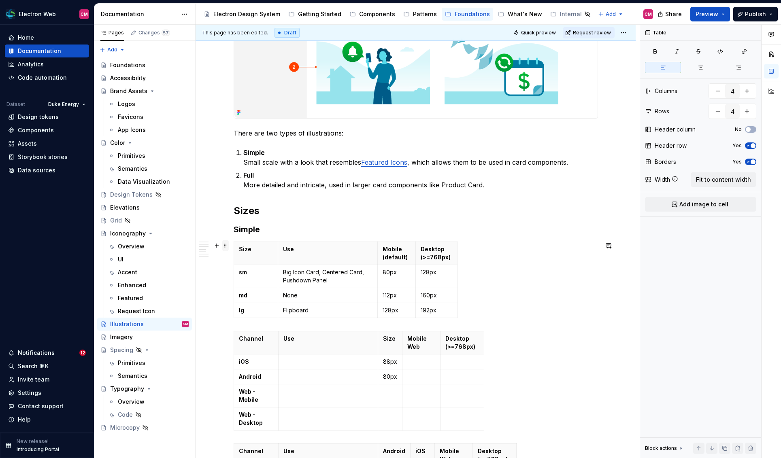
click at [229, 245] on span at bounding box center [225, 245] width 6 height 11
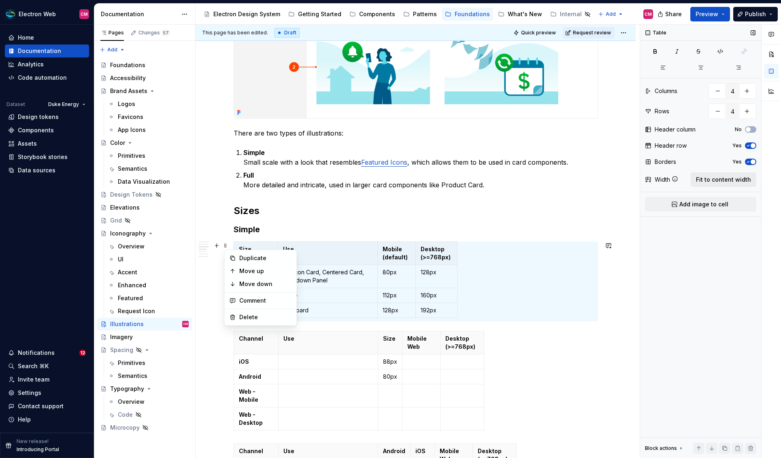
click at [656, 176] on span "Fit to content width" at bounding box center [723, 180] width 55 height 8
type textarea "*"
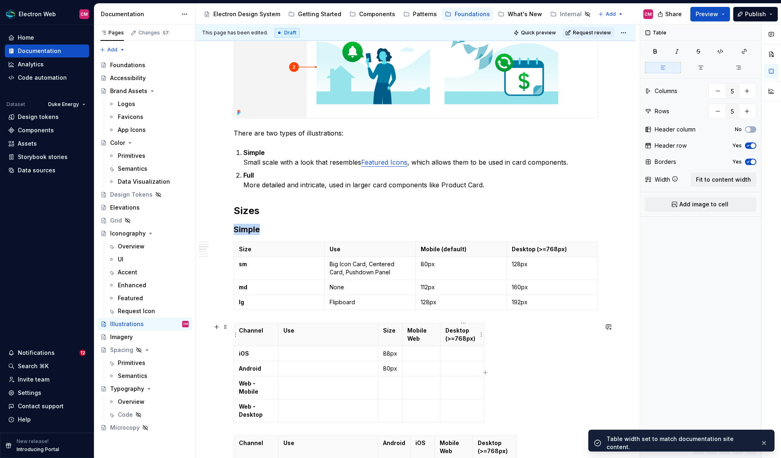
type input "5"
click at [449, 331] on p "Desktop (>=768px)" at bounding box center [462, 335] width 34 height 16
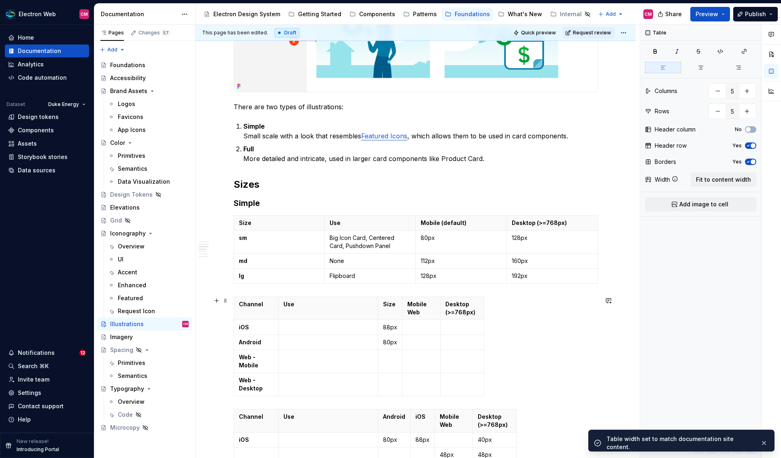
scroll to position [362, 0]
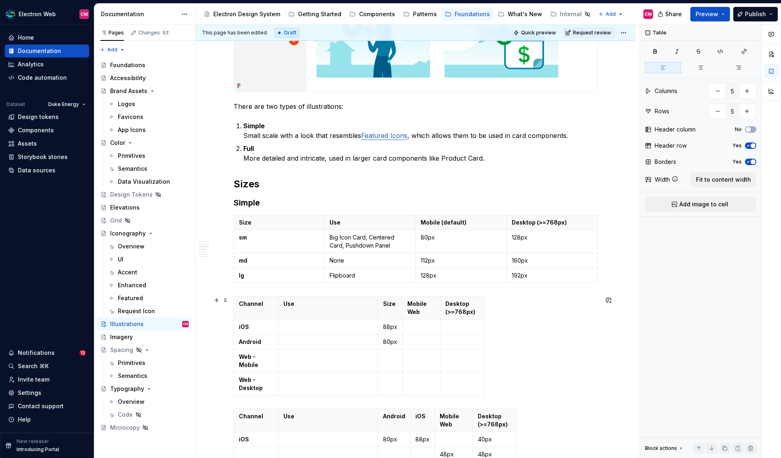
type textarea "*"
click at [464, 214] on html "Electron Web CM Home Documentation Analytics Code automation Dataset Duke Energ…" at bounding box center [390, 229] width 781 height 458
type input "4"
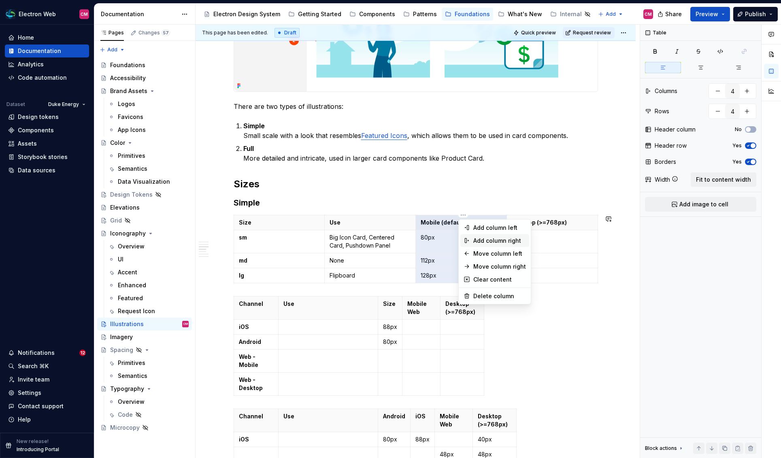
click at [493, 238] on div "Add column right" at bounding box center [499, 241] width 53 height 8
type input "5"
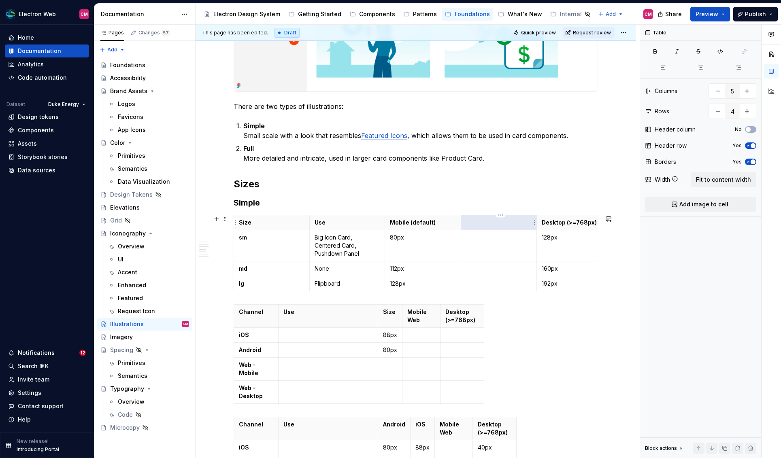
click at [487, 226] on p at bounding box center [499, 223] width 66 height 8
click at [488, 239] on p at bounding box center [499, 238] width 66 height 8
type textarea "*"
click at [488, 238] on p "88px / 80px" at bounding box center [499, 238] width 66 height 8
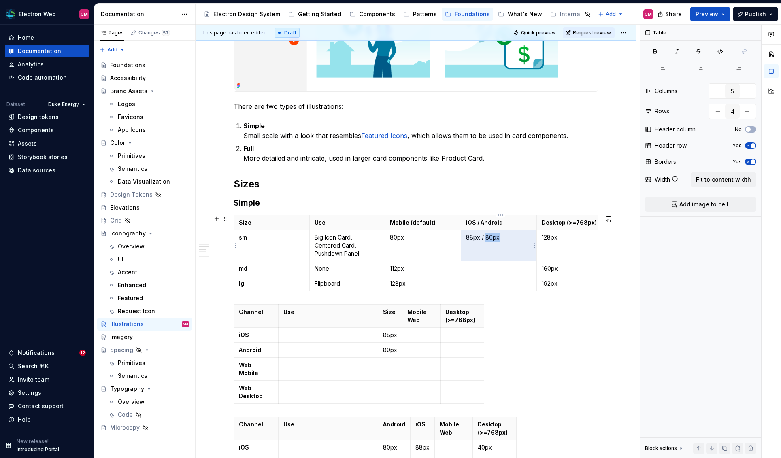
click at [488, 238] on p "88px / 80px" at bounding box center [499, 238] width 66 height 8
click at [479, 269] on p at bounding box center [499, 269] width 66 height 8
click at [474, 286] on p at bounding box center [499, 284] width 66 height 8
click at [470, 271] on p "n/1" at bounding box center [499, 269] width 66 height 8
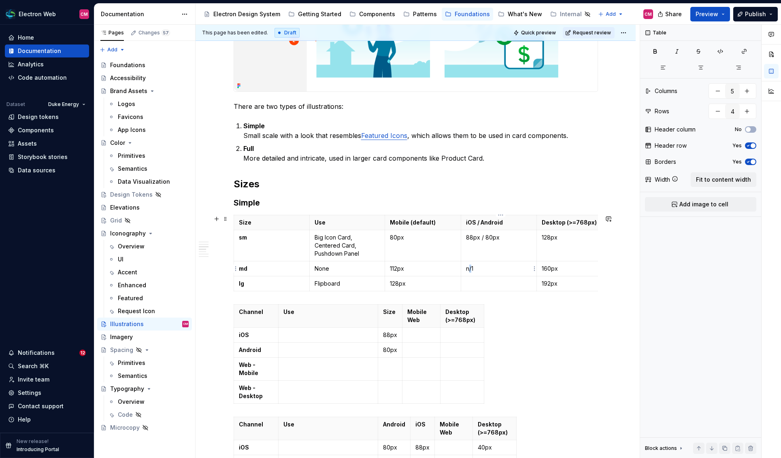
click at [470, 271] on p "n/1" at bounding box center [499, 269] width 66 height 8
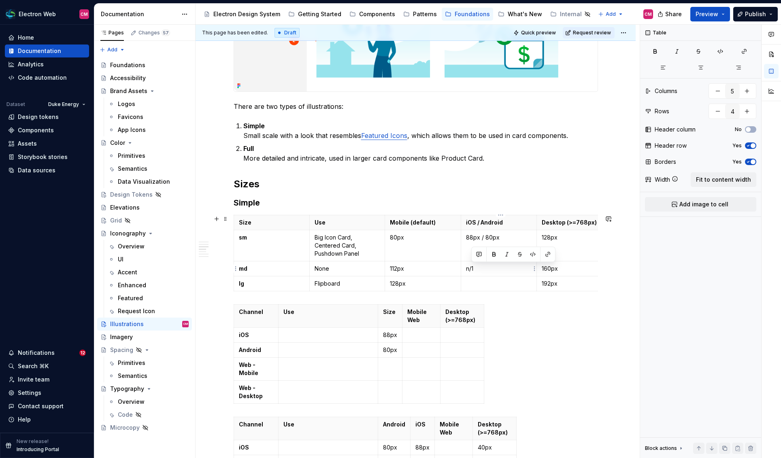
click at [470, 271] on p "n/1" at bounding box center [499, 269] width 66 height 8
click at [477, 291] on div "Size Use Mobile (default) iOS / Android Desktop (>=768px) sm Big Icon Card, Cen…" at bounding box center [416, 255] width 364 height 80
click at [478, 285] on p at bounding box center [499, 284] width 66 height 8
click at [509, 288] on td "-" at bounding box center [499, 283] width 76 height 15
click at [501, 216] on html "Electron Web CM Home Documentation Analytics Code automation Dataset Duke Energ…" at bounding box center [390, 229] width 781 height 458
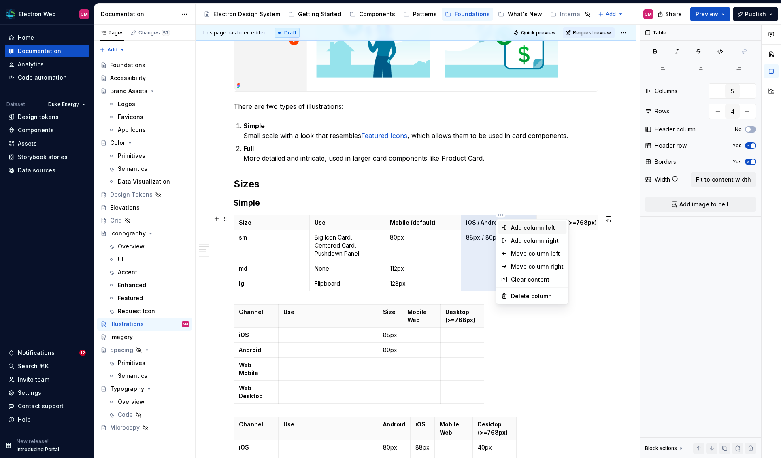
click at [519, 230] on div "Add column left" at bounding box center [537, 228] width 53 height 8
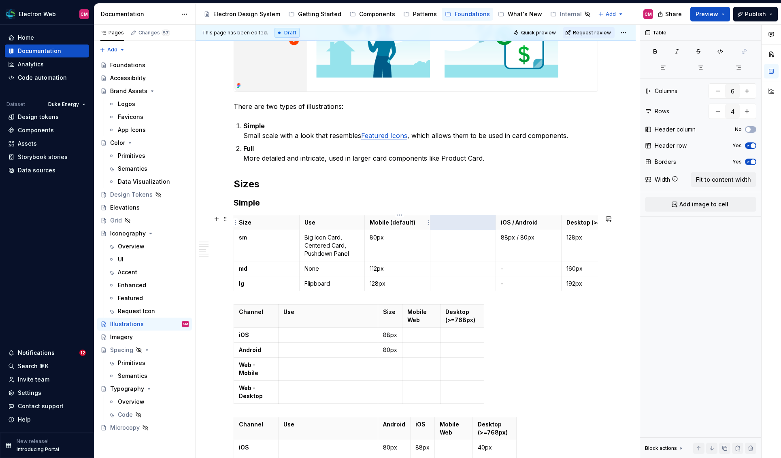
click at [420, 223] on p "Mobile (default)" at bounding box center [396, 223] width 55 height 8
type input "5"
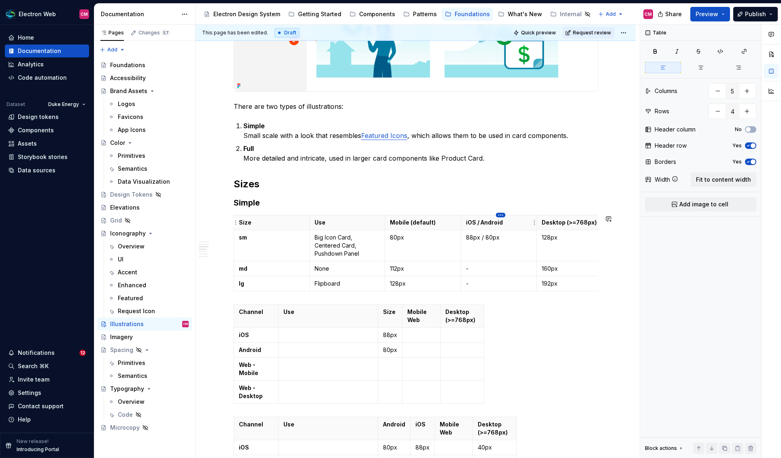
click at [501, 214] on html "Electron Web CM Home Documentation Analytics Code automation Dataset Duke Energ…" at bounding box center [390, 229] width 781 height 458
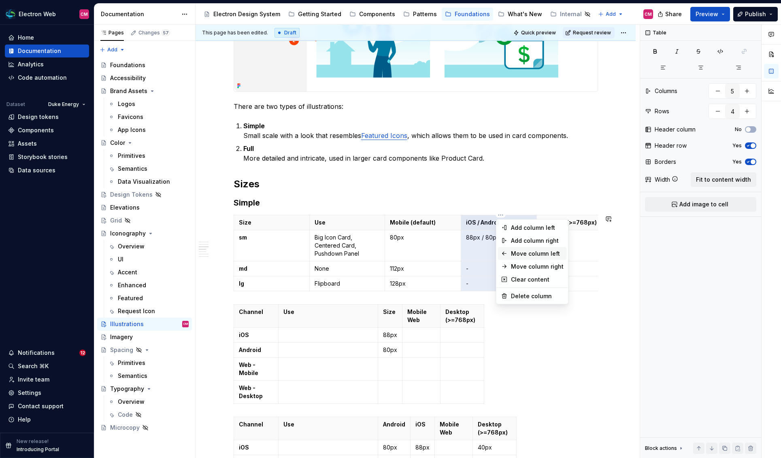
click at [519, 257] on div "Move column left" at bounding box center [537, 254] width 53 height 8
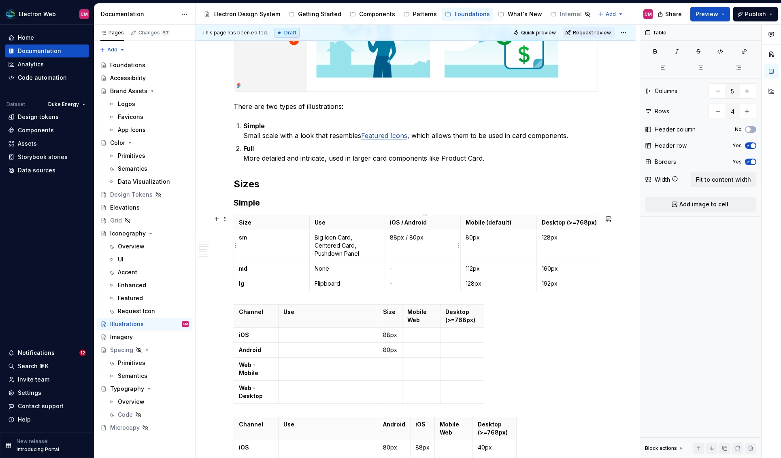
click at [458, 235] on td "88px / 80px" at bounding box center [423, 245] width 76 height 31
click at [228, 307] on span at bounding box center [225, 308] width 6 height 11
type input "5"
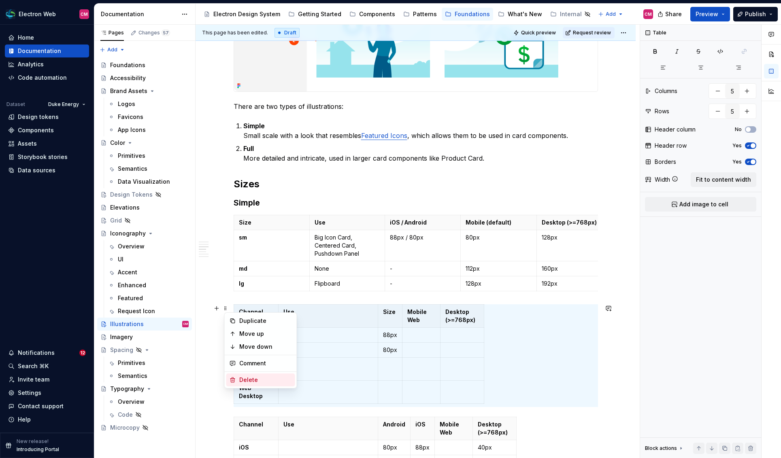
click at [254, 379] on div "Delete" at bounding box center [265, 380] width 53 height 8
type input "6"
type input "4"
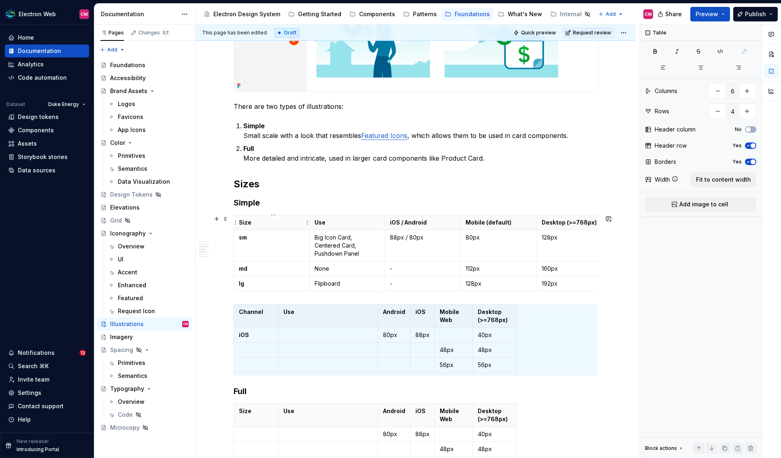
type input "5"
click at [242, 217] on th "Size" at bounding box center [272, 222] width 76 height 15
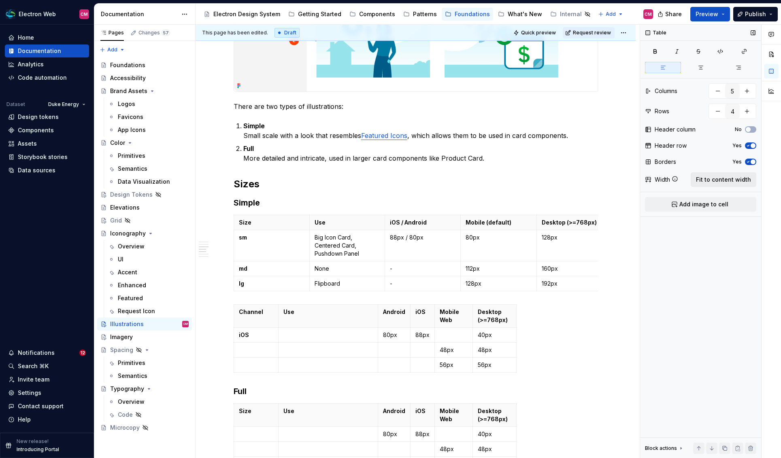
click at [656, 177] on span "Fit to content width" at bounding box center [723, 180] width 55 height 8
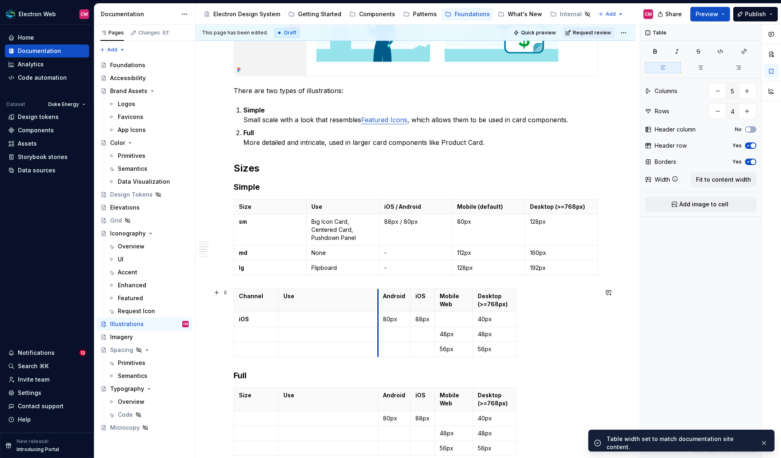
scroll to position [379, 0]
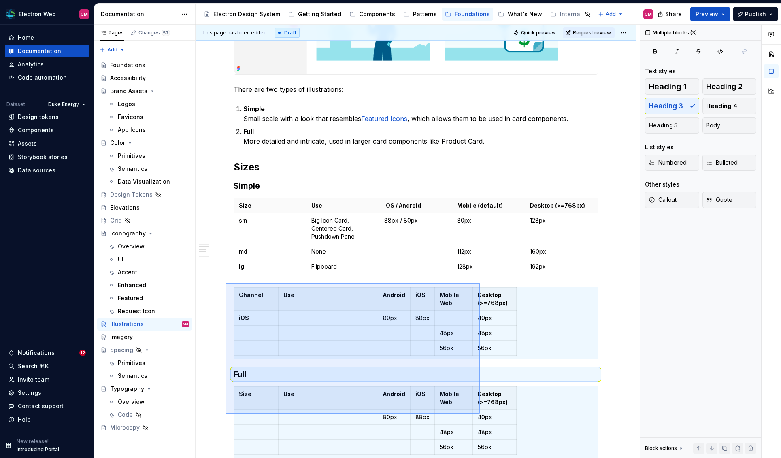
drag, startPoint x: 225, startPoint y: 283, endPoint x: 480, endPoint y: 414, distance: 286.0
click at [480, 414] on div "**********" at bounding box center [417, 242] width 444 height 434
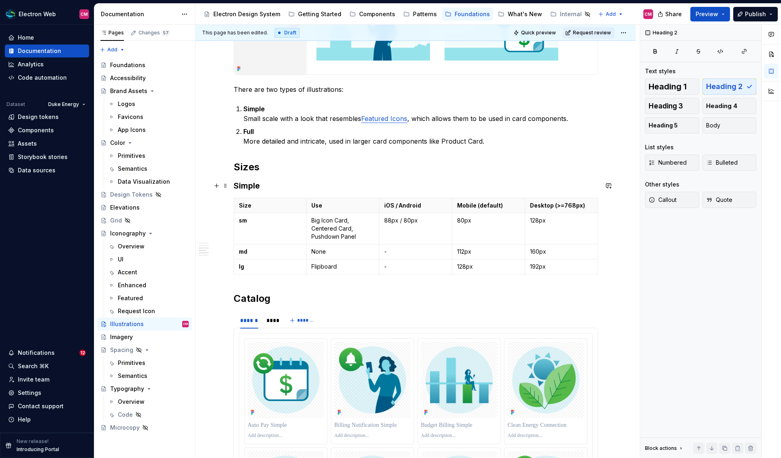
click at [239, 183] on h3 "Simple" at bounding box center [416, 185] width 364 height 11
click at [229, 183] on span at bounding box center [225, 185] width 6 height 11
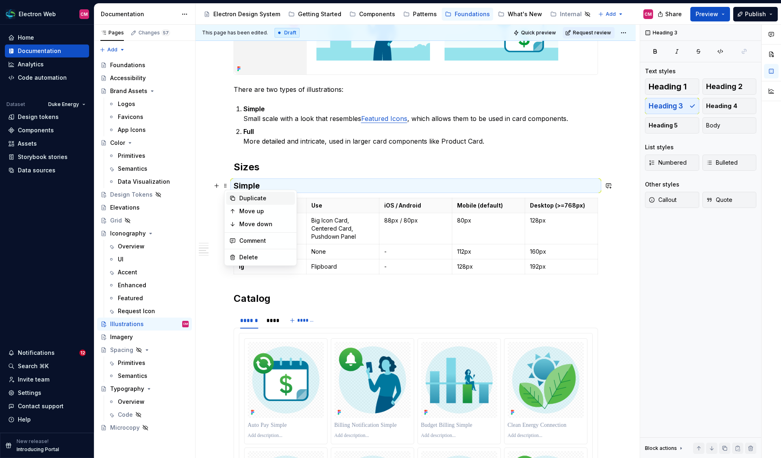
click at [242, 199] on div "Duplicate" at bounding box center [265, 198] width 53 height 8
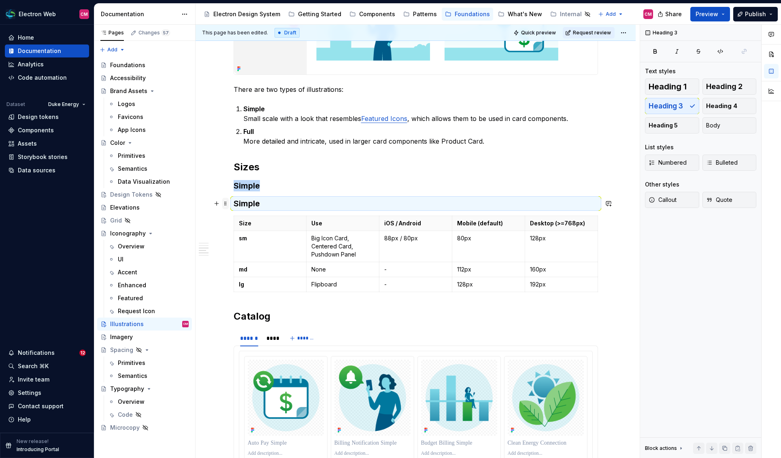
click at [229, 202] on span at bounding box center [225, 203] width 6 height 11
click at [251, 240] on div "Move down" at bounding box center [265, 242] width 53 height 8
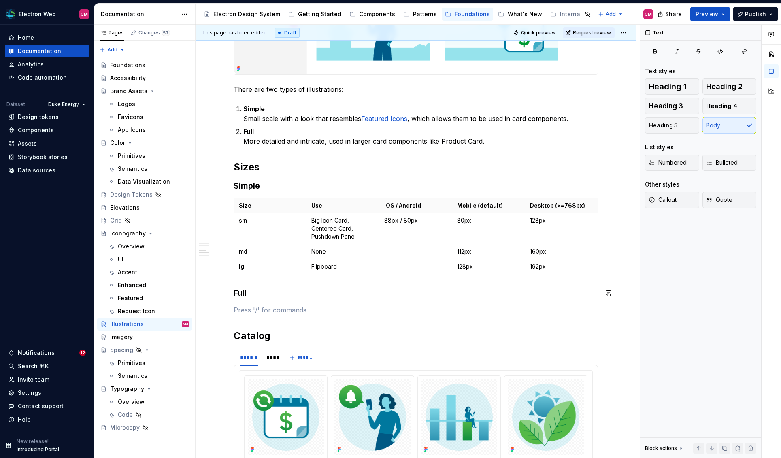
type textarea "*"
click at [227, 202] on span at bounding box center [225, 201] width 6 height 11
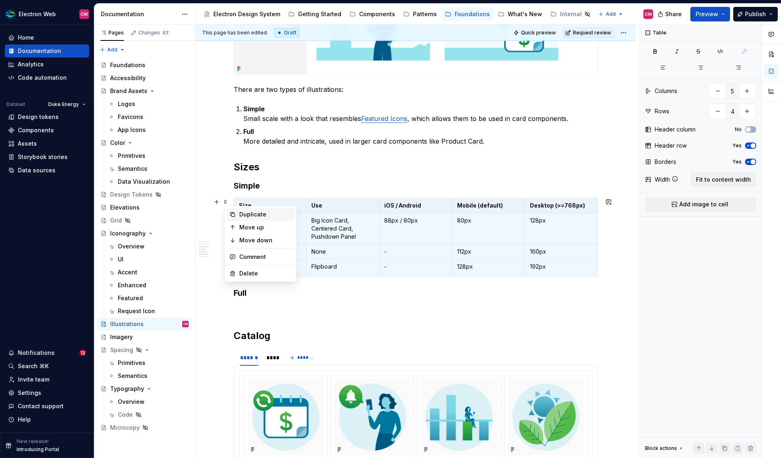
click at [254, 215] on div "Duplicate" at bounding box center [265, 214] width 53 height 8
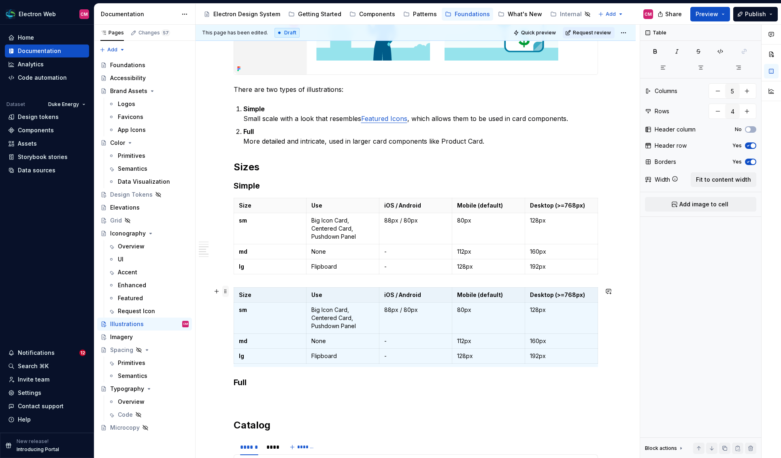
click at [229, 291] on span at bounding box center [225, 291] width 6 height 11
click at [253, 329] on div "Move down" at bounding box center [265, 330] width 53 height 8
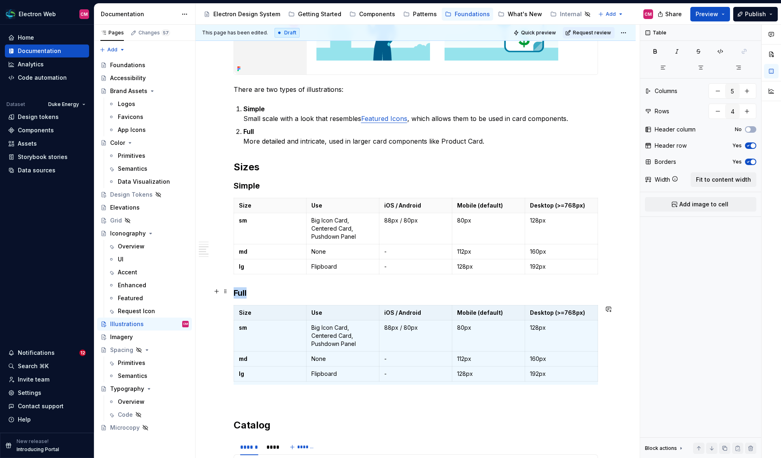
click at [253, 329] on p "sm" at bounding box center [270, 328] width 63 height 8
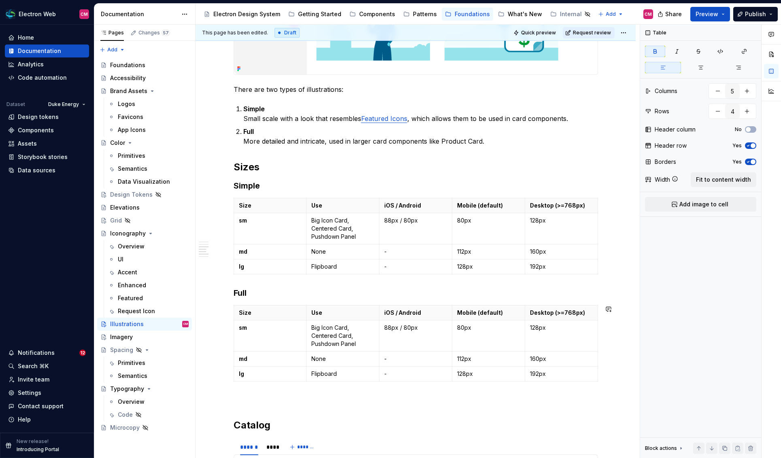
click at [265, 395] on p at bounding box center [416, 400] width 364 height 10
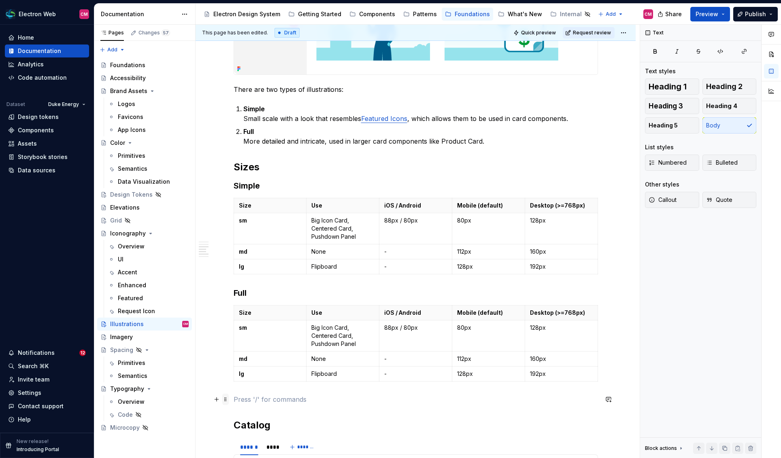
click at [229, 399] on span at bounding box center [225, 399] width 6 height 11
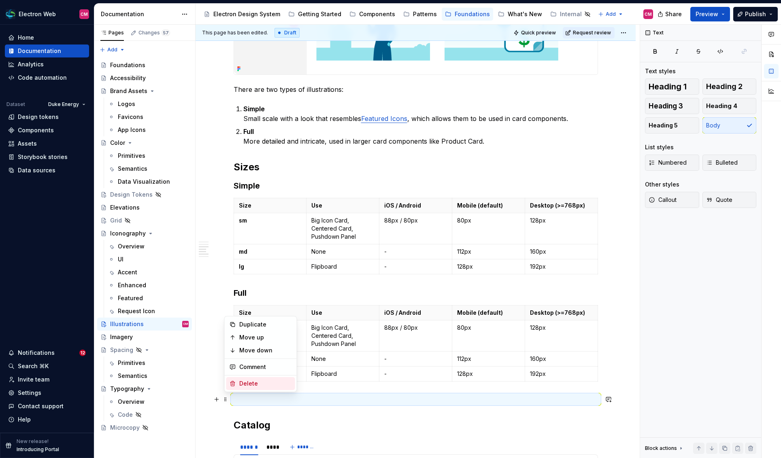
click at [265, 382] on div "Delete" at bounding box center [265, 384] width 53 height 8
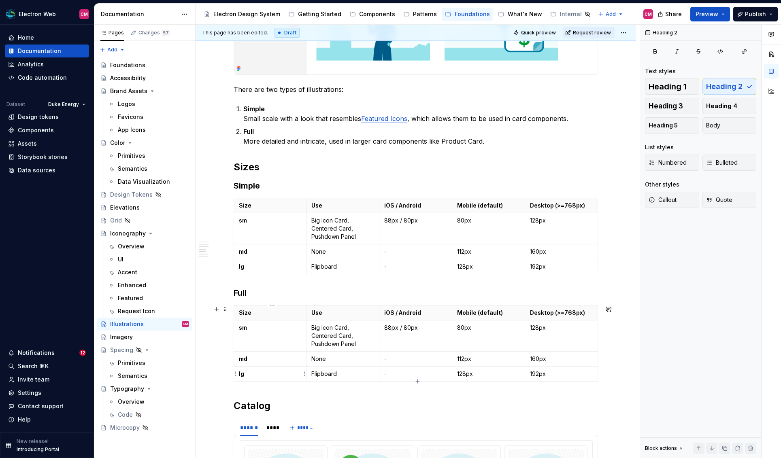
click at [265, 358] on p "md" at bounding box center [270, 359] width 63 height 8
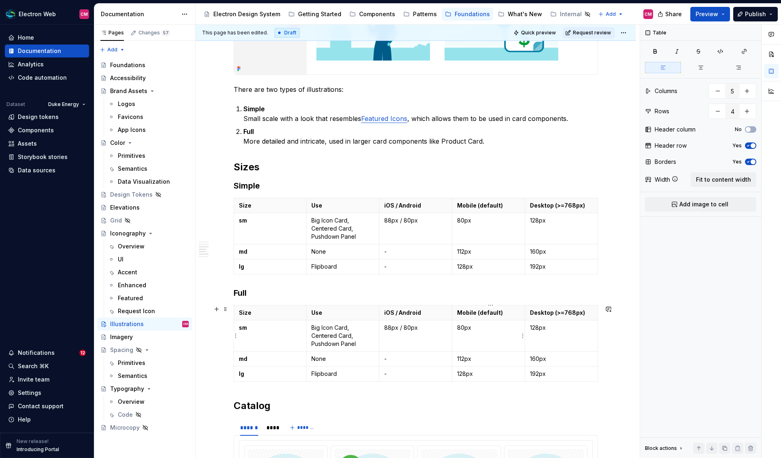
click at [459, 327] on p "80px" at bounding box center [488, 328] width 63 height 8
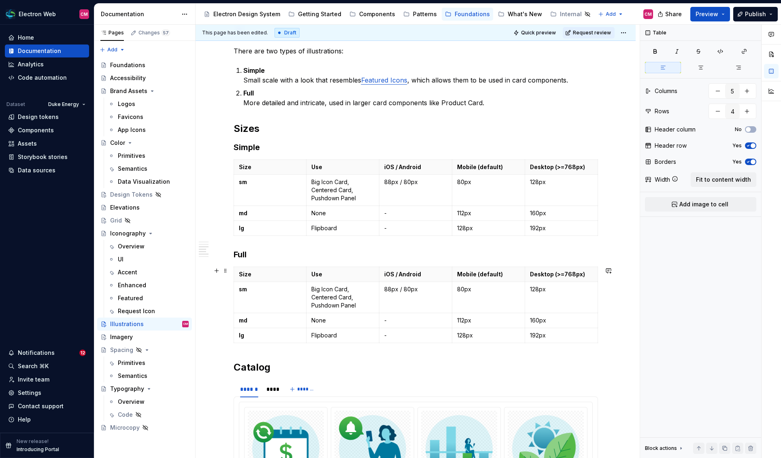
scroll to position [425, 0]
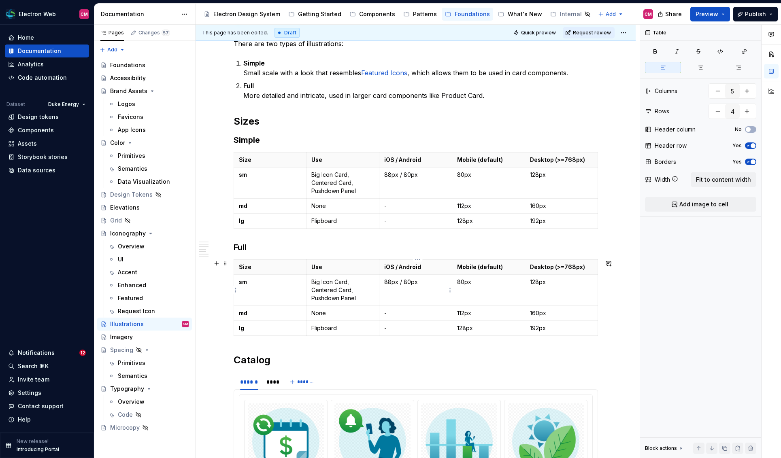
click at [430, 284] on p "88px / 80px" at bounding box center [415, 282] width 63 height 8
click at [322, 280] on p "Big Icon Card, Centered Card, Pushdown Panel" at bounding box center [342, 290] width 63 height 24
click at [325, 287] on p "Big Icon Card, Centered Card, Pushdown Panel" at bounding box center [342, 290] width 63 height 24
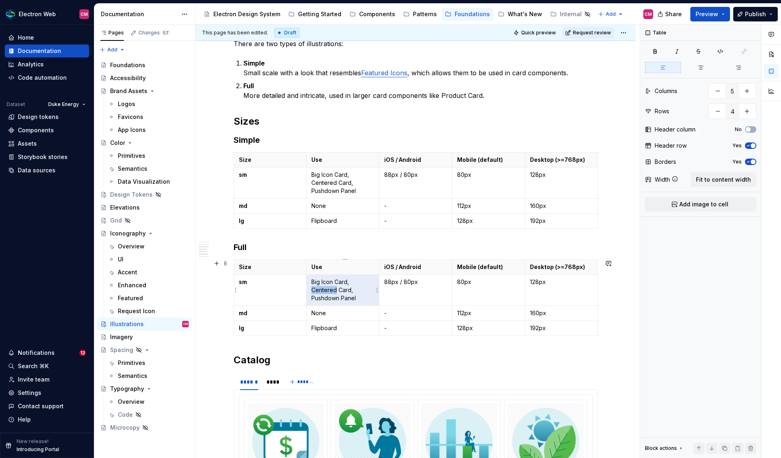
click at [325, 287] on p "Big Icon Card, Centered Card, Pushdown Panel" at bounding box center [342, 290] width 63 height 24
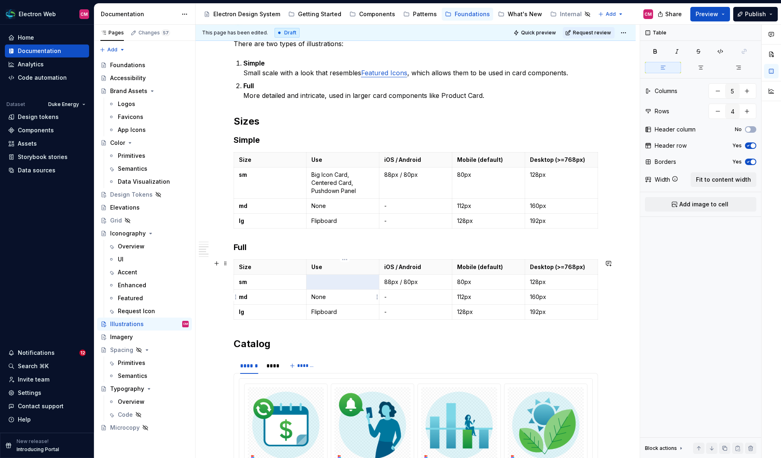
click at [322, 297] on p "None" at bounding box center [342, 297] width 63 height 8
click at [325, 310] on p "Flipboard" at bounding box center [342, 312] width 63 height 8
click at [406, 279] on p "88px / 80px" at bounding box center [415, 282] width 63 height 8
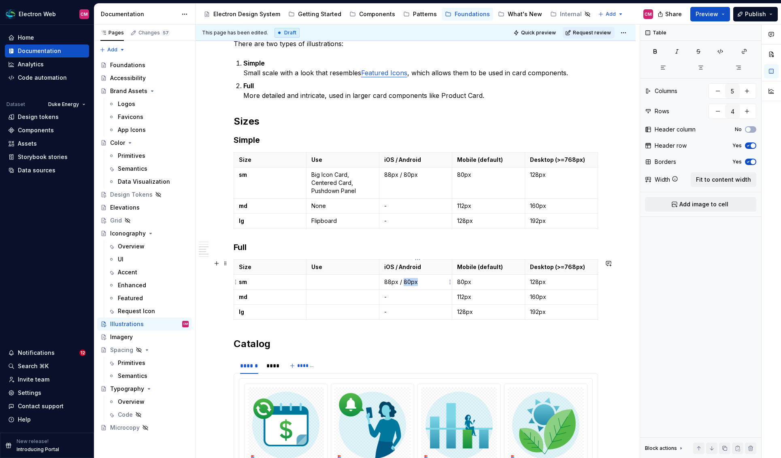
click at [406, 279] on p "88px / 80px" at bounding box center [415, 282] width 63 height 8
click at [244, 282] on strong "sm" at bounding box center [243, 281] width 8 height 7
click at [235, 281] on html "Electron Web CM Home Documentation Analytics Code automation Dataset Duke Energ…" at bounding box center [390, 229] width 781 height 458
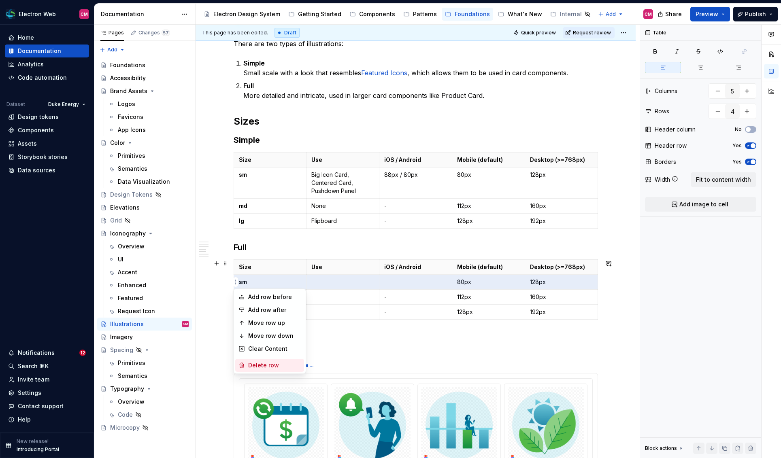
click at [262, 365] on div "Delete row" at bounding box center [274, 365] width 53 height 8
type input "3"
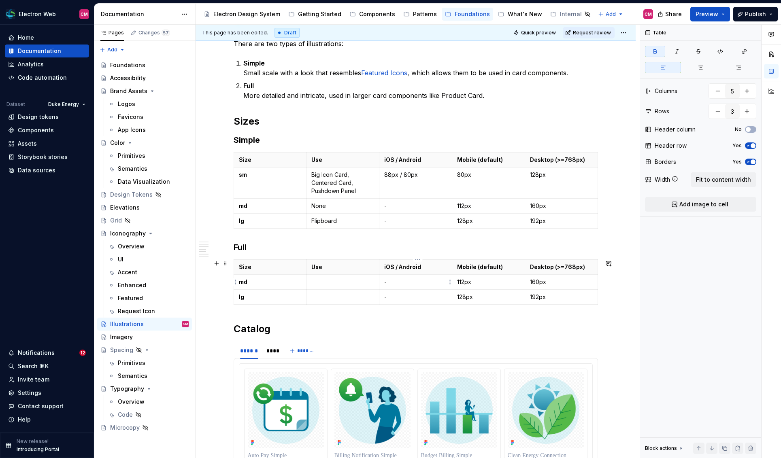
click at [391, 279] on p "-" at bounding box center [415, 282] width 63 height 8
click at [350, 279] on p at bounding box center [342, 282] width 63 height 8
click at [233, 297] on html "Electron Web CM Home Documentation Analytics Code automation Dataset Duke Energ…" at bounding box center [390, 229] width 781 height 458
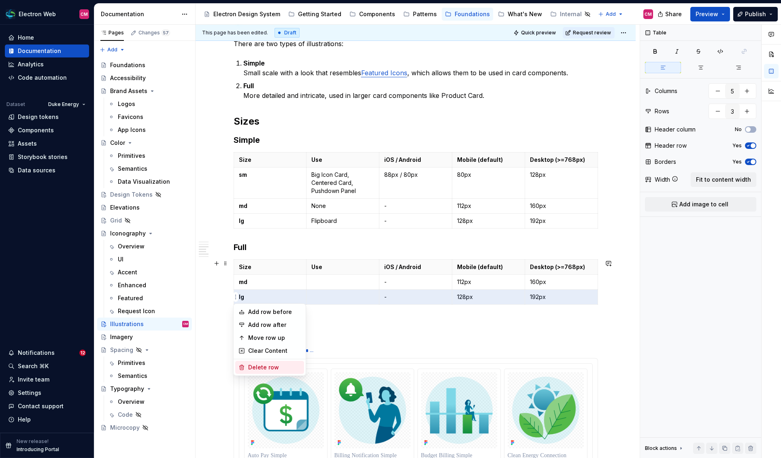
click at [270, 369] on div "Delete row" at bounding box center [274, 367] width 53 height 8
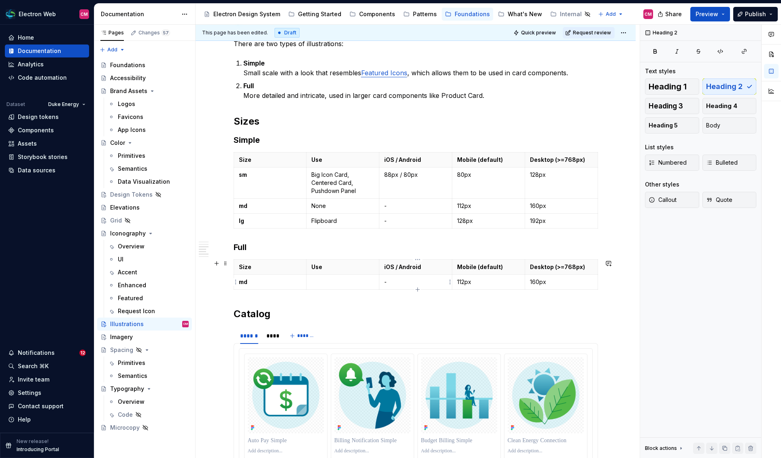
click at [412, 280] on p "-" at bounding box center [415, 282] width 63 height 8
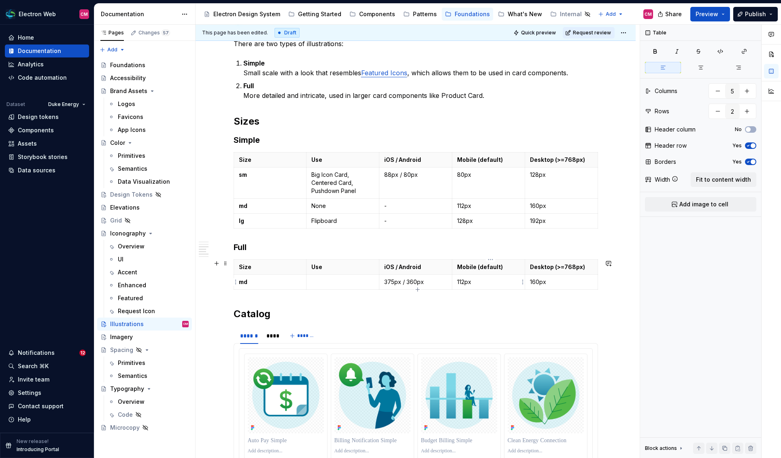
click at [460, 283] on p "112px" at bounding box center [488, 282] width 63 height 8
click at [410, 268] on p "iOS / Android" at bounding box center [415, 267] width 63 height 8
type textarea "*"
click at [267, 281] on p "md" at bounding box center [270, 282] width 63 height 8
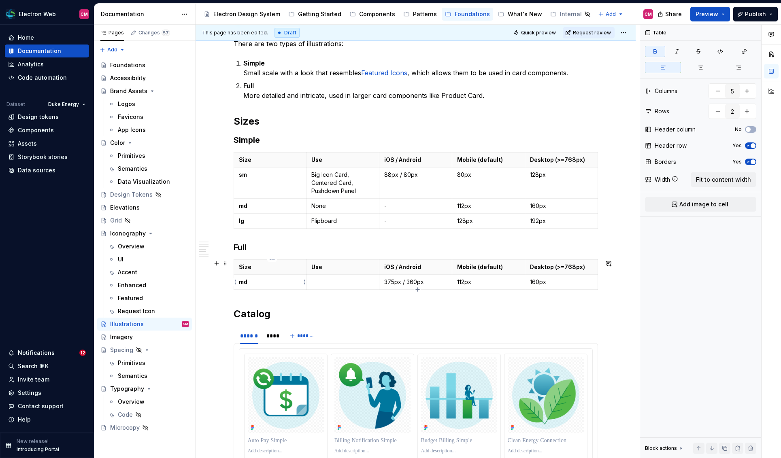
click at [267, 281] on p "md" at bounding box center [270, 282] width 63 height 8
click at [459, 279] on p "112px" at bounding box center [488, 282] width 63 height 8
click at [545, 282] on p "160px" at bounding box center [561, 282] width 63 height 8
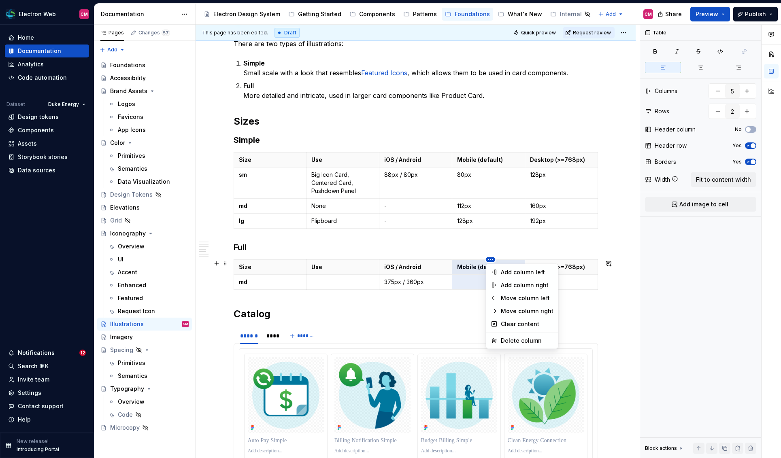
click at [490, 260] on html "Electron Web CM Home Documentation Analytics Code automation Dataset Duke Energ…" at bounding box center [390, 229] width 781 height 458
click at [516, 341] on div "Delete column" at bounding box center [527, 341] width 53 height 8
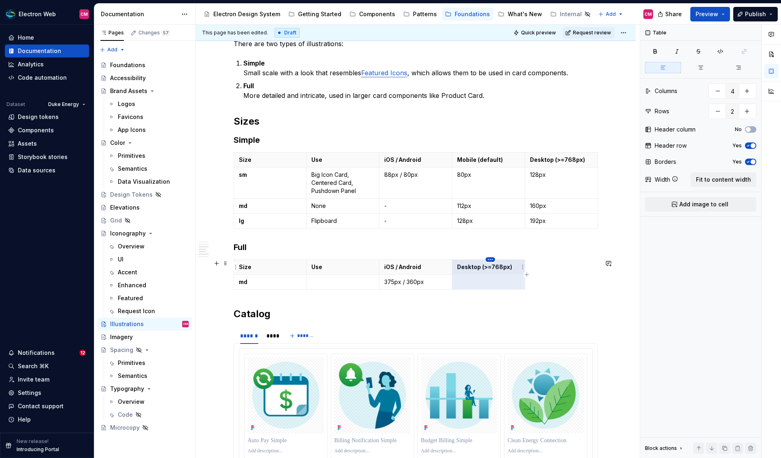
click at [491, 261] on html "Electron Web CM Home Documentation Analytics Code automation Dataset Duke Energ…" at bounding box center [390, 229] width 781 height 458
click at [508, 324] on div "Delete column" at bounding box center [526, 328] width 53 height 8
type input "3"
click at [421, 268] on p "iOS / Android" at bounding box center [415, 267] width 63 height 8
click at [410, 266] on p "iOS / Android" at bounding box center [415, 267] width 63 height 8
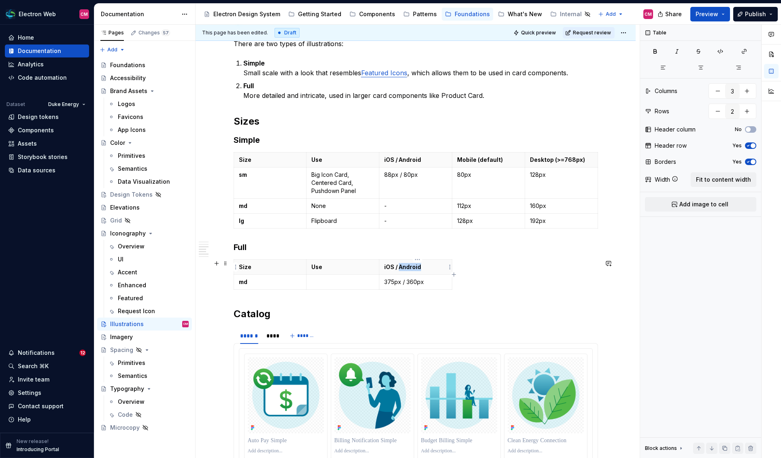
click at [410, 266] on p "iOS / Android" at bounding box center [415, 267] width 63 height 8
click at [418, 280] on p "375px / 360px" at bounding box center [415, 282] width 63 height 8
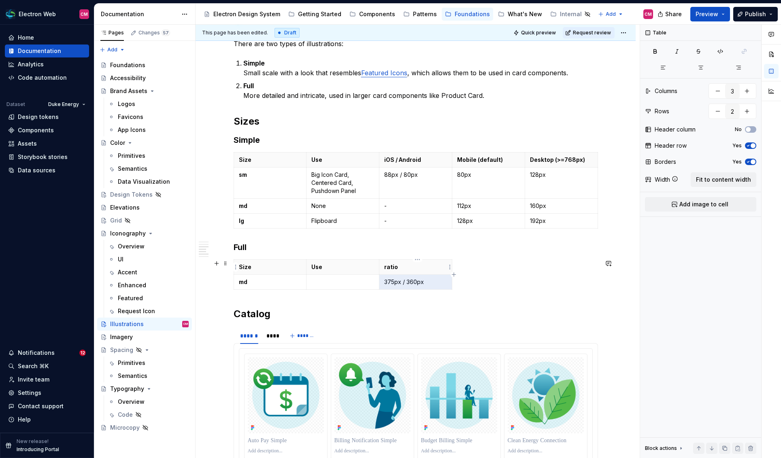
click at [393, 265] on p "ratio" at bounding box center [415, 267] width 63 height 8
click at [389, 280] on p "375px / 360px" at bounding box center [415, 282] width 63 height 8
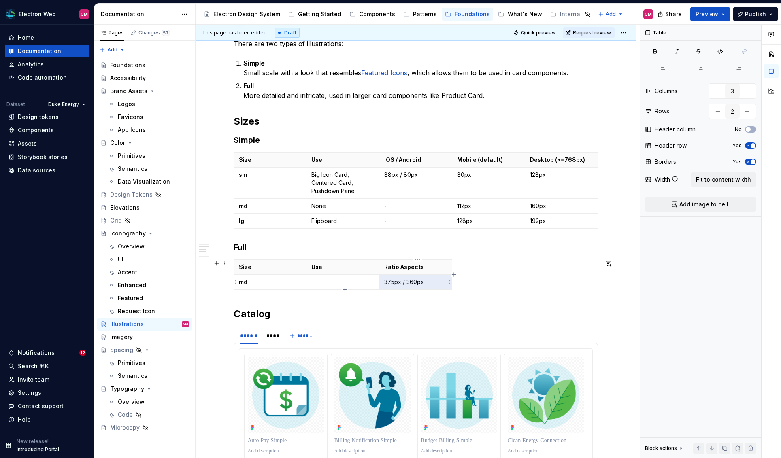
click at [392, 281] on p "375px / 360px" at bounding box center [415, 282] width 63 height 8
click at [473, 281] on div "Size Use Ratio Aspects md 5:8" at bounding box center [416, 276] width 364 height 34
click at [338, 279] on p at bounding box center [342, 282] width 63 height 8
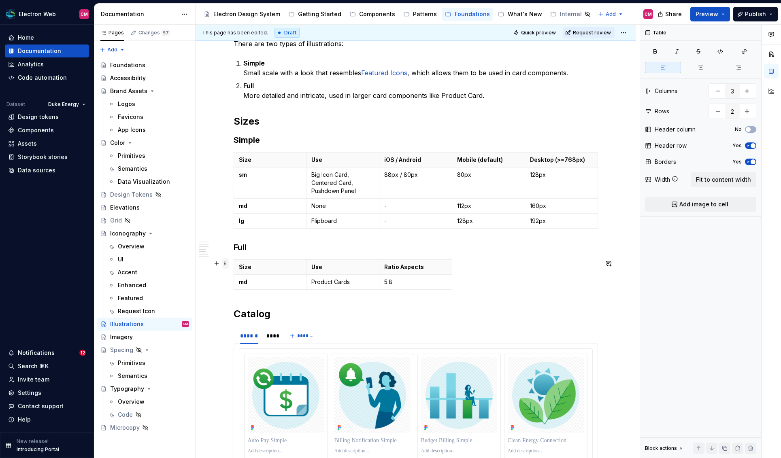
click at [226, 261] on span at bounding box center [225, 263] width 6 height 11
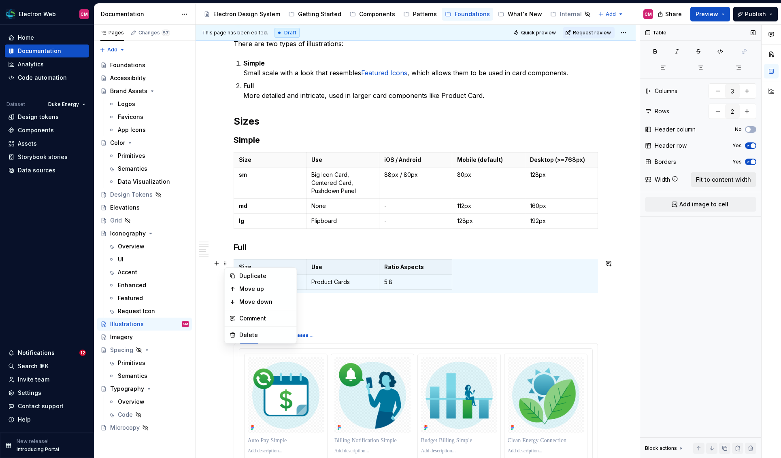
click at [656, 174] on button "Fit to content width" at bounding box center [723, 179] width 66 height 15
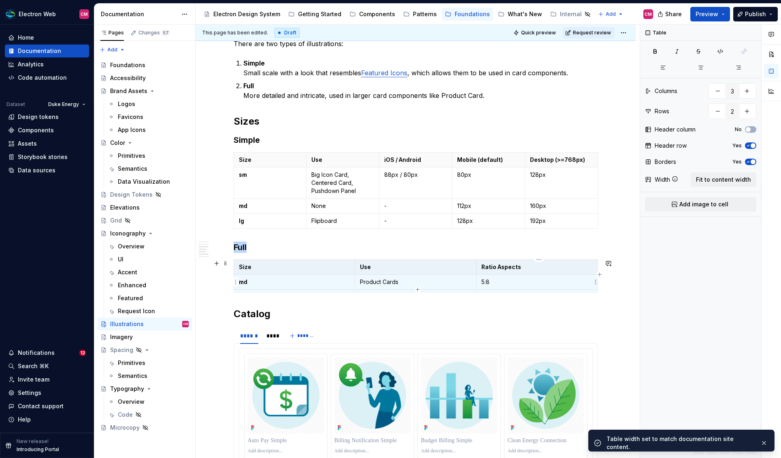
click at [494, 286] on td "5:8" at bounding box center [536, 282] width 121 height 15
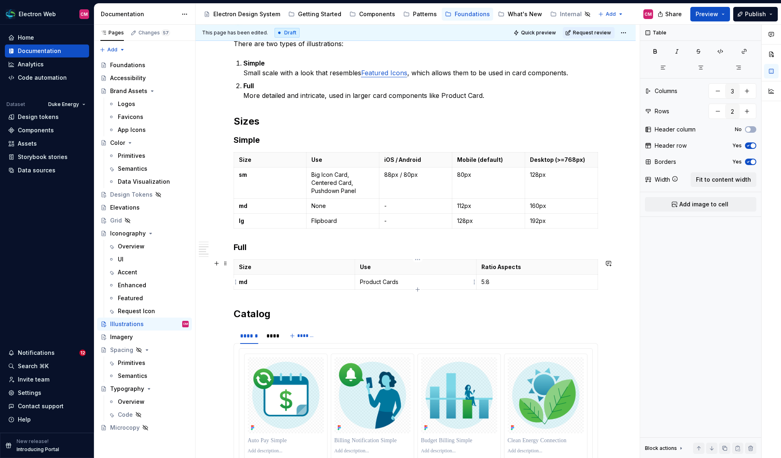
type textarea "*"
click at [417, 262] on html "Electron Web CM Home Documentation Analytics Code automation Dataset Duke Energ…" at bounding box center [390, 229] width 781 height 458
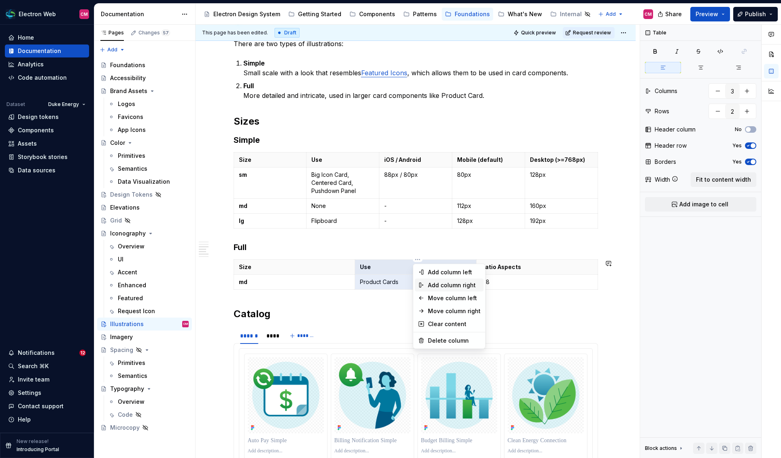
click at [440, 287] on div "Add column right" at bounding box center [454, 285] width 53 height 8
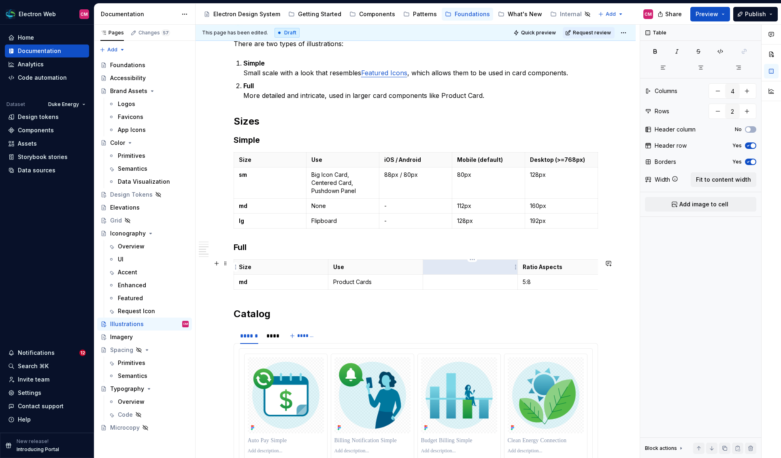
click at [448, 268] on p at bounding box center [470, 267] width 85 height 8
click at [473, 259] on html "Electron Web CM Home Documentation Analytics Code automation Dataset Duke Energ…" at bounding box center [390, 229] width 781 height 458
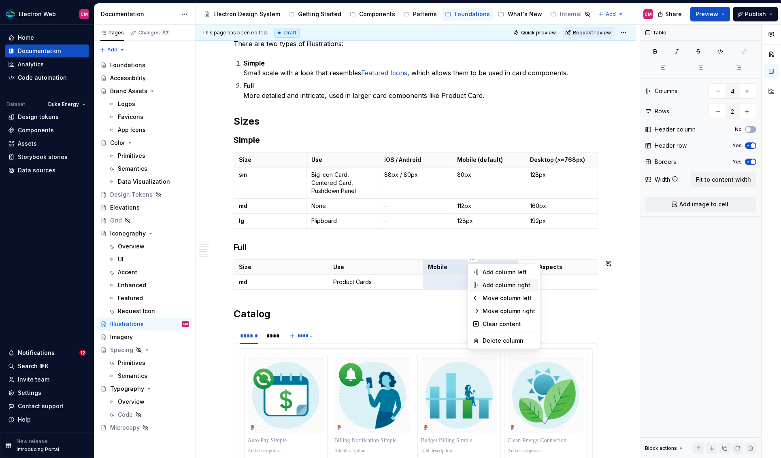
click at [493, 289] on div "Add column right" at bounding box center [508, 285] width 53 height 8
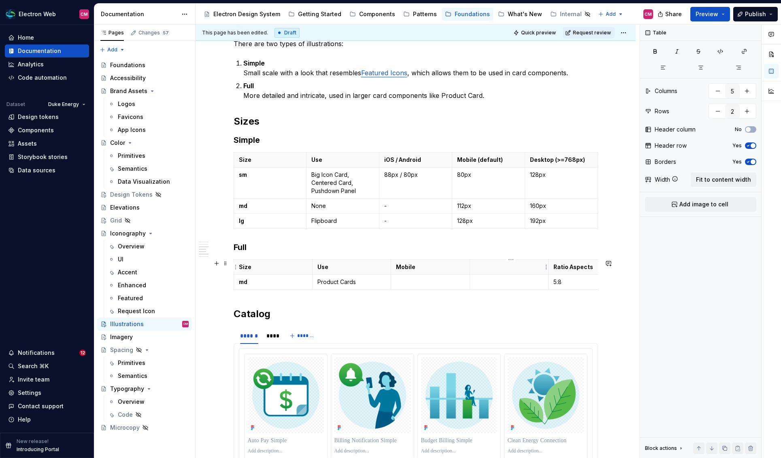
click at [501, 272] on th at bounding box center [508, 267] width 79 height 15
click at [432, 261] on html "Electron Web CM Home Documentation Analytics Code automation Dataset Duke Energ…" at bounding box center [390, 229] width 781 height 458
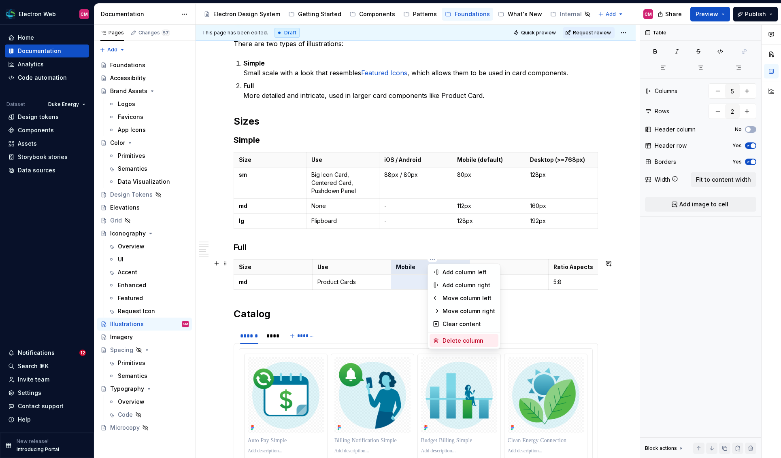
click at [452, 343] on div "Delete column" at bounding box center [468, 341] width 53 height 8
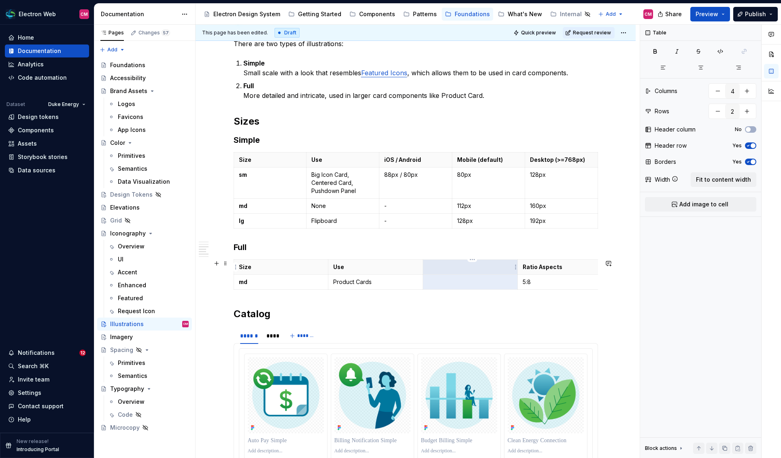
click at [462, 260] on th at bounding box center [470, 267] width 95 height 15
type input "5"
type input "4"
click at [541, 173] on p "128px" at bounding box center [561, 175] width 63 height 8
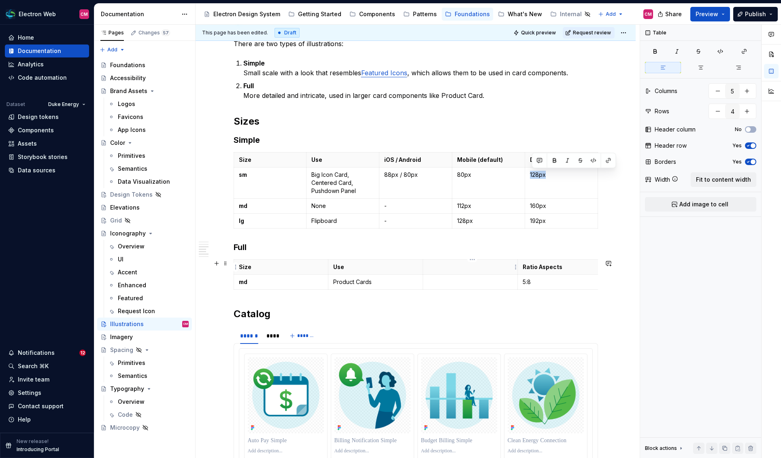
type input "4"
type input "2"
click at [487, 276] on td at bounding box center [470, 282] width 95 height 15
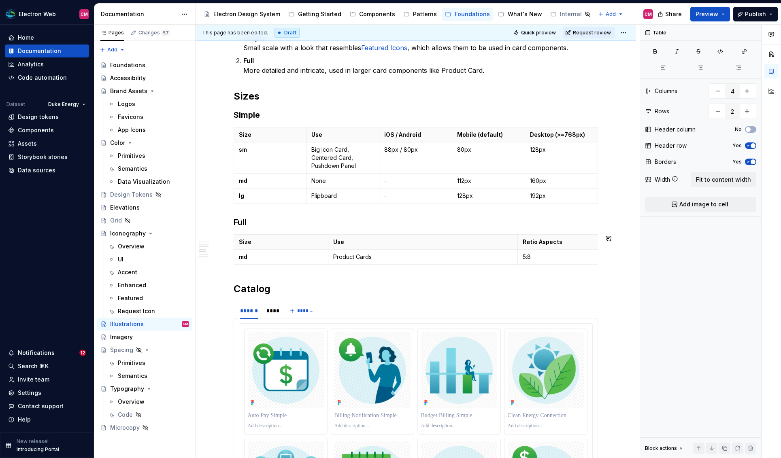
scroll to position [452, 0]
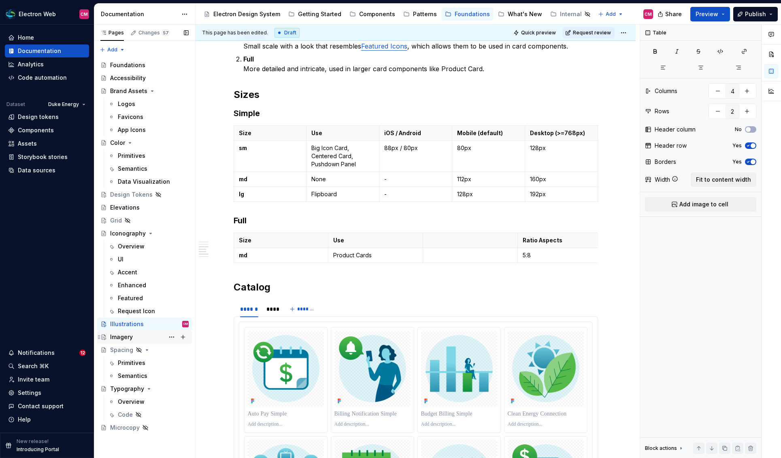
click at [129, 340] on div "Imagery" at bounding box center [121, 337] width 23 height 8
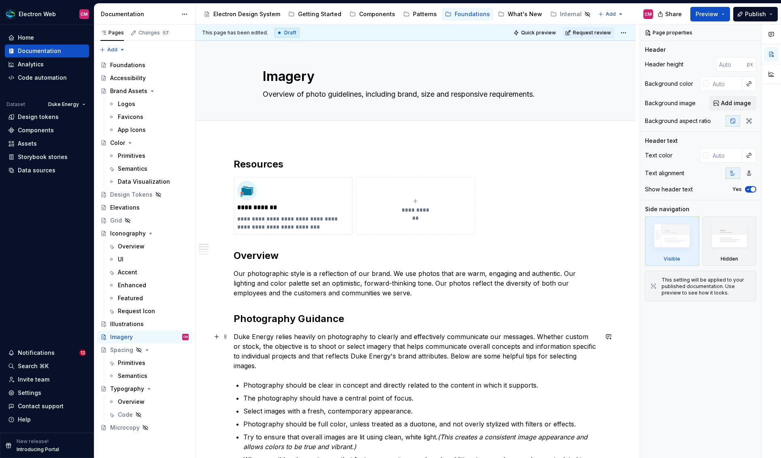
click at [369, 346] on p "Duke Energy relies heavily on photography to clearly and effectively communicat…" at bounding box center [416, 351] width 364 height 39
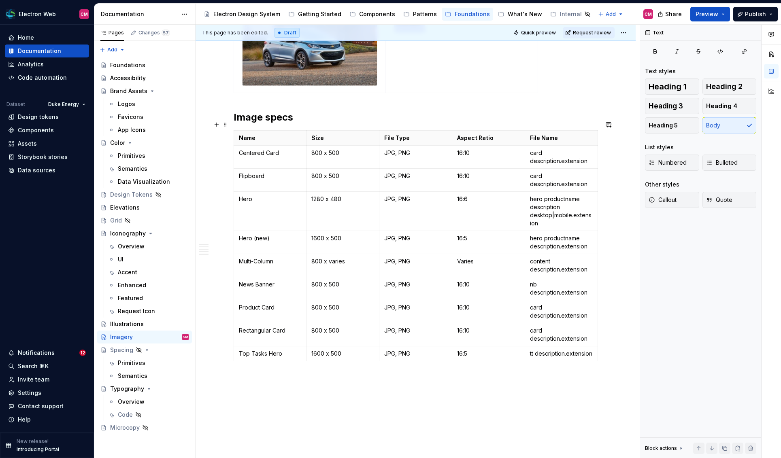
scroll to position [554, 0]
click at [132, 323] on div "Illustrations" at bounding box center [127, 324] width 34 height 8
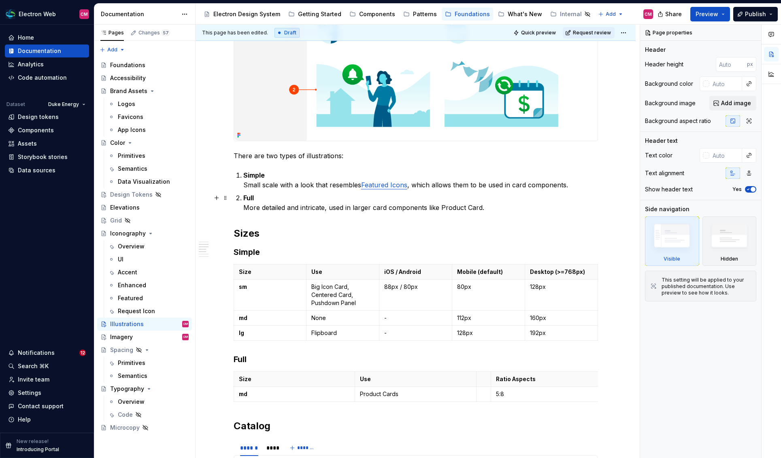
scroll to position [473, 0]
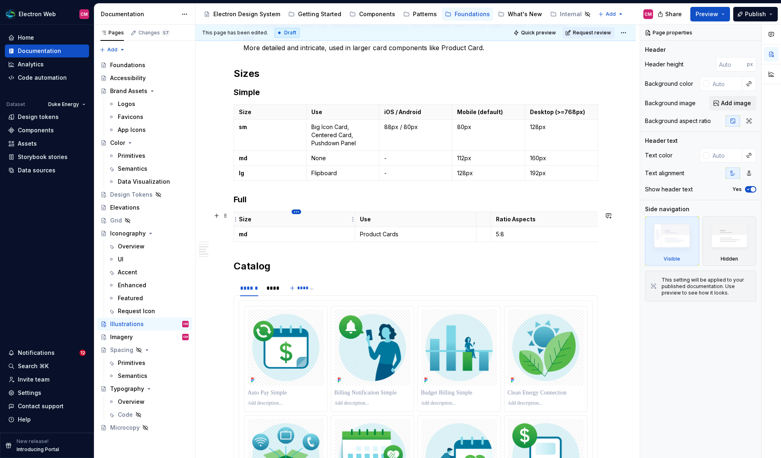
click at [298, 212] on html "Electron Web CM Home Documentation Analytics Code automation Dataset Duke Energ…" at bounding box center [390, 229] width 781 height 458
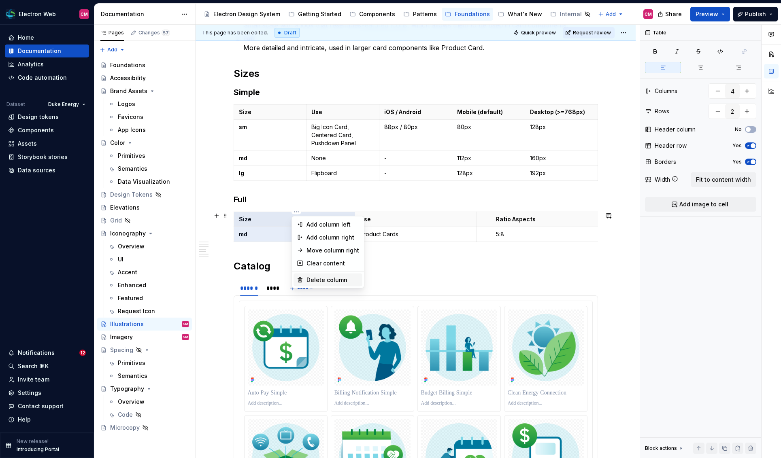
type textarea "*"
click at [319, 280] on div "Delete column" at bounding box center [332, 280] width 53 height 8
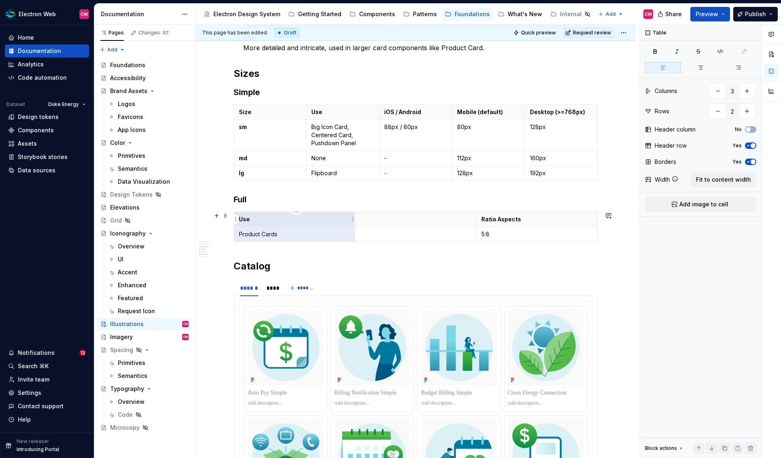
type input "4"
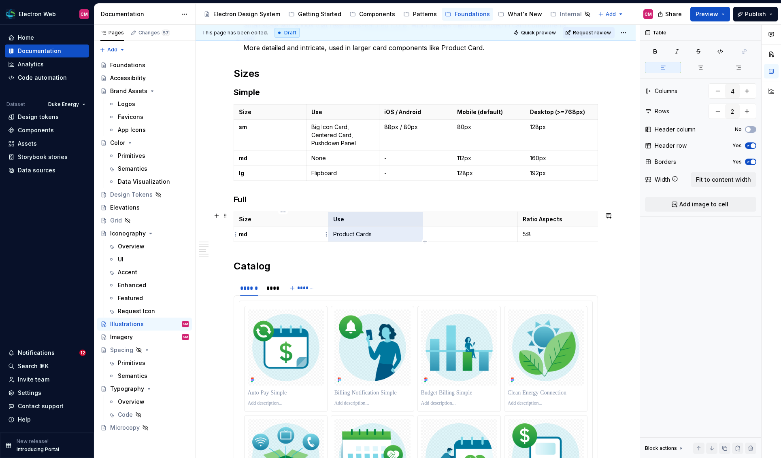
click at [289, 233] on p "md" at bounding box center [281, 234] width 85 height 8
click at [276, 233] on p "md" at bounding box center [281, 234] width 85 height 8
click at [246, 234] on strong "md" at bounding box center [243, 234] width 8 height 7
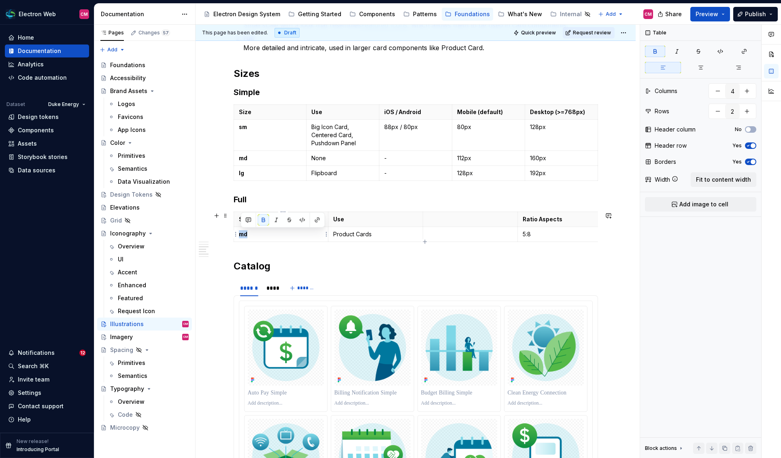
click at [246, 234] on strong "md" at bounding box center [243, 234] width 8 height 7
type textarea "*"
drag, startPoint x: 278, startPoint y: 232, endPoint x: 241, endPoint y: 232, distance: 36.4
click at [241, 232] on p "800 × 500" at bounding box center [281, 234] width 85 height 8
click at [277, 238] on p "800 × 500" at bounding box center [281, 234] width 85 height 8
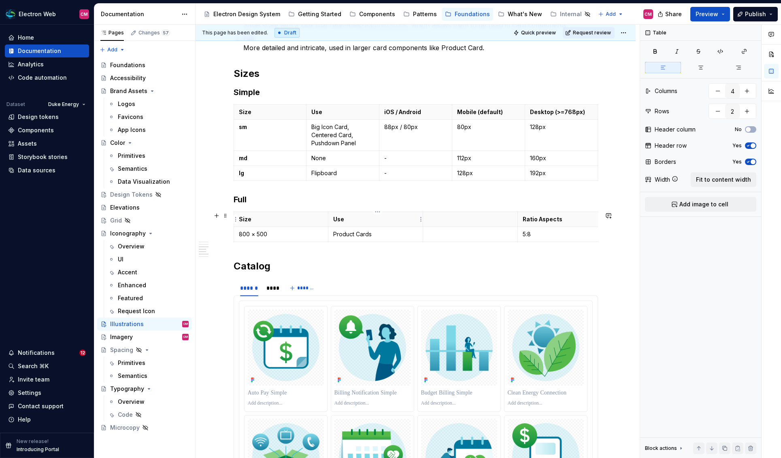
click at [340, 218] on p "Use" at bounding box center [375, 219] width 85 height 8
click at [378, 225] on th "Use" at bounding box center [375, 219] width 95 height 15
click at [378, 210] on html "Electron Web CM Home Documentation Analytics Code automation Dataset Duke Energ…" at bounding box center [390, 229] width 781 height 458
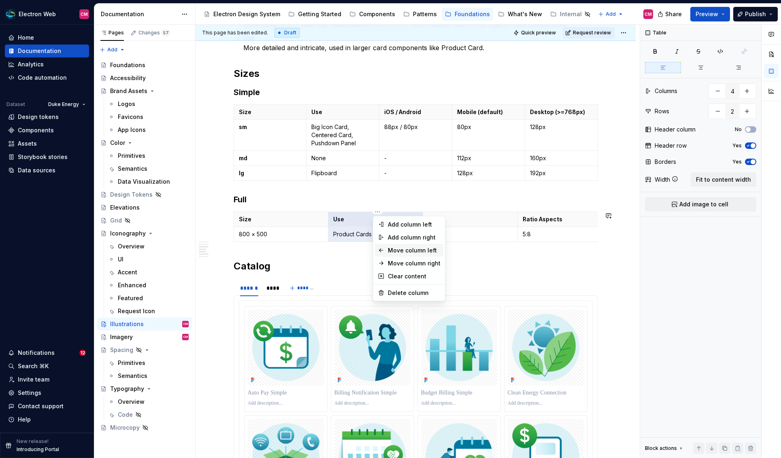
click at [407, 252] on div "Move column left" at bounding box center [414, 250] width 53 height 8
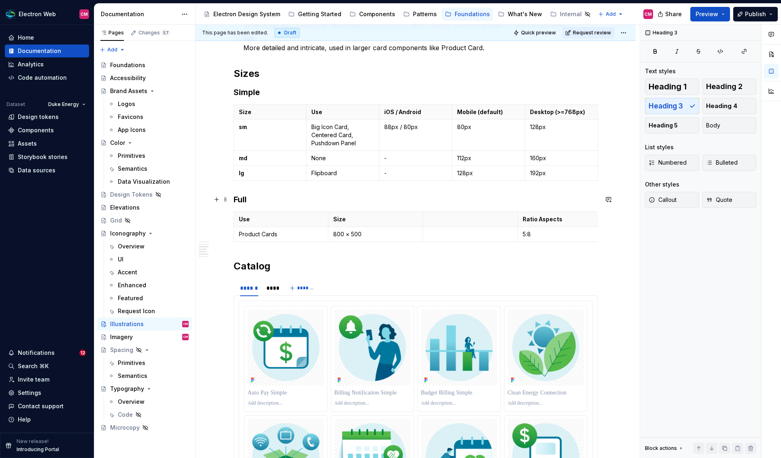
click at [267, 197] on h3 "Full" at bounding box center [416, 199] width 364 height 11
click at [250, 220] on p "Use" at bounding box center [281, 219] width 85 height 8
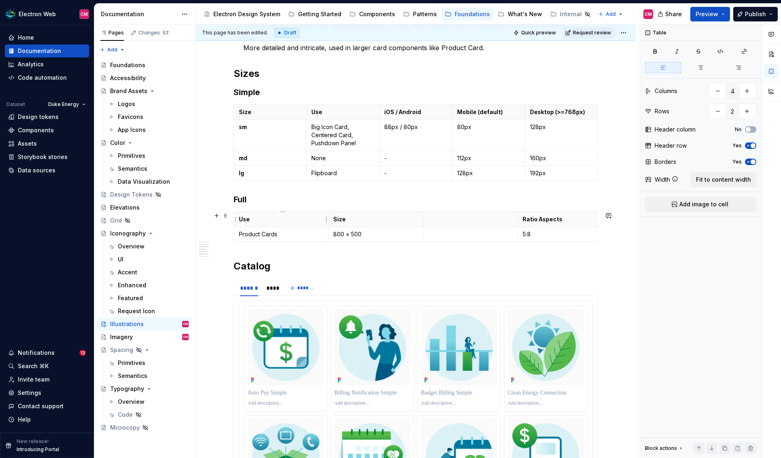
click at [250, 220] on p "Use" at bounding box center [281, 219] width 85 height 8
click at [249, 217] on p "Use" at bounding box center [281, 219] width 85 height 8
click at [444, 220] on p at bounding box center [470, 219] width 85 height 8
click at [538, 221] on p "Ratio Aspects" at bounding box center [564, 219] width 85 height 8
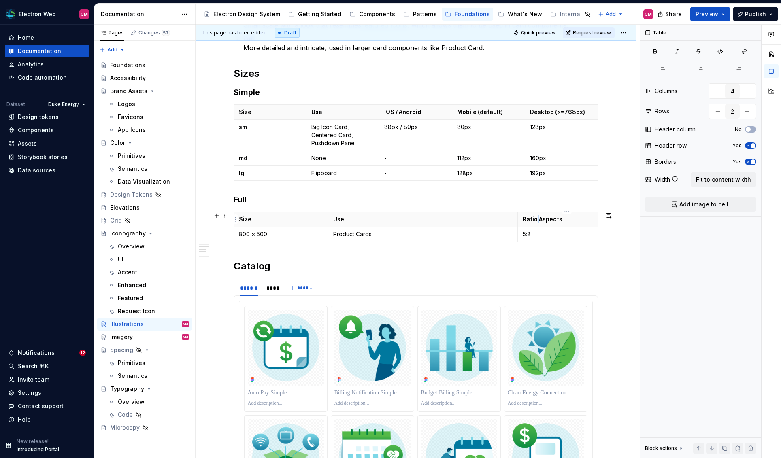
click at [538, 221] on p "Ratio Aspects" at bounding box center [564, 219] width 85 height 8
click at [541, 232] on p "5:8" at bounding box center [564, 234] width 85 height 8
click at [537, 234] on p "8:5" at bounding box center [564, 234] width 85 height 8
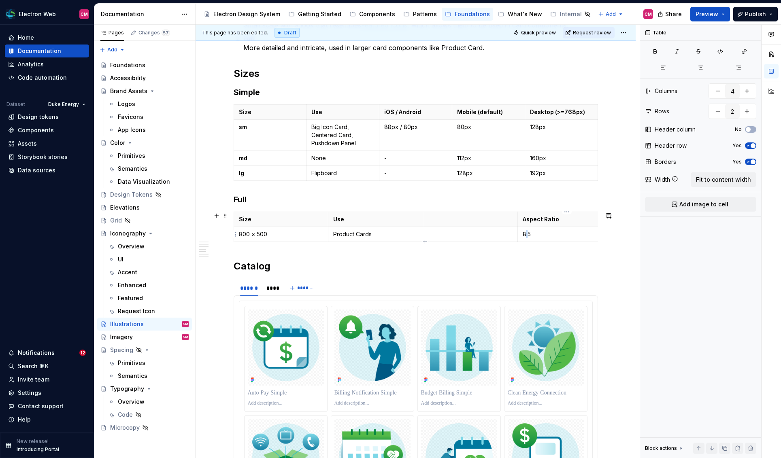
click at [529, 235] on p "8:5" at bounding box center [564, 234] width 85 height 8
click at [532, 235] on p "8:5" at bounding box center [564, 234] width 85 height 8
type textarea "*"
click at [444, 223] on p at bounding box center [470, 219] width 85 height 8
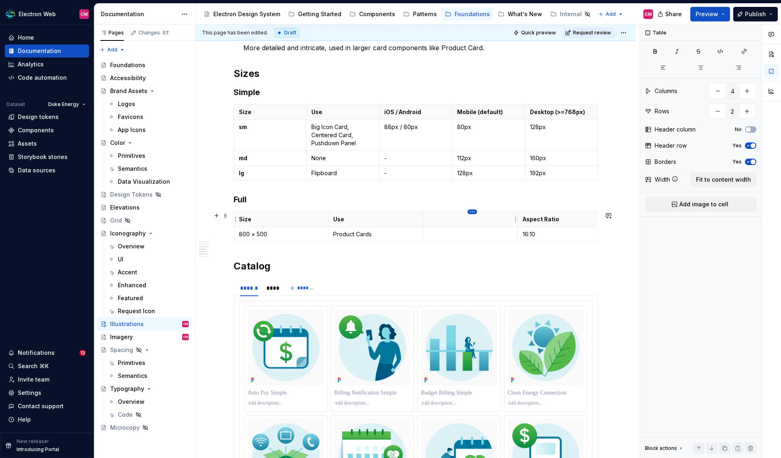
click at [473, 213] on html "Electron Web CM Home Documentation Analytics Code automation Dataset Duke Energ…" at bounding box center [390, 229] width 781 height 458
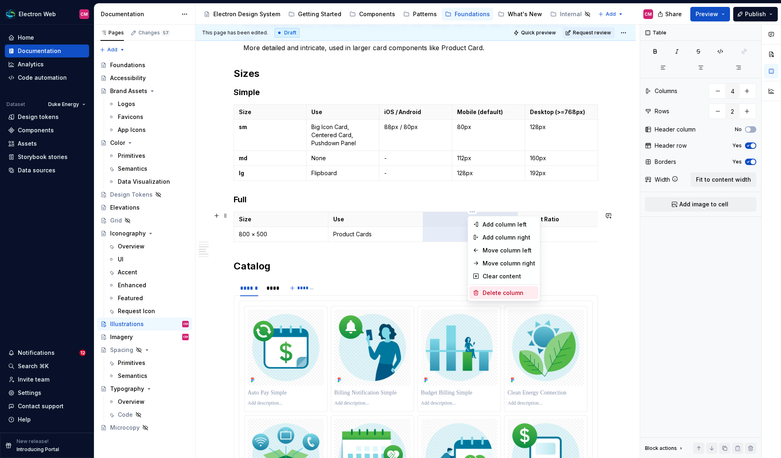
click at [493, 292] on div "Delete column" at bounding box center [508, 293] width 53 height 8
type input "3"
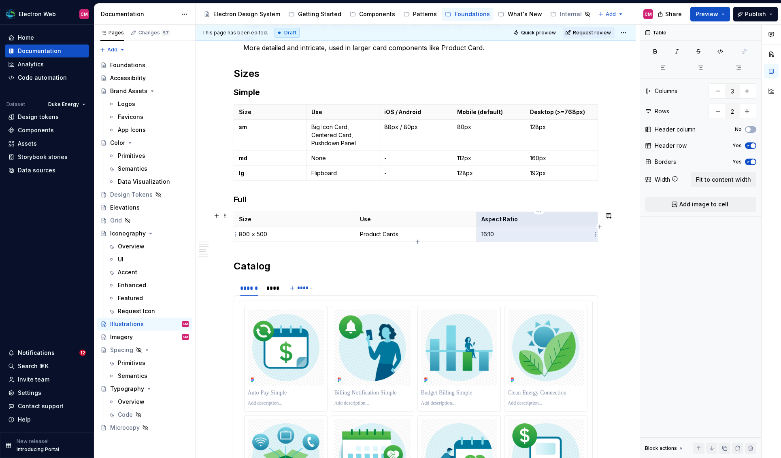
click at [514, 237] on p "16:10" at bounding box center [536, 234] width 111 height 8
click at [316, 233] on p "800 × 500" at bounding box center [294, 234] width 111 height 8
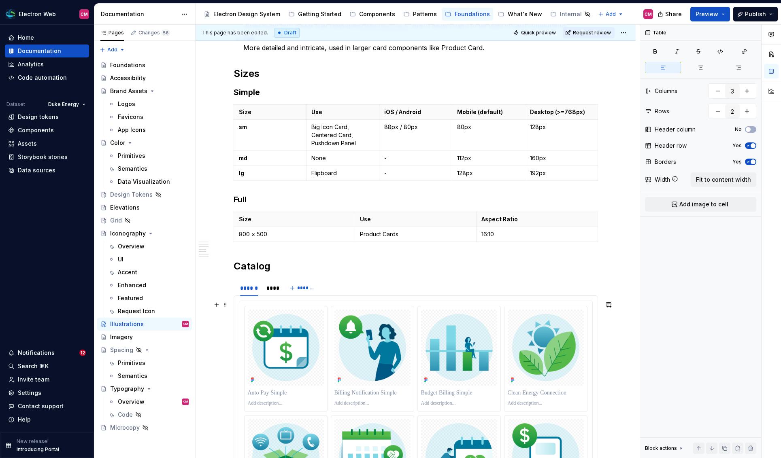
type textarea "*"
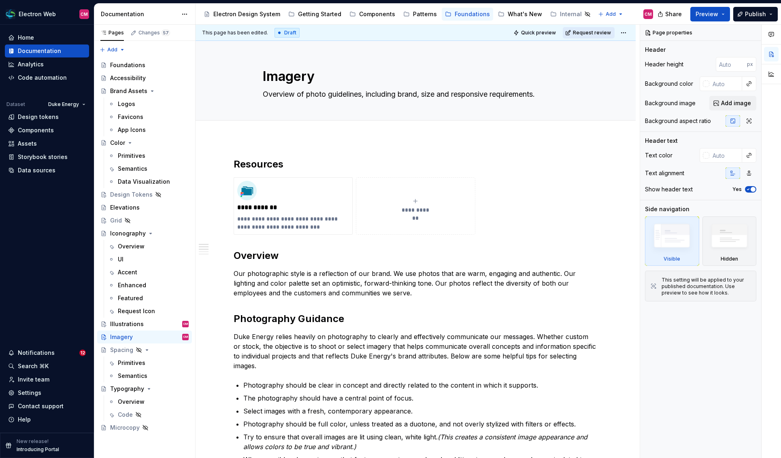
click at [594, 29] on button "Request review" at bounding box center [589, 32] width 52 height 11
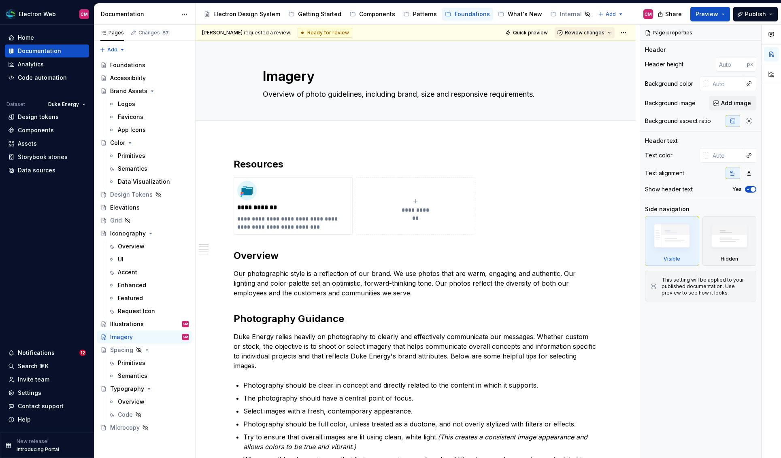
click at [586, 33] on span "Review changes" at bounding box center [585, 33] width 40 height 6
click at [578, 45] on div "Approve" at bounding box center [610, 49] width 71 height 8
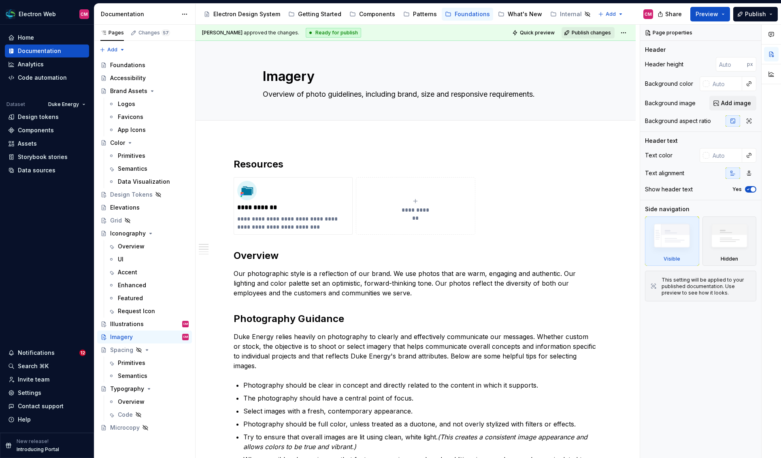
click at [598, 31] on span "Publish changes" at bounding box center [590, 33] width 39 height 6
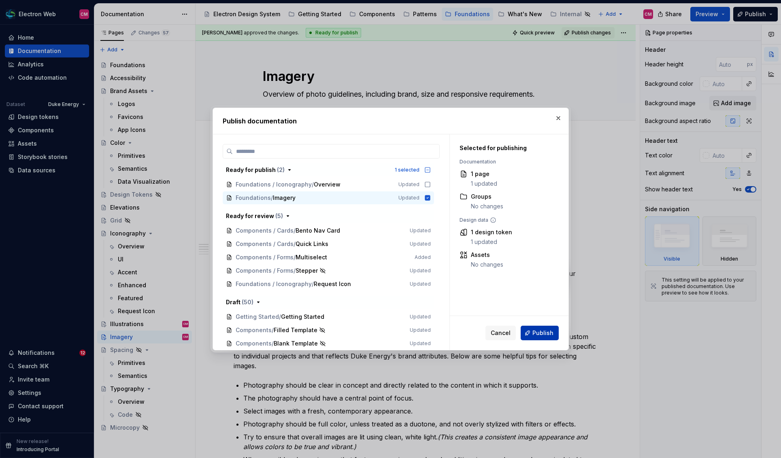
click at [539, 331] on span "Publish" at bounding box center [542, 333] width 21 height 8
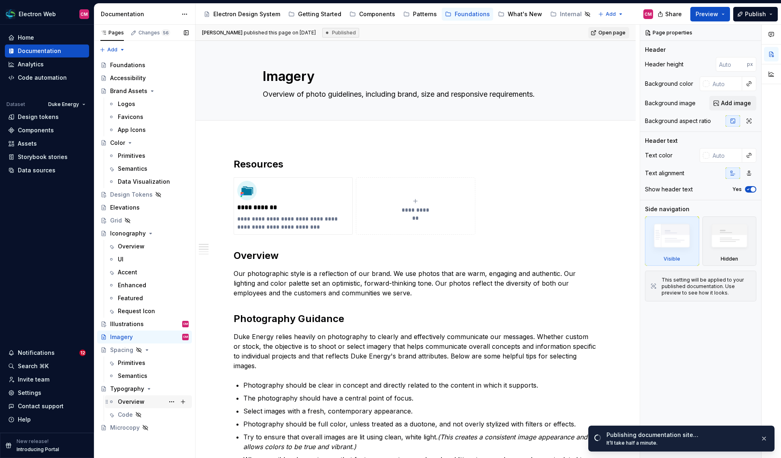
click at [140, 400] on div "Overview" at bounding box center [131, 402] width 27 height 8
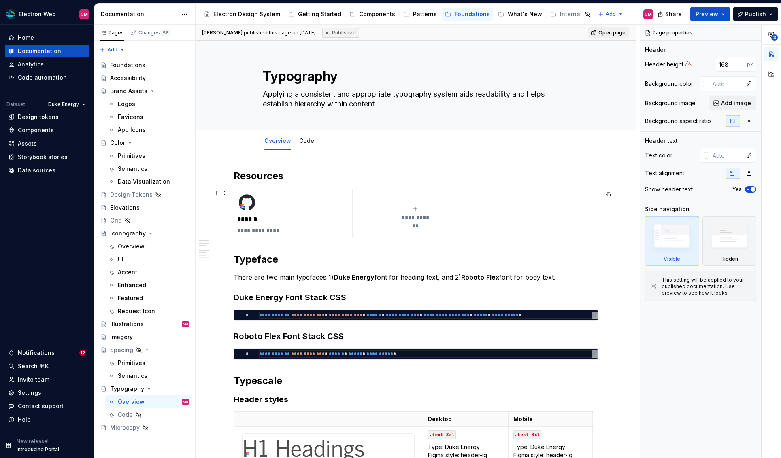
click at [410, 216] on span "**********" at bounding box center [415, 218] width 35 height 8
type textarea "*"
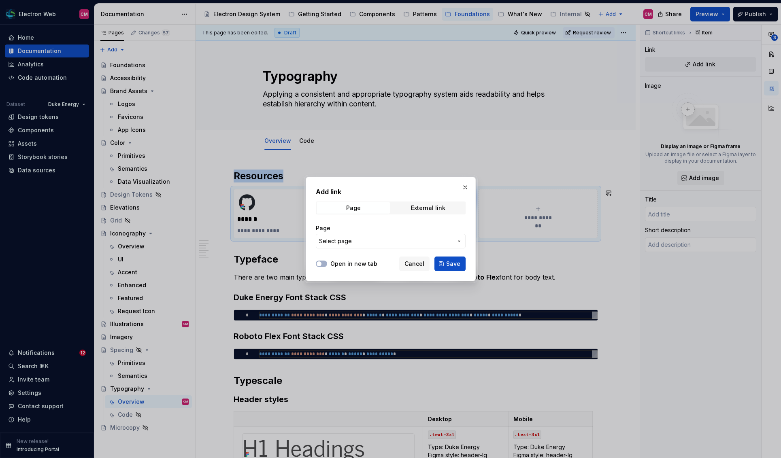
click at [376, 241] on span "Select page" at bounding box center [386, 241] width 134 height 8
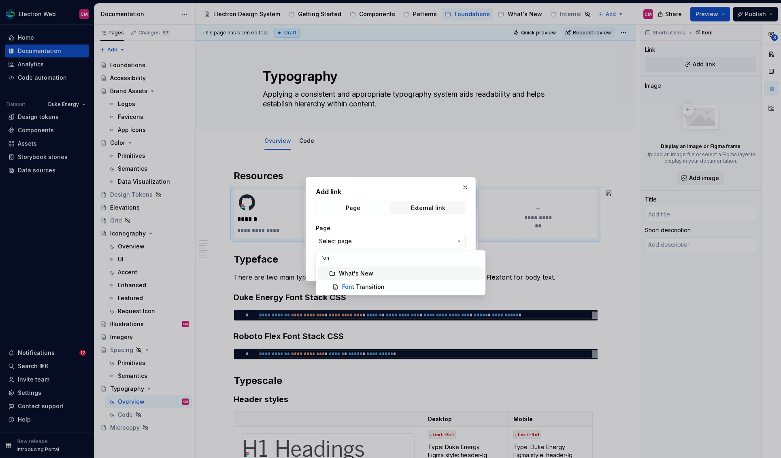
type input "font"
click at [367, 289] on div "Font Transition" at bounding box center [362, 287] width 41 height 8
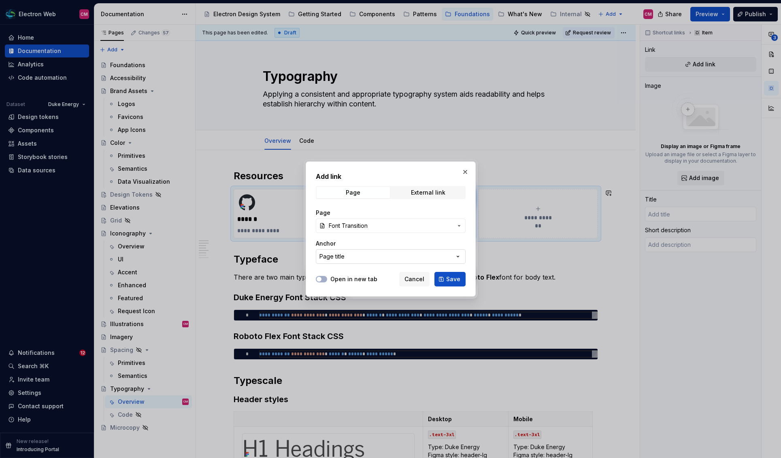
click at [364, 252] on button "Page title" at bounding box center [391, 256] width 150 height 15
click at [352, 289] on div "Page title" at bounding box center [344, 289] width 27 height 8
click at [448, 278] on span "Save" at bounding box center [453, 279] width 14 height 8
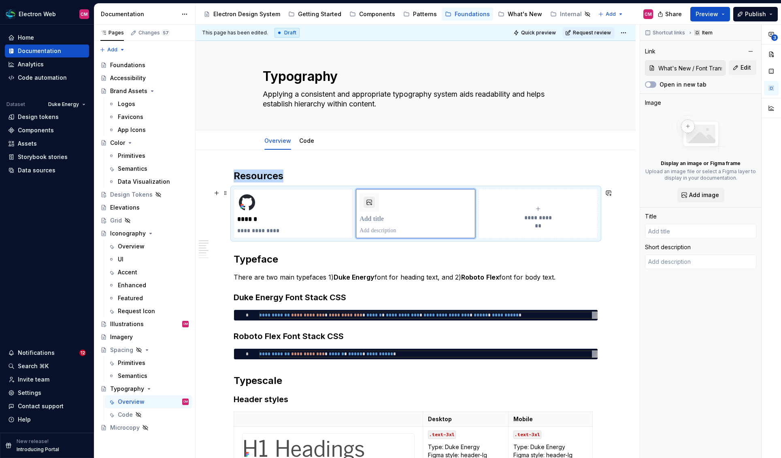
type textarea "*"
type input "Font Transition"
type textarea "Info on moving to the new brand standard font for web"
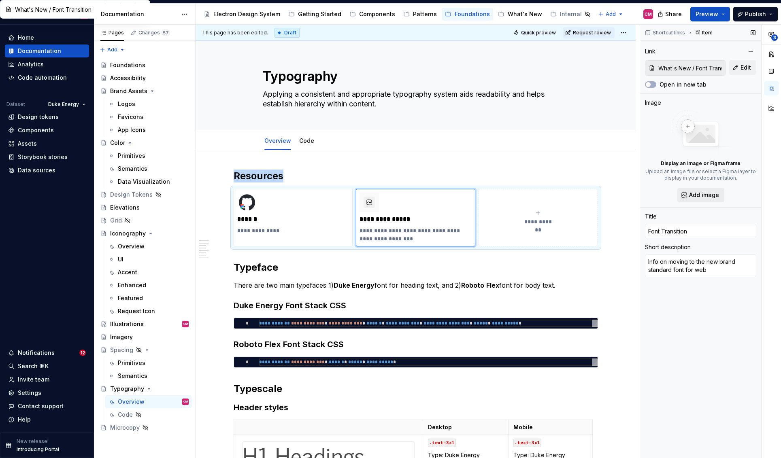
click at [695, 192] on span "Add image" at bounding box center [704, 195] width 30 height 8
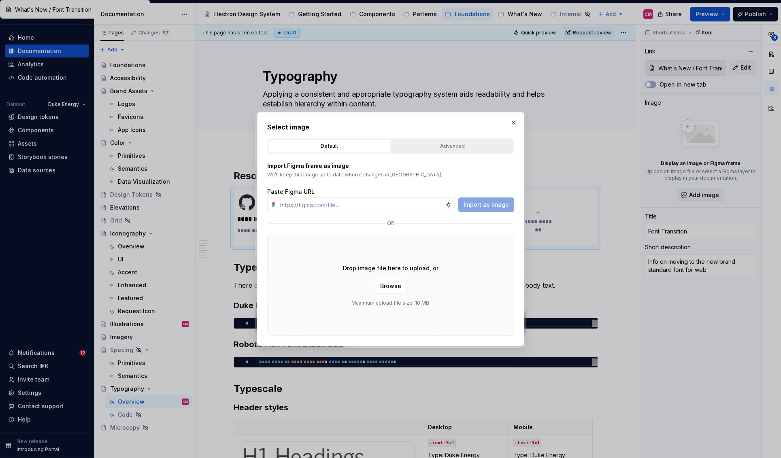
click at [444, 140] on button "Advanced" at bounding box center [452, 146] width 122 height 14
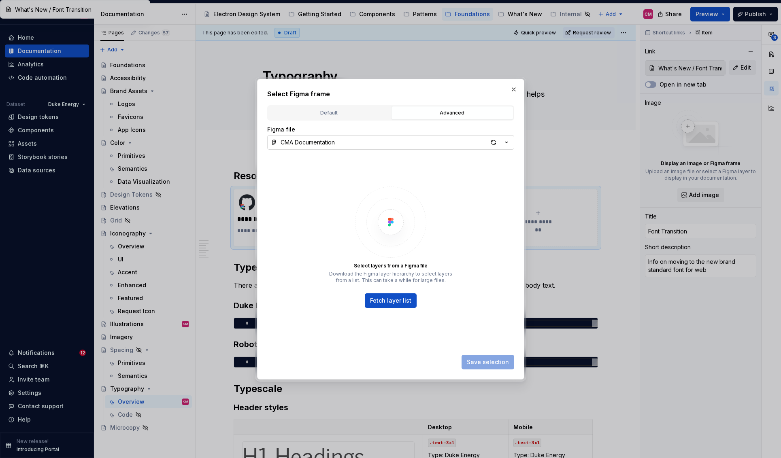
click at [323, 143] on div "CMA Documentation" at bounding box center [307, 142] width 54 height 8
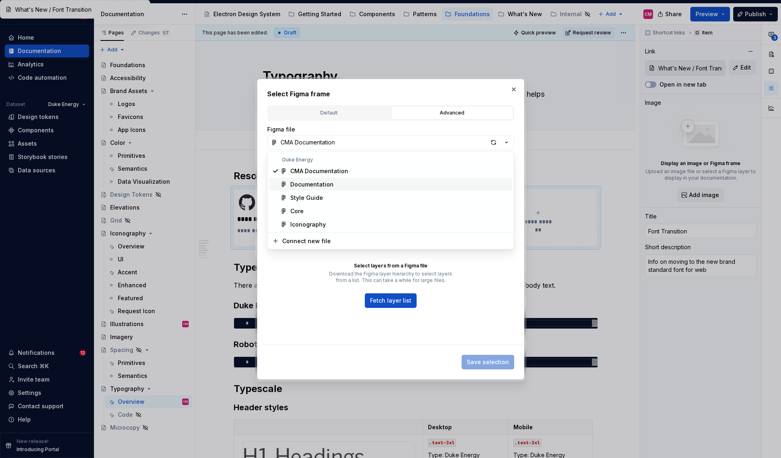
click at [312, 184] on div "Documentation" at bounding box center [311, 184] width 43 height 8
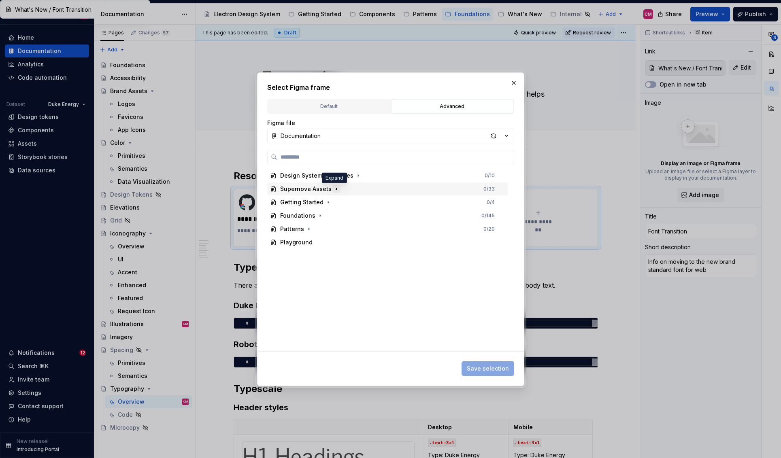
click at [334, 190] on icon "button" at bounding box center [336, 189] width 6 height 6
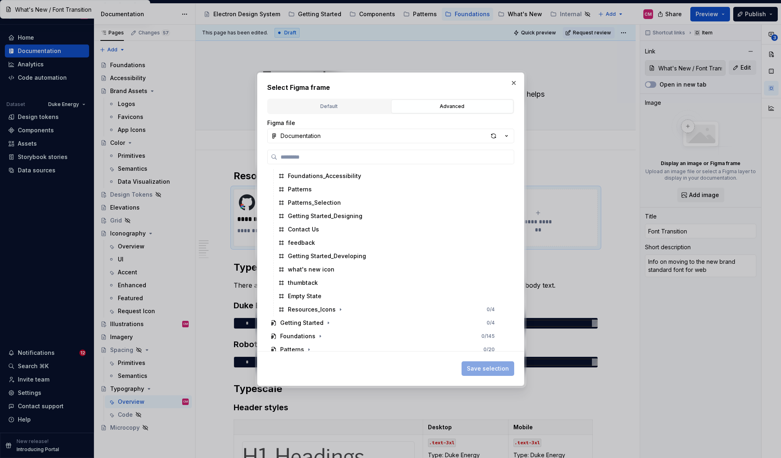
scroll to position [254, 0]
click at [325, 268] on div "what's new icon" at bounding box center [311, 269] width 47 height 8
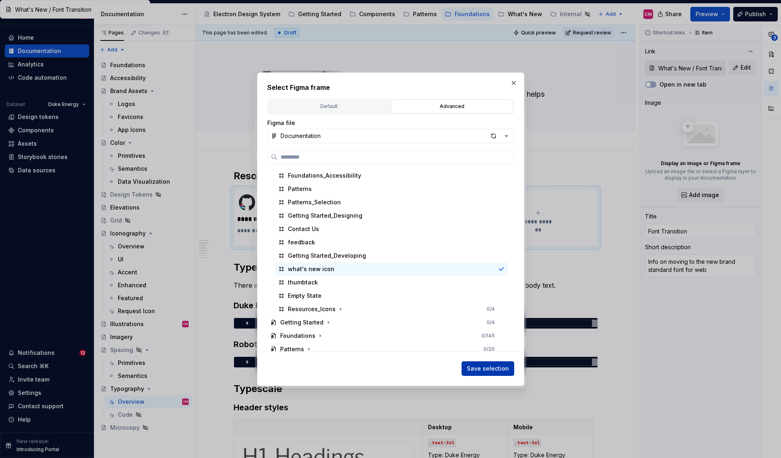
click at [479, 365] on span "Save selection" at bounding box center [488, 369] width 42 height 8
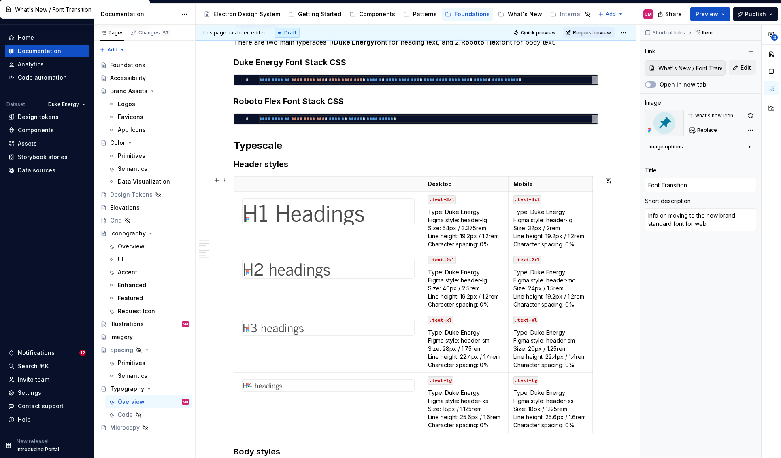
scroll to position [0, 0]
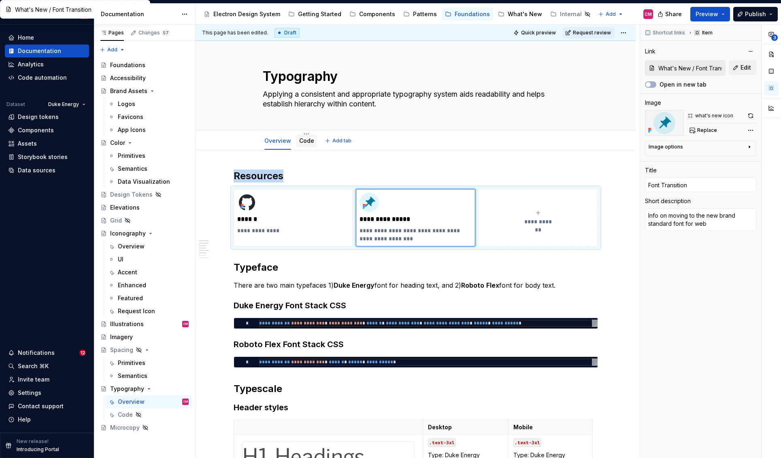
click at [309, 140] on link "Code" at bounding box center [306, 140] width 15 height 7
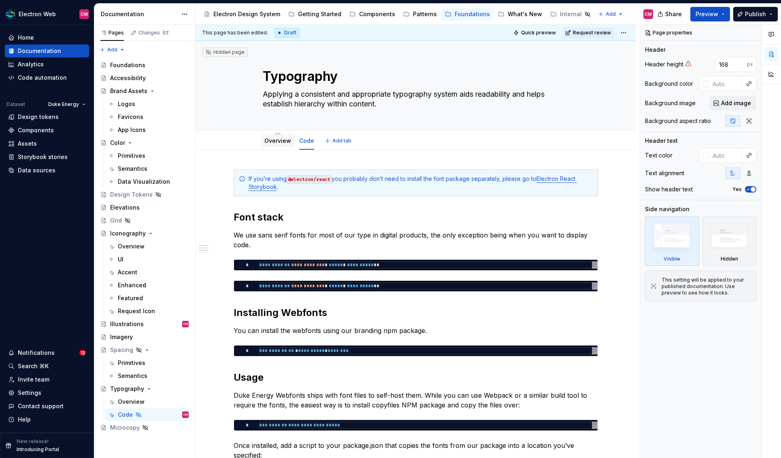
click at [282, 144] on link "Overview" at bounding box center [277, 140] width 27 height 7
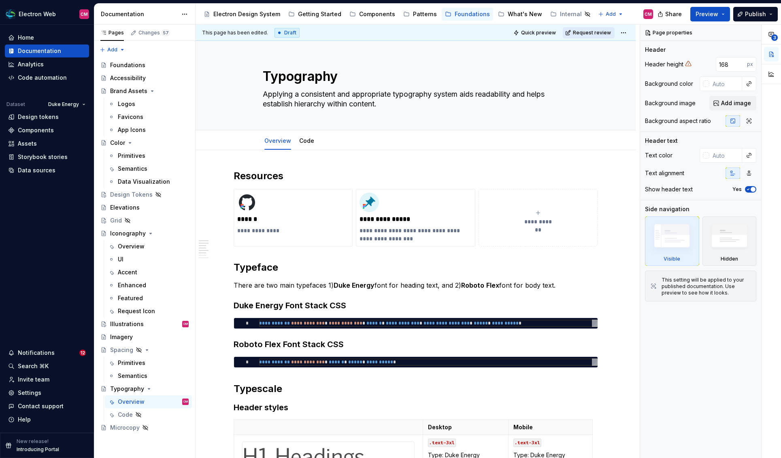
click at [605, 35] on span "Request review" at bounding box center [592, 33] width 38 height 6
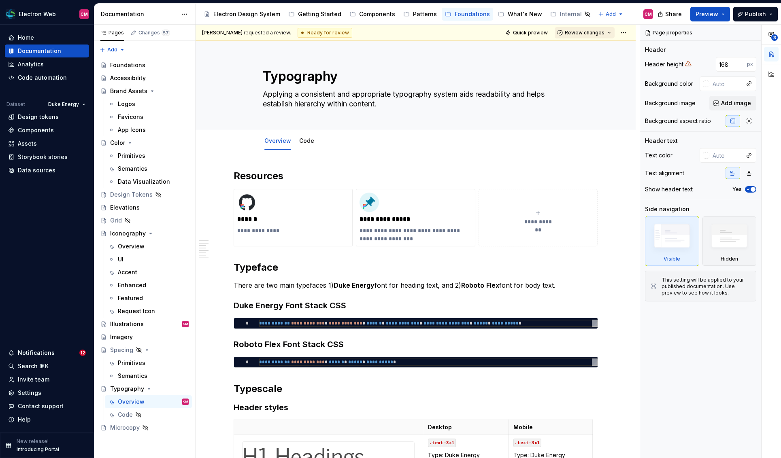
click at [600, 34] on span "Review changes" at bounding box center [585, 33] width 40 height 6
click at [595, 43] on span "Approve This page is ready to publish." at bounding box center [613, 52] width 100 height 20
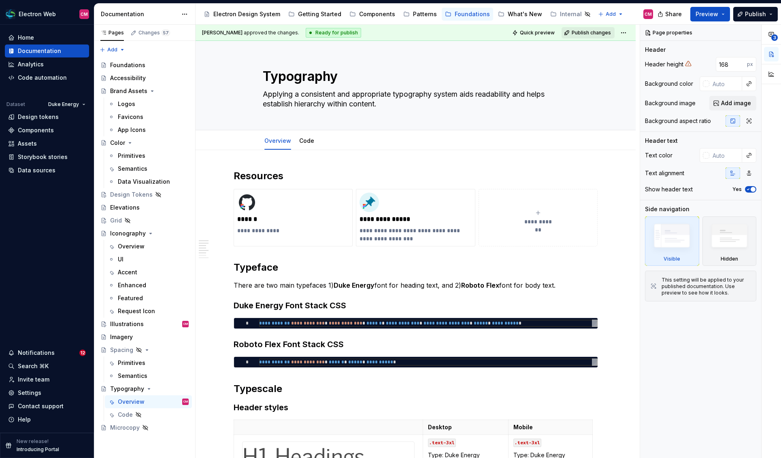
click at [589, 33] on span "Publish changes" at bounding box center [590, 33] width 39 height 6
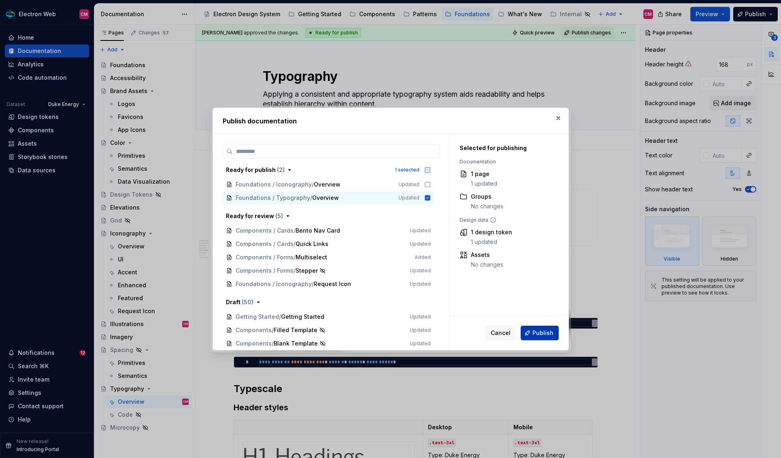
click at [548, 332] on span "Publish" at bounding box center [542, 333] width 21 height 8
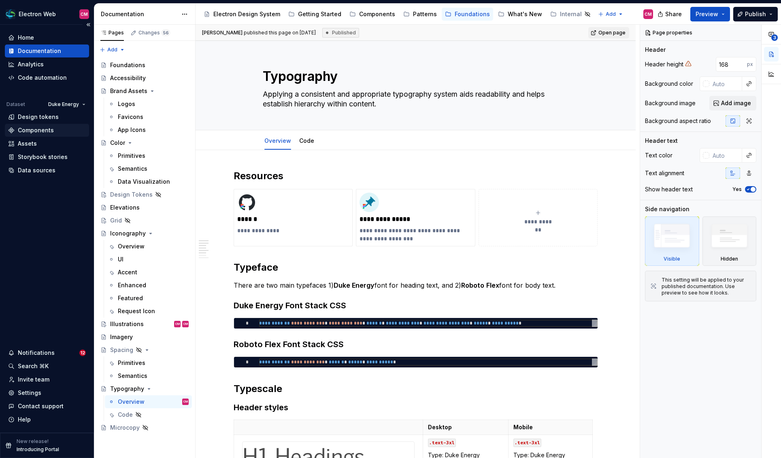
click at [51, 128] on div "Components" at bounding box center [36, 130] width 36 height 8
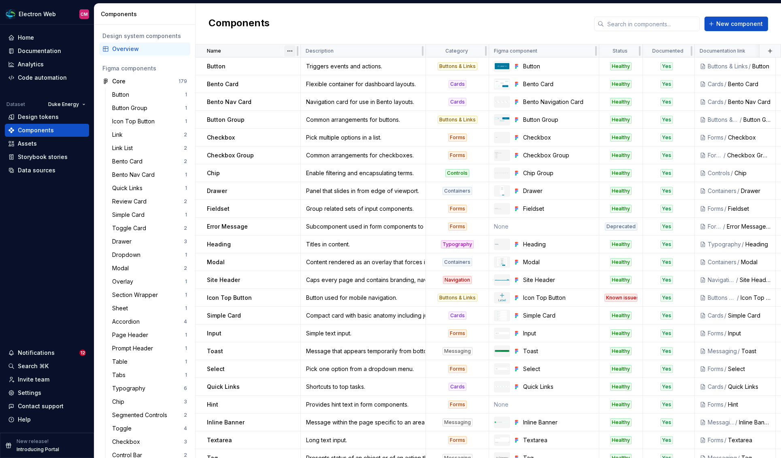
click at [291, 50] on html "Electron Web CM Home Documentation Analytics Code automation Dataset Duke Energ…" at bounding box center [390, 229] width 781 height 458
click at [310, 76] on div "Sort descending" at bounding box center [325, 80] width 53 height 8
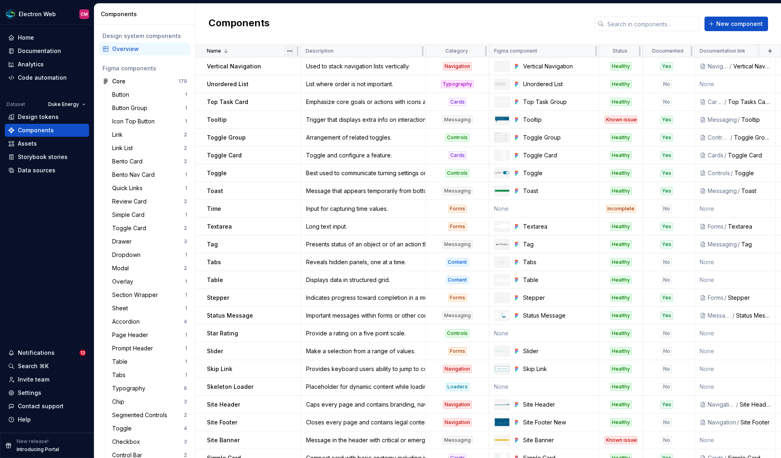
click at [291, 49] on html "Electron Web CM Home Documentation Analytics Code automation Dataset Duke Energ…" at bounding box center [390, 229] width 781 height 458
click at [310, 70] on div "Sort ascending" at bounding box center [325, 67] width 53 height 8
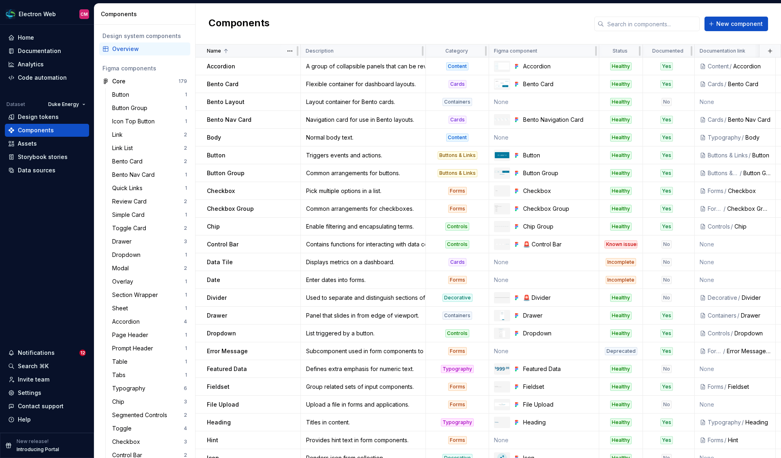
click at [238, 49] on div "Name" at bounding box center [251, 51] width 89 height 6
click at [225, 51] on icon at bounding box center [226, 51] width 6 height 6
click at [291, 65] on button "button" at bounding box center [289, 66] width 11 height 11
click at [325, 80] on div "Open component detail" at bounding box center [332, 82] width 67 height 8
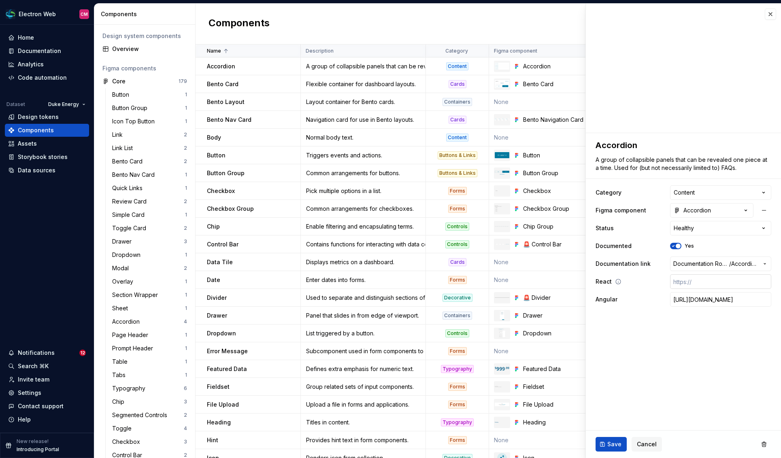
click at [695, 285] on input "text" at bounding box center [720, 281] width 101 height 15
click at [705, 225] on html "Electron Web CM Home Documentation Analytics Code automation Dataset Duke Energ…" at bounding box center [390, 229] width 781 height 458
type textarea "*"
select select "**********"
click at [643, 442] on span "Cancel" at bounding box center [647, 444] width 20 height 8
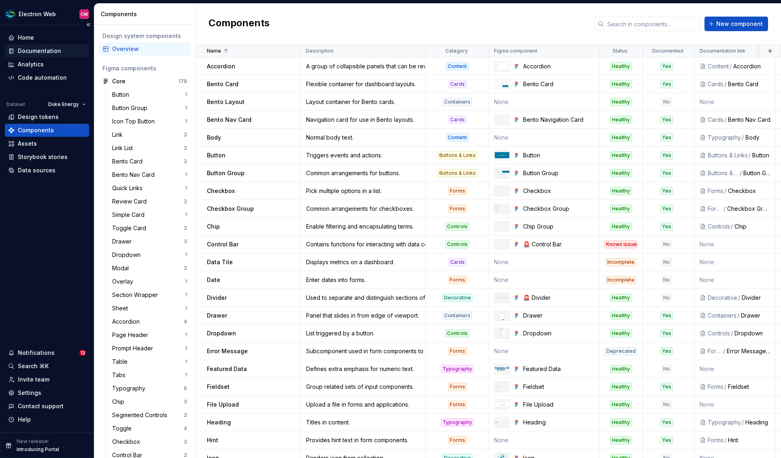
click at [45, 50] on div "Documentation" at bounding box center [39, 51] width 43 height 8
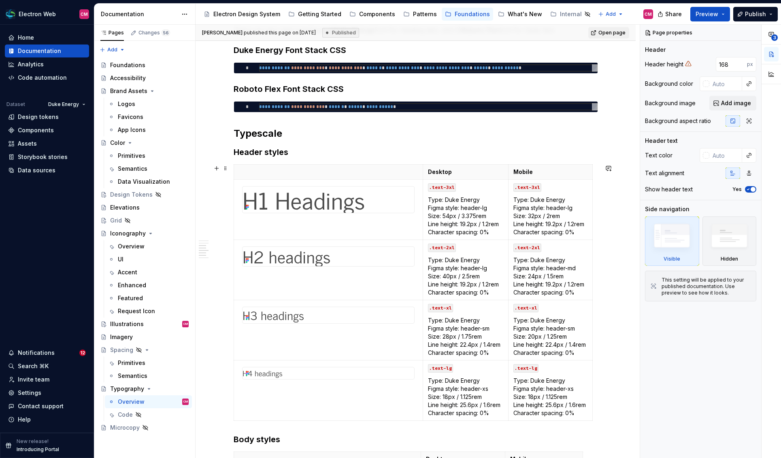
scroll to position [256, 0]
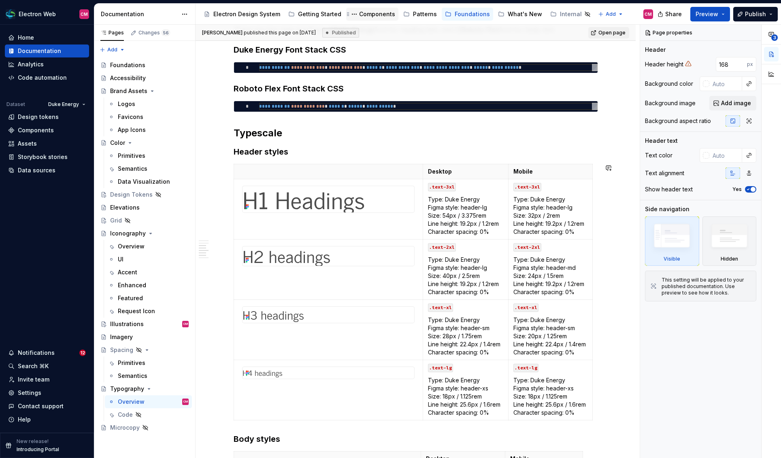
click at [367, 13] on div "Components" at bounding box center [377, 14] width 36 height 8
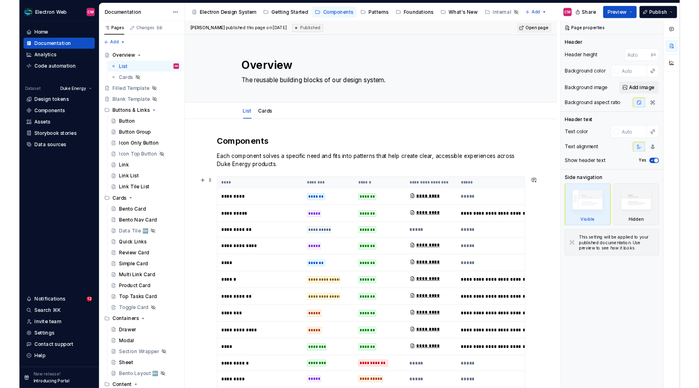
scroll to position [42, 0]
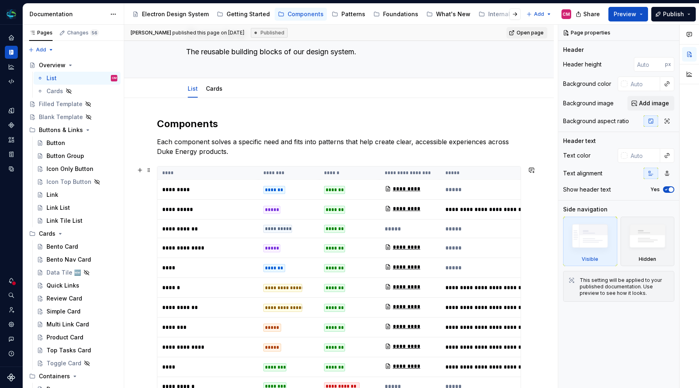
type textarea "*"
